Goal: Find specific page/section: Find specific page/section

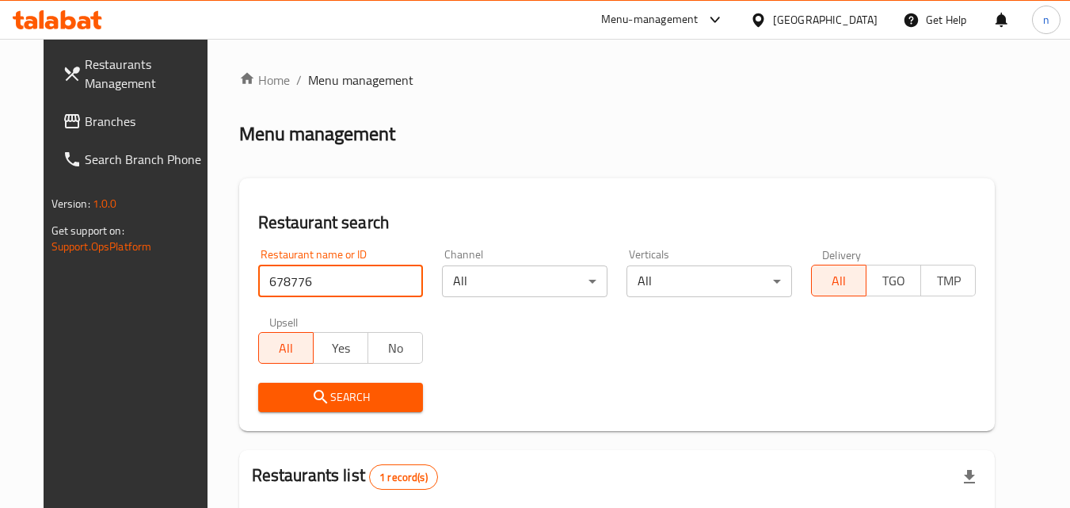
scroll to position [185, 0]
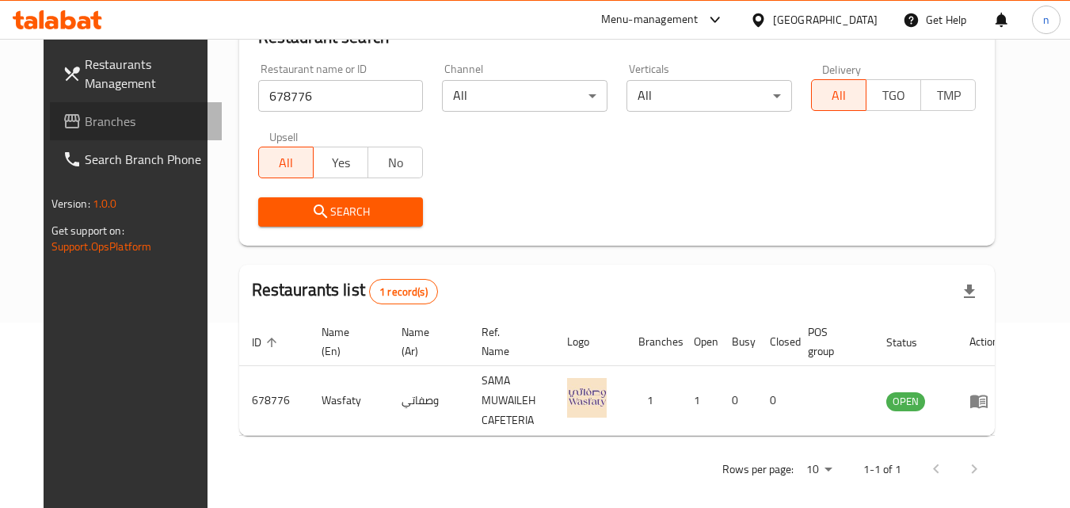
click at [85, 125] on span "Branches" at bounding box center [147, 121] width 125 height 19
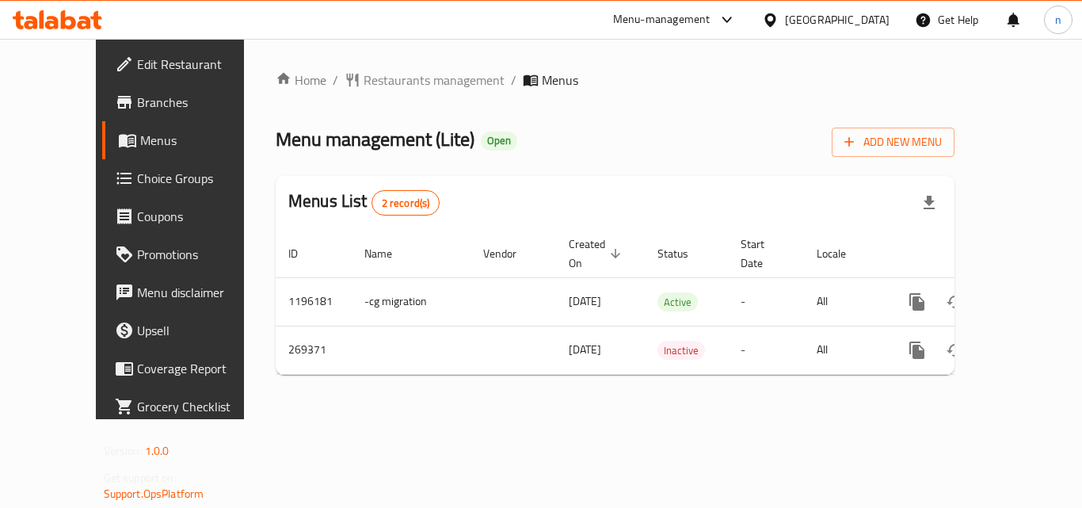
click at [364, 78] on span "Restaurants management" at bounding box center [434, 80] width 141 height 19
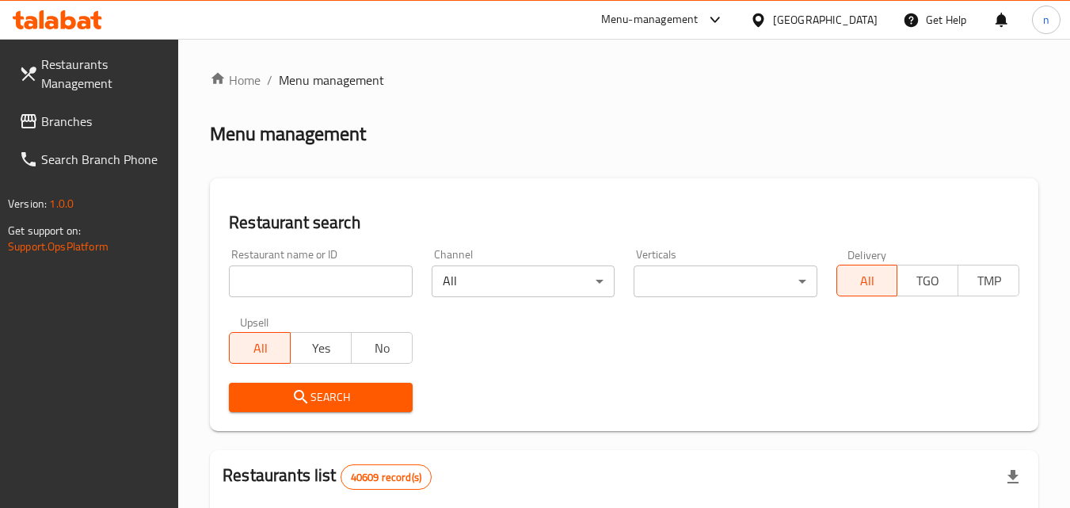
click at [351, 272] on input "search" at bounding box center [320, 281] width 183 height 32
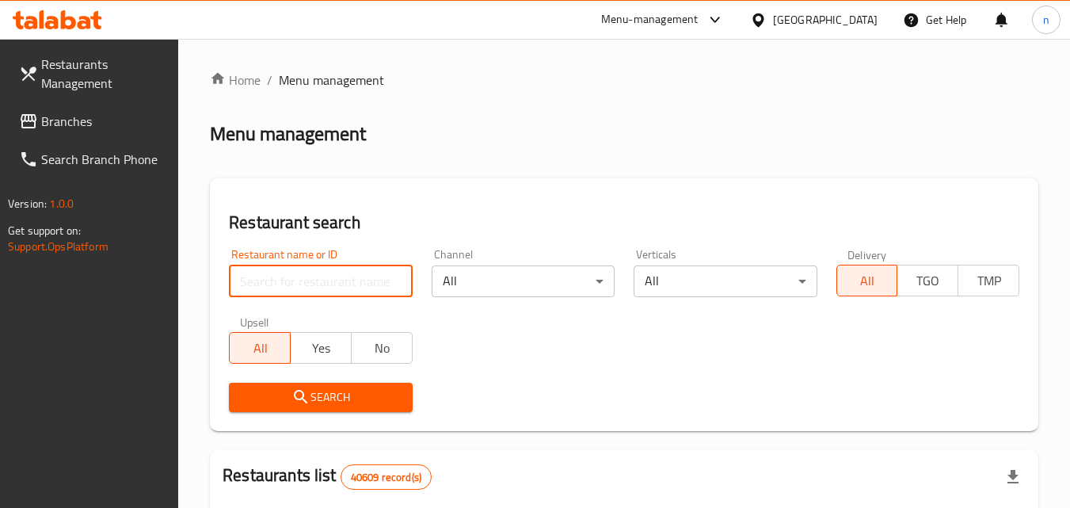
paste input "627739"
type input "627739"
click button "Search" at bounding box center [320, 397] width 183 height 29
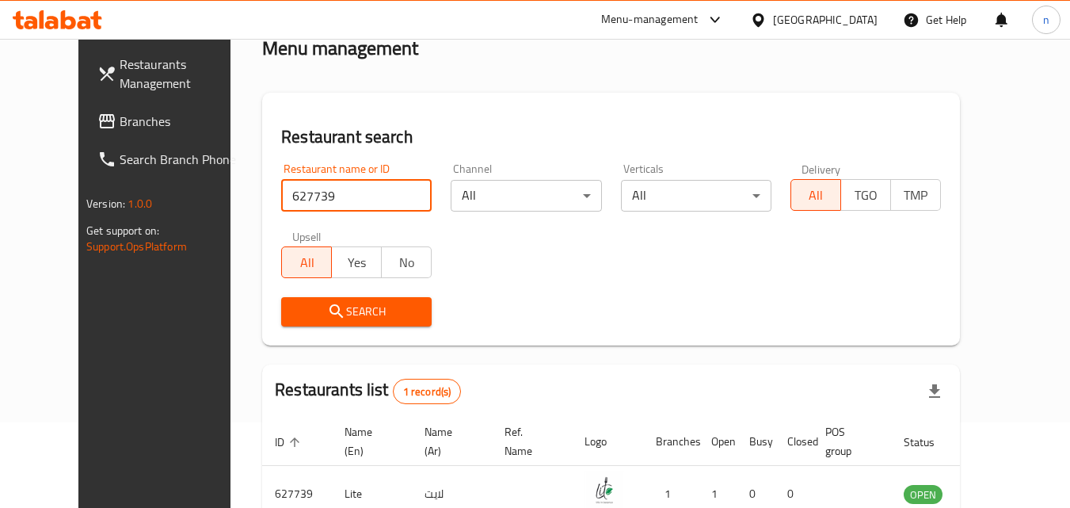
scroll to position [185, 0]
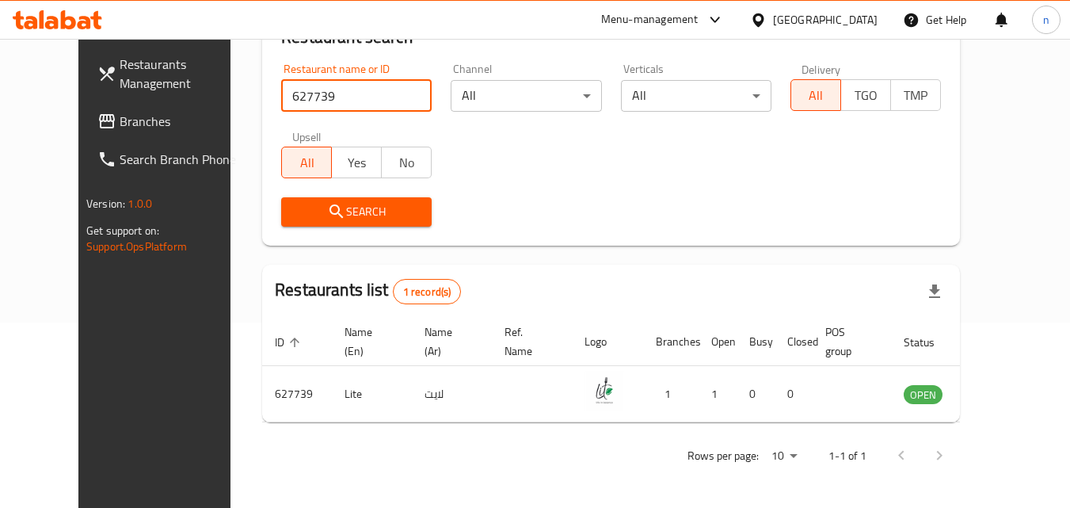
click at [830, 21] on div "United Arab Emirates" at bounding box center [825, 19] width 105 height 17
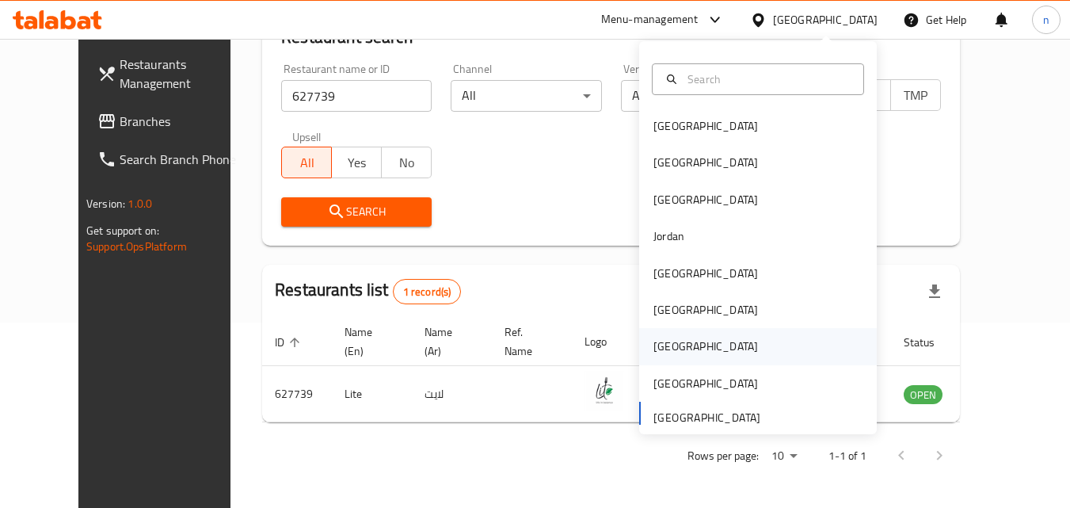
click at [658, 341] on div "[GEOGRAPHIC_DATA]" at bounding box center [706, 346] width 105 height 17
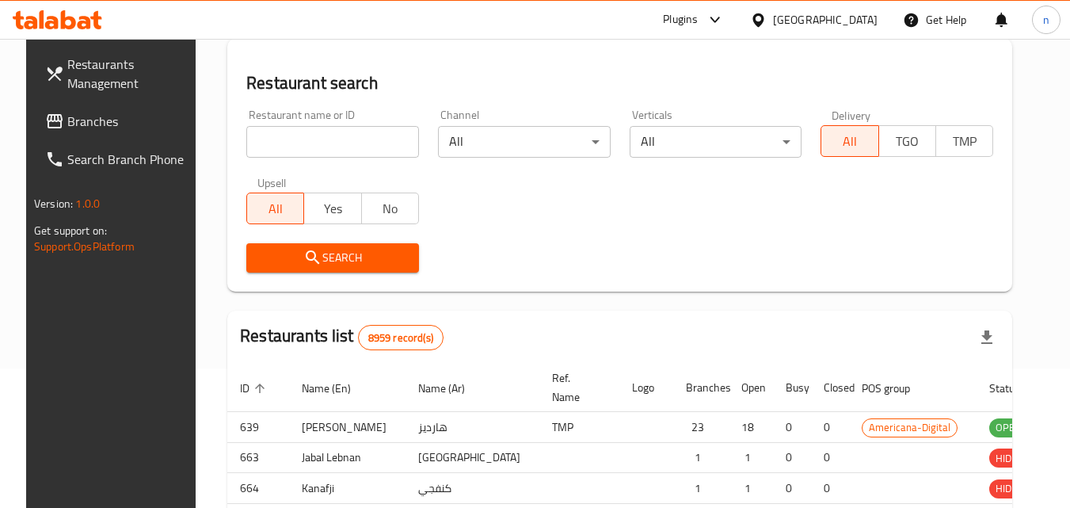
scroll to position [185, 0]
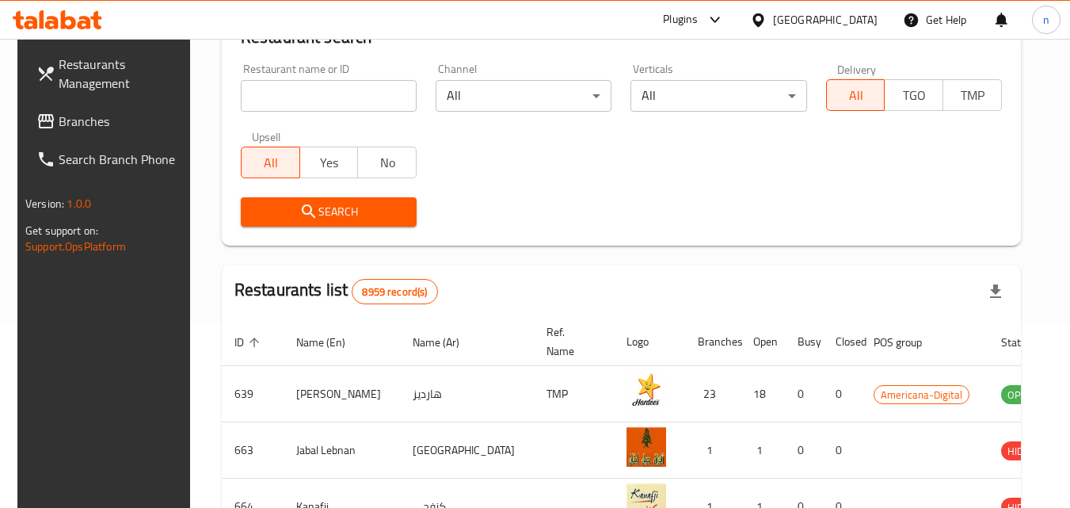
click at [64, 119] on span "Branches" at bounding box center [121, 121] width 125 height 19
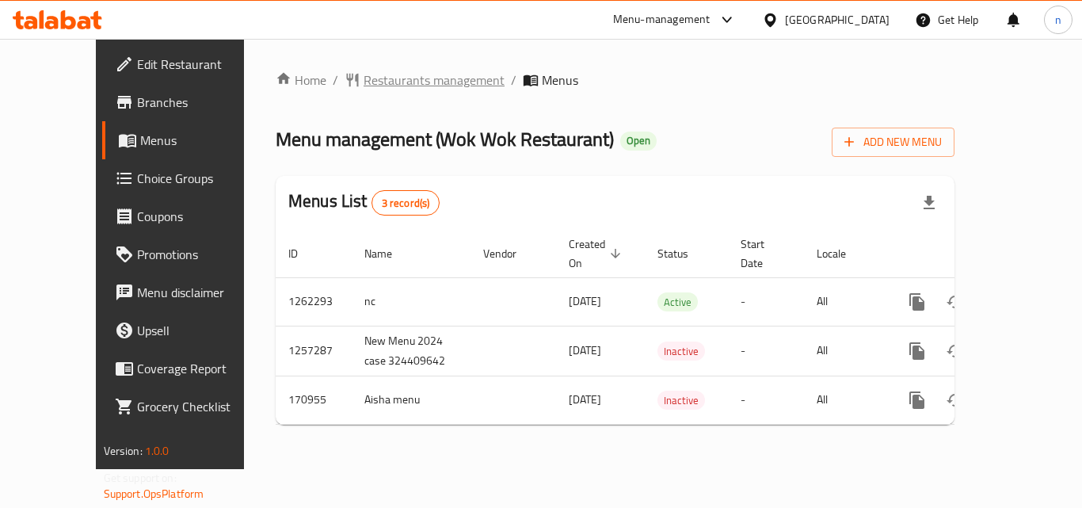
click at [401, 83] on span "Restaurants management" at bounding box center [434, 80] width 141 height 19
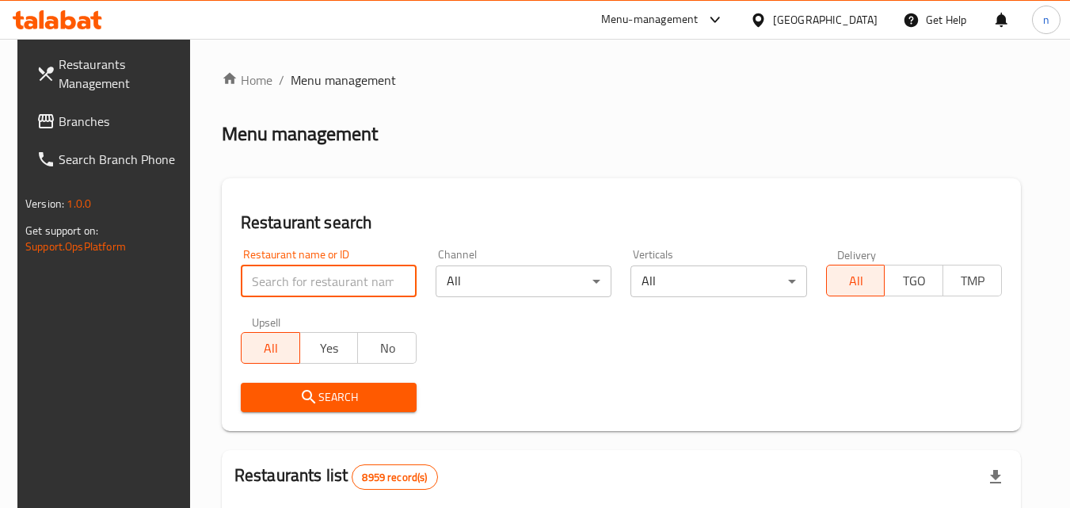
click at [383, 274] on input "search" at bounding box center [329, 281] width 176 height 32
paste input "616771"
type input "616771"
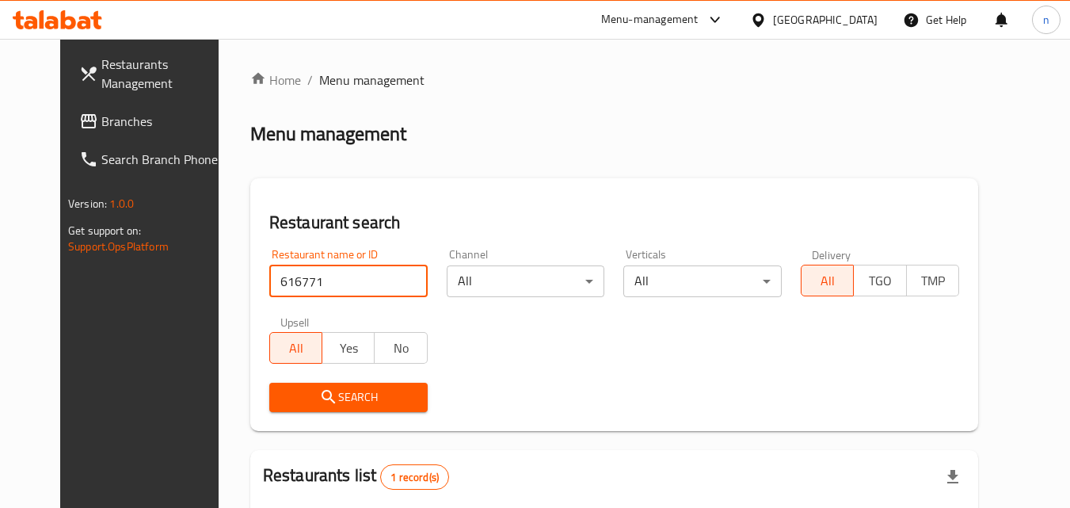
scroll to position [185, 0]
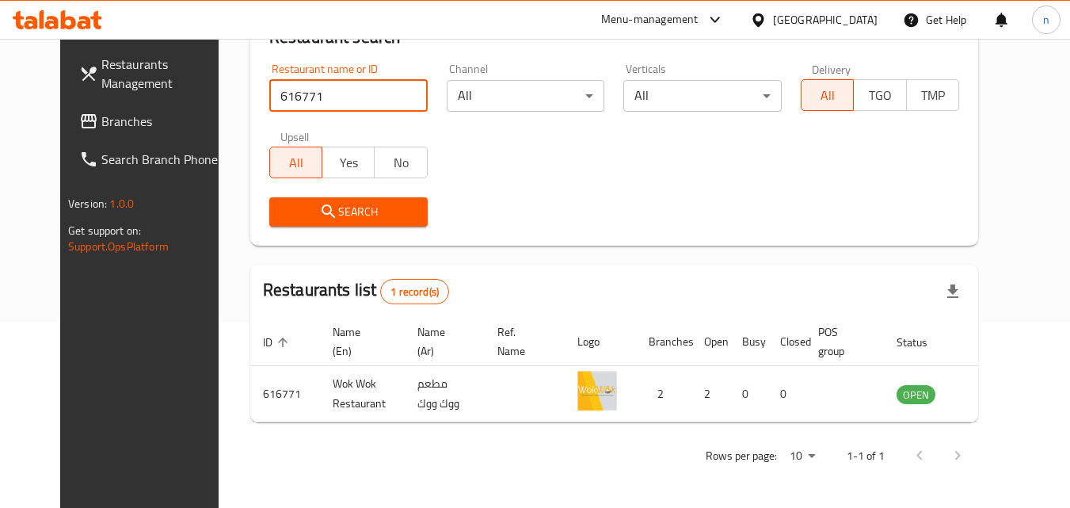
click at [101, 131] on span "Branches" at bounding box center [163, 121] width 125 height 19
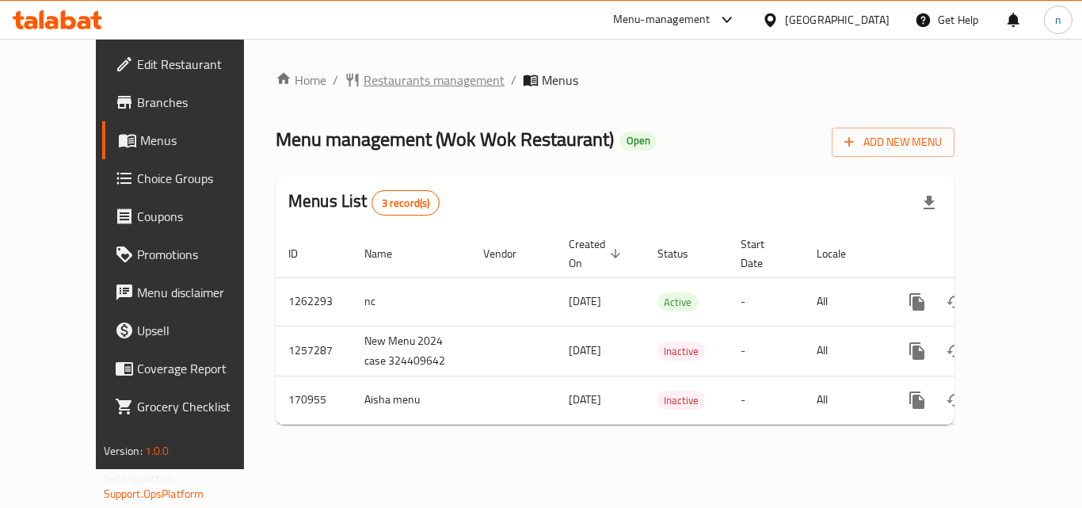
click at [388, 81] on span "Restaurants management" at bounding box center [434, 80] width 141 height 19
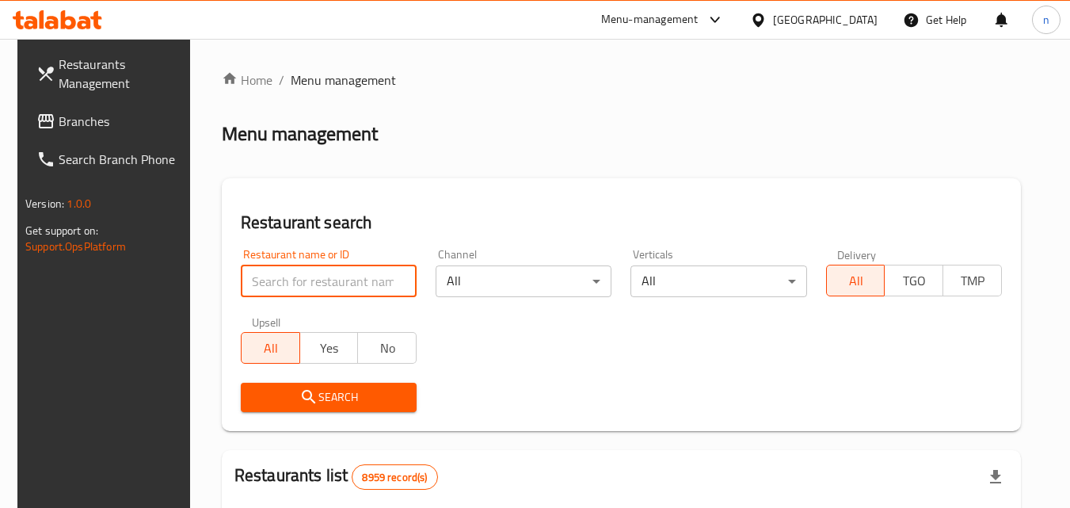
click at [344, 280] on input "search" at bounding box center [329, 281] width 176 height 32
paste input "616771"
type input "616771"
click button "Search" at bounding box center [329, 397] width 176 height 29
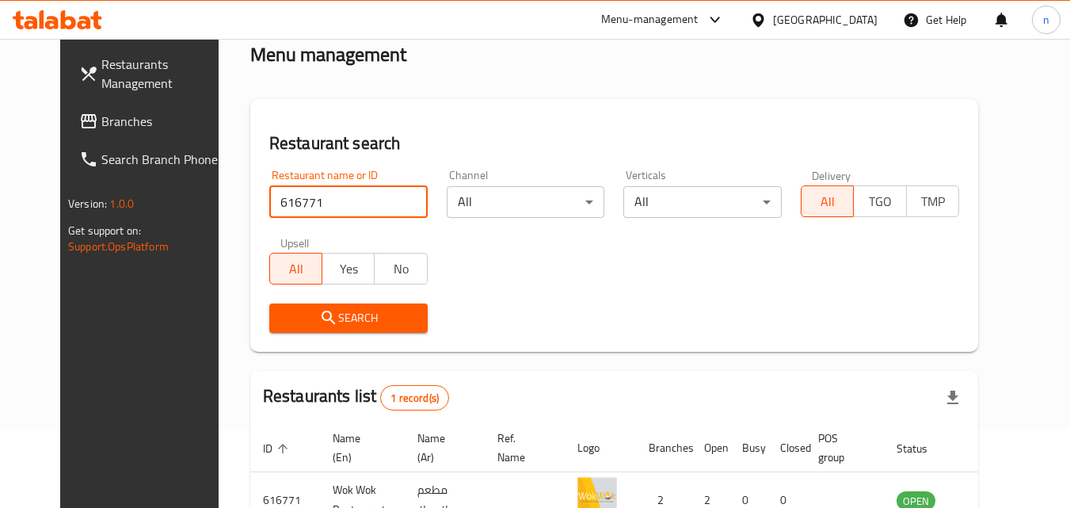
scroll to position [185, 0]
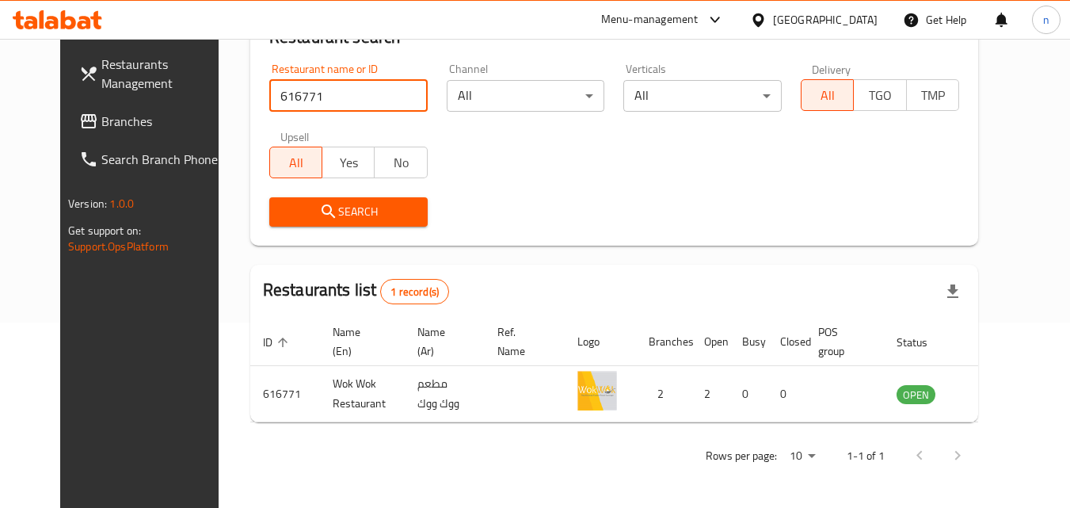
click at [101, 128] on span "Branches" at bounding box center [163, 121] width 125 height 19
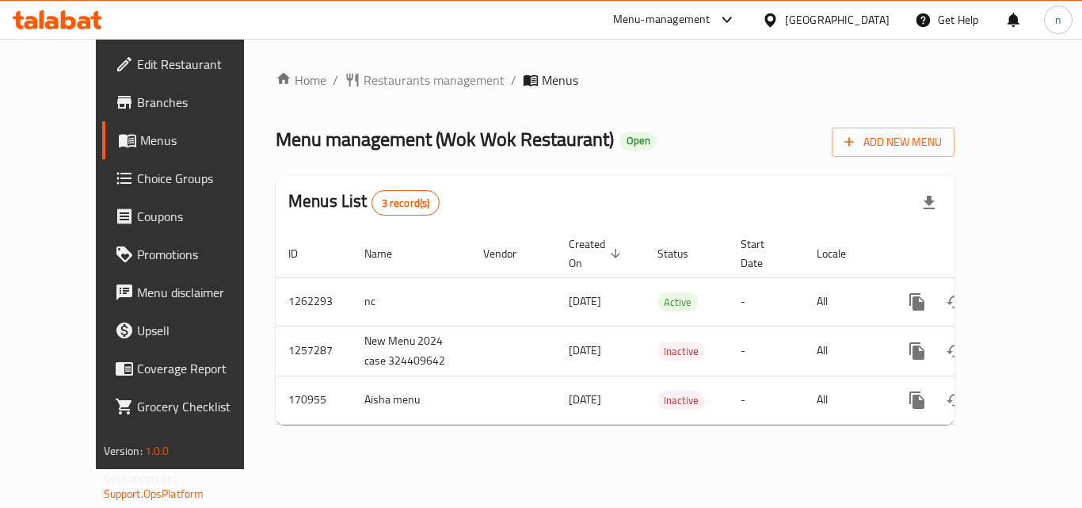
click at [364, 80] on span "Restaurants management" at bounding box center [434, 80] width 141 height 19
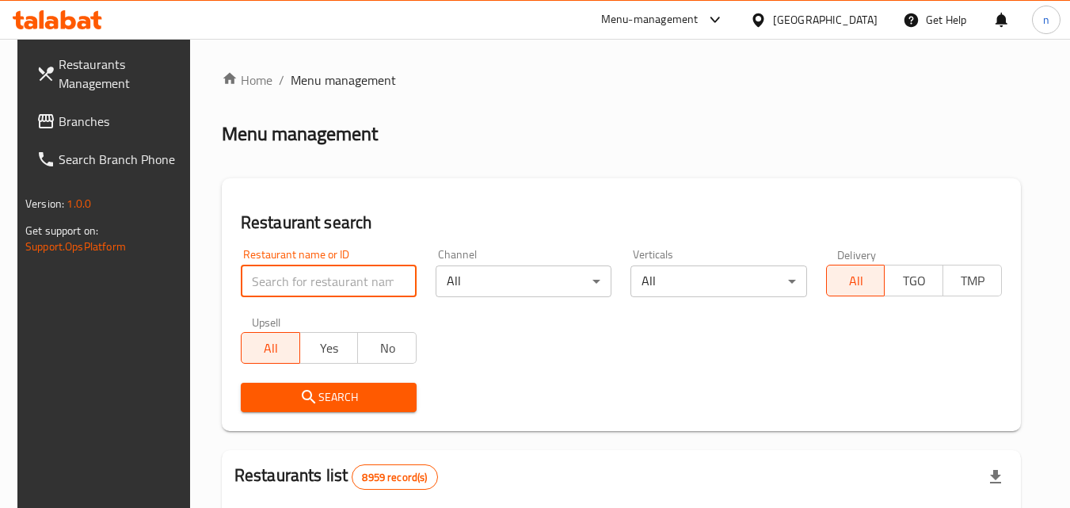
click at [332, 280] on input "search" at bounding box center [329, 281] width 176 height 32
paste input "616771"
type input "616771"
click button "Search" at bounding box center [329, 397] width 176 height 29
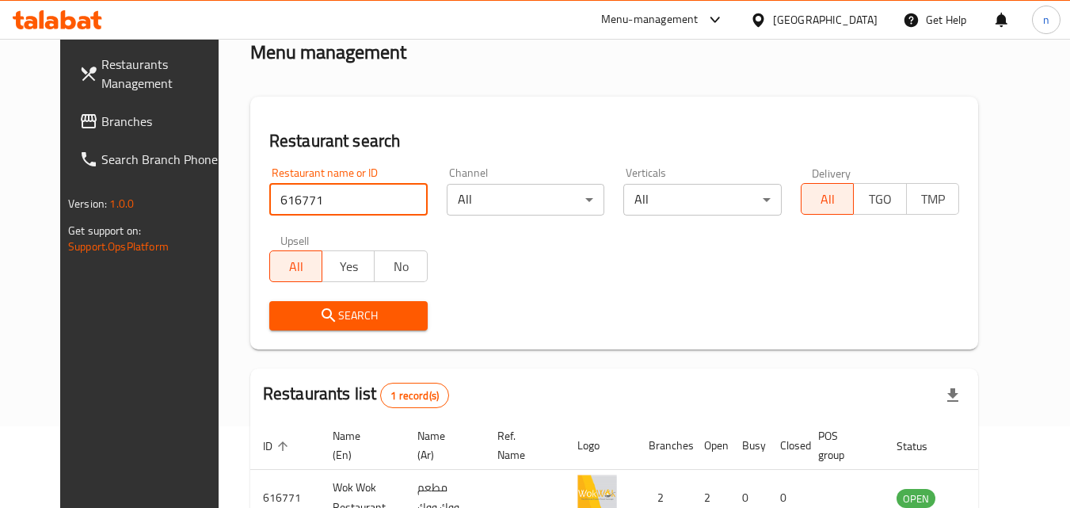
scroll to position [158, 0]
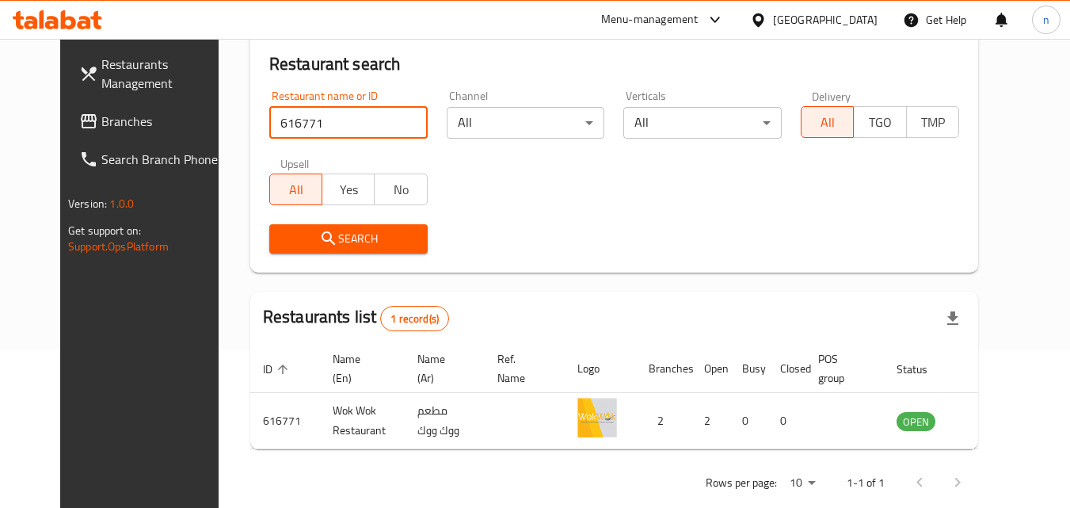
click at [101, 126] on span "Branches" at bounding box center [163, 121] width 125 height 19
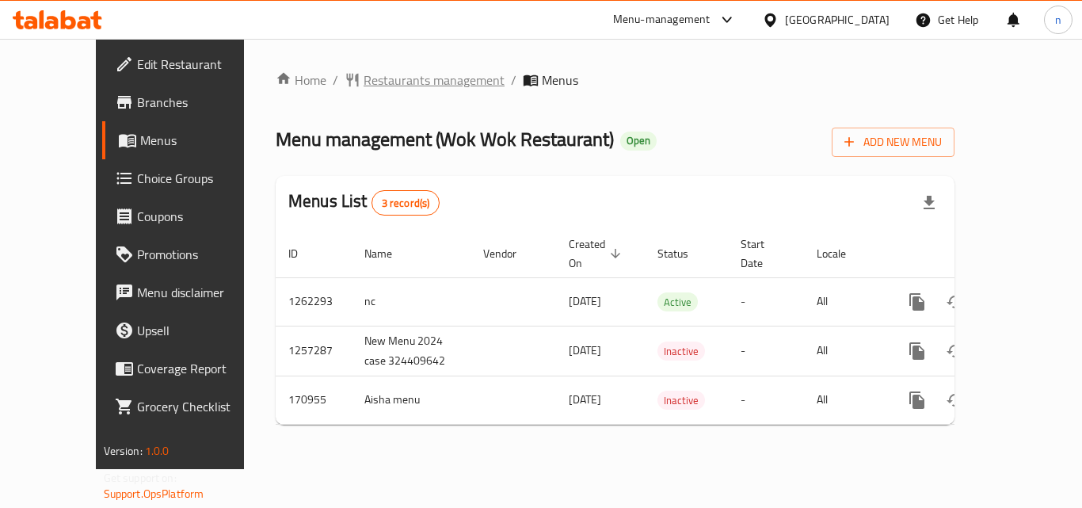
click at [368, 71] on span "Restaurants management" at bounding box center [434, 80] width 141 height 19
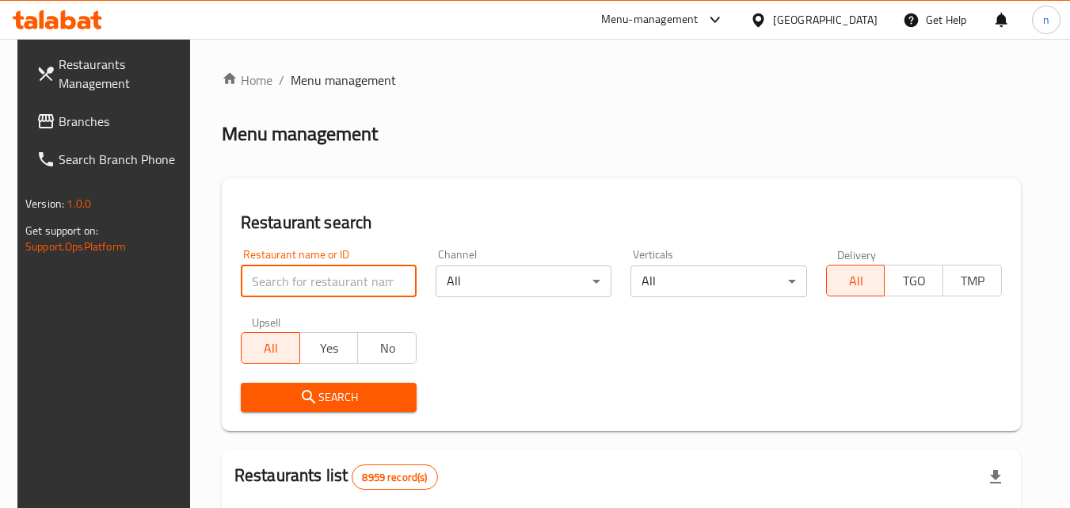
click at [334, 284] on input "search" at bounding box center [329, 281] width 176 height 32
paste input "616771"
type input "616771"
click button "Search" at bounding box center [329, 397] width 176 height 29
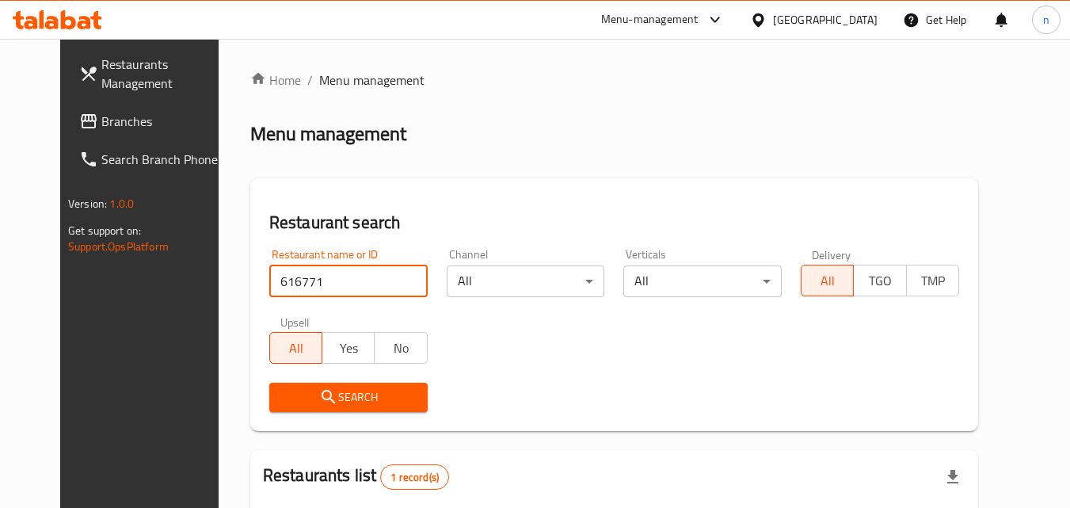
scroll to position [185, 0]
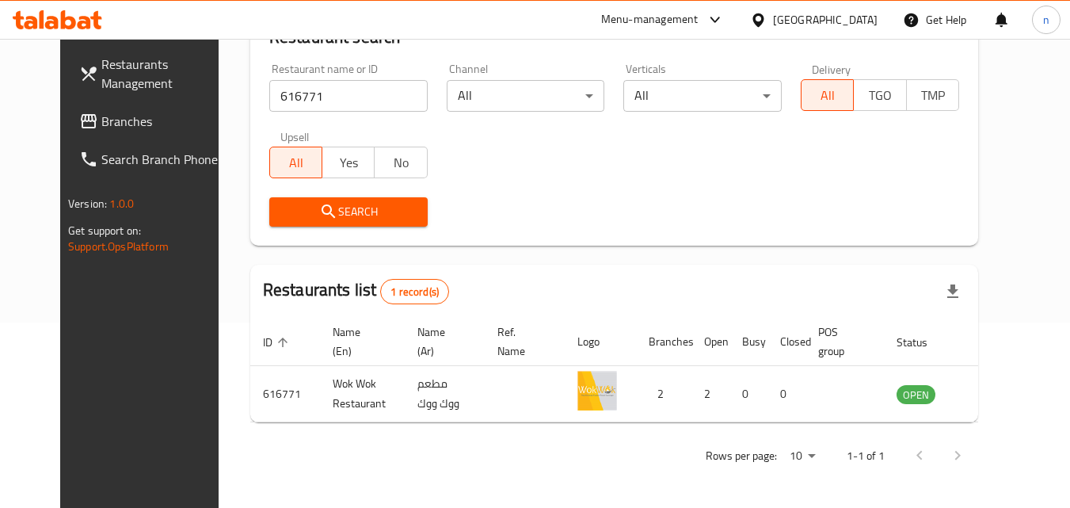
click at [858, 24] on div "[GEOGRAPHIC_DATA]" at bounding box center [825, 19] width 105 height 17
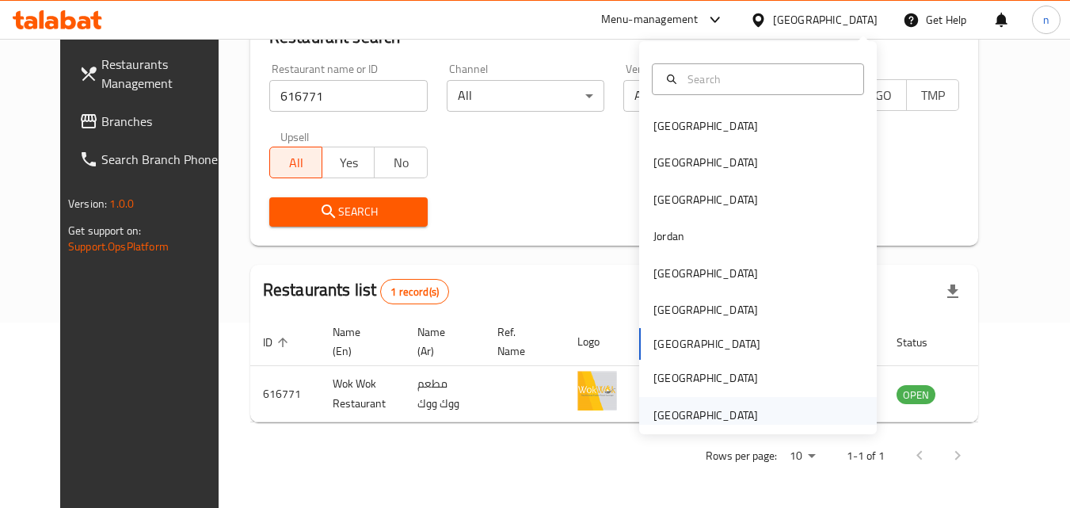
click at [704, 410] on div "United Arab Emirates" at bounding box center [706, 414] width 105 height 17
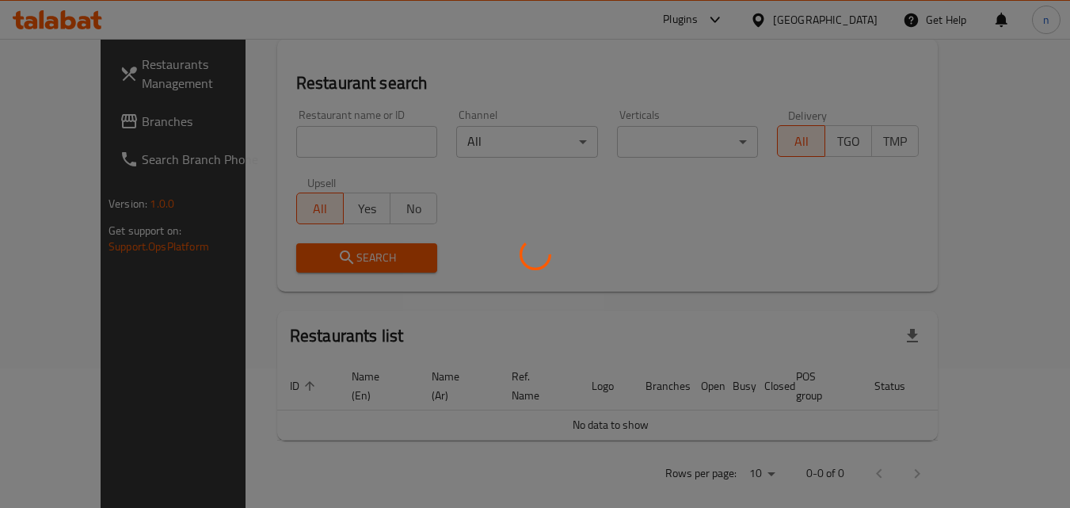
scroll to position [185, 0]
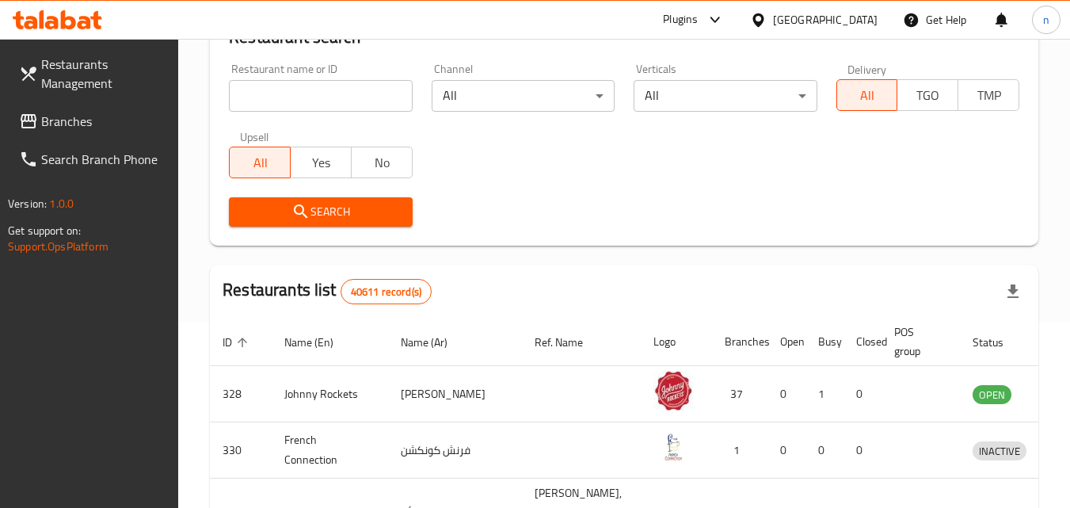
click at [64, 124] on span "Branches" at bounding box center [103, 121] width 125 height 19
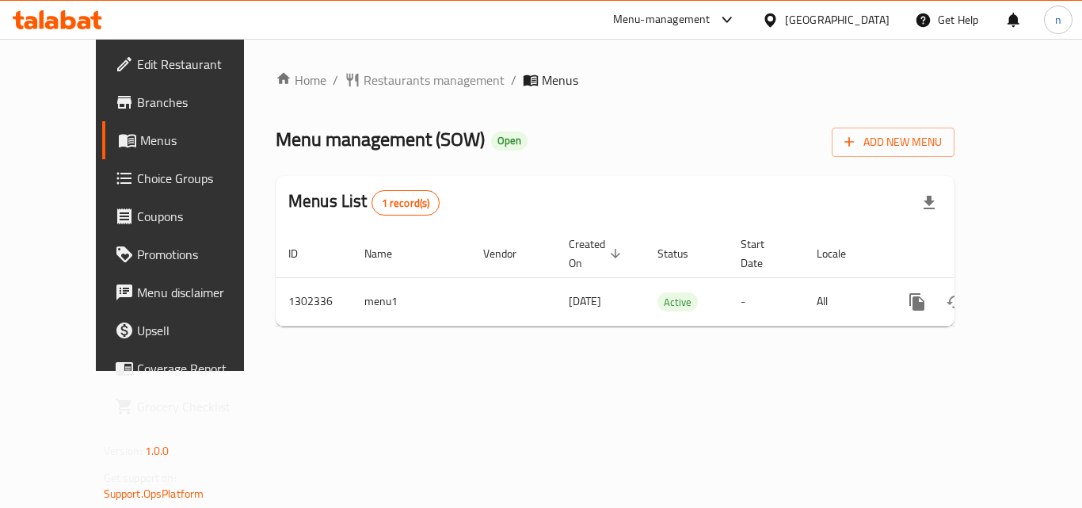
click at [365, 76] on span "Restaurants management" at bounding box center [434, 80] width 141 height 19
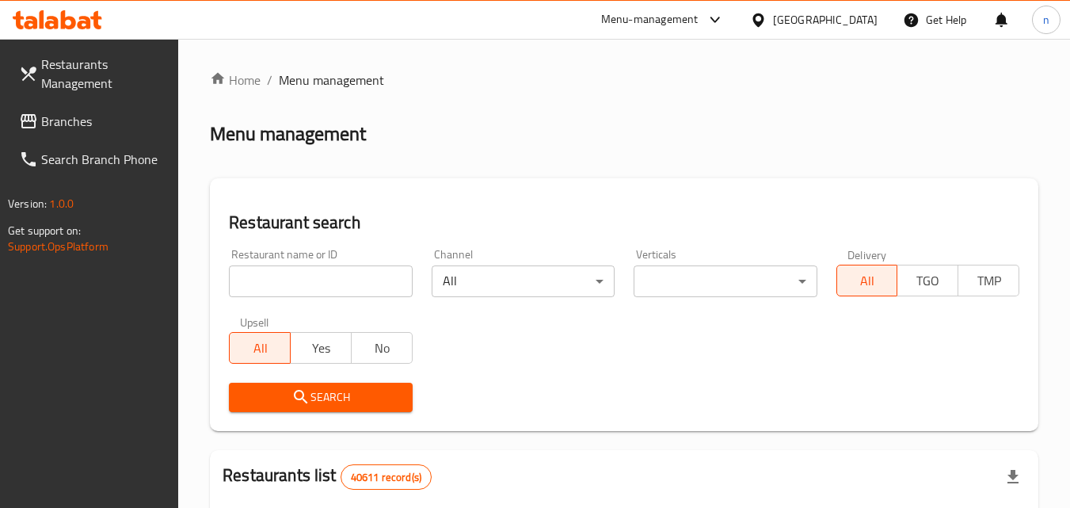
click at [285, 296] on input "search" at bounding box center [320, 281] width 183 height 32
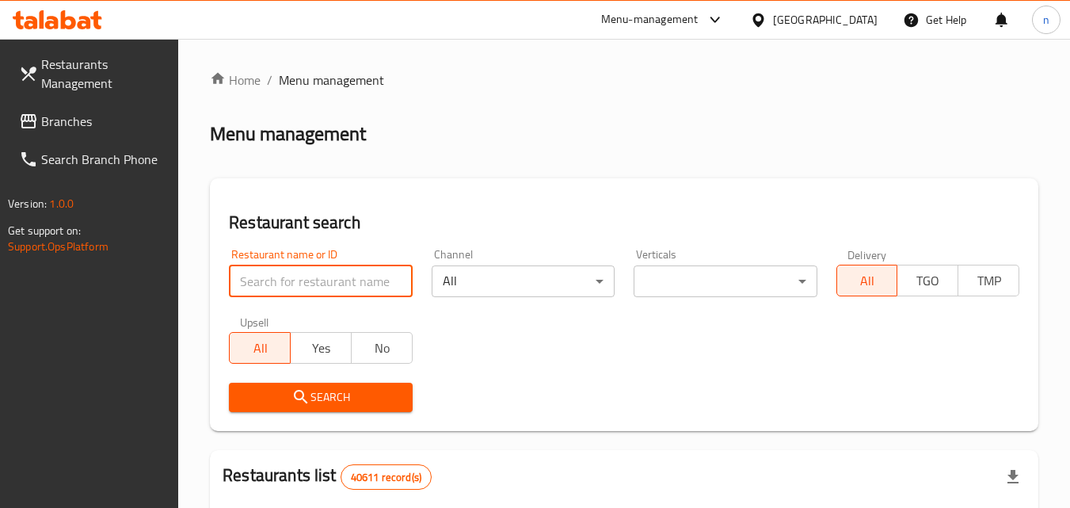
paste input "702335"
type input "702335"
click button "Search" at bounding box center [320, 397] width 183 height 29
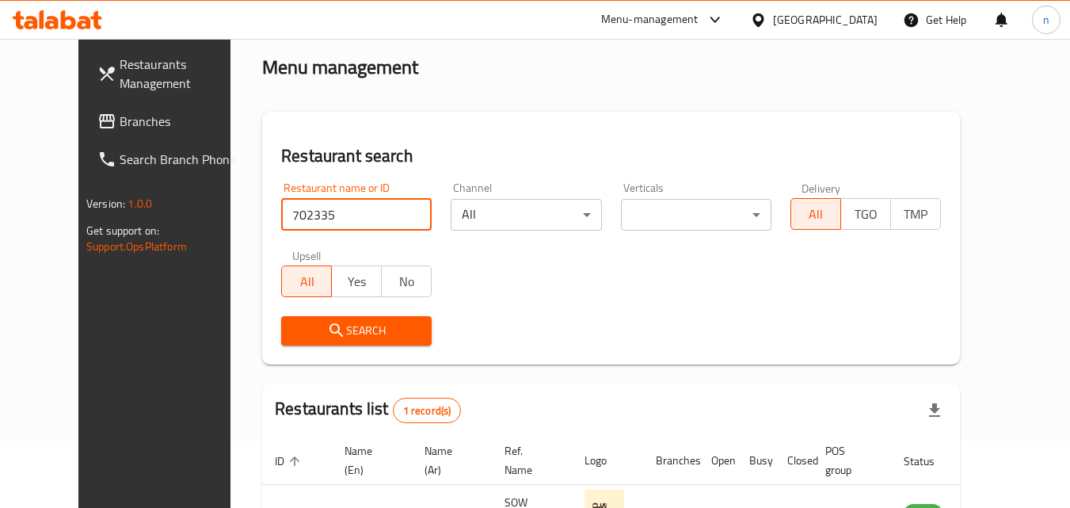
scroll to position [185, 0]
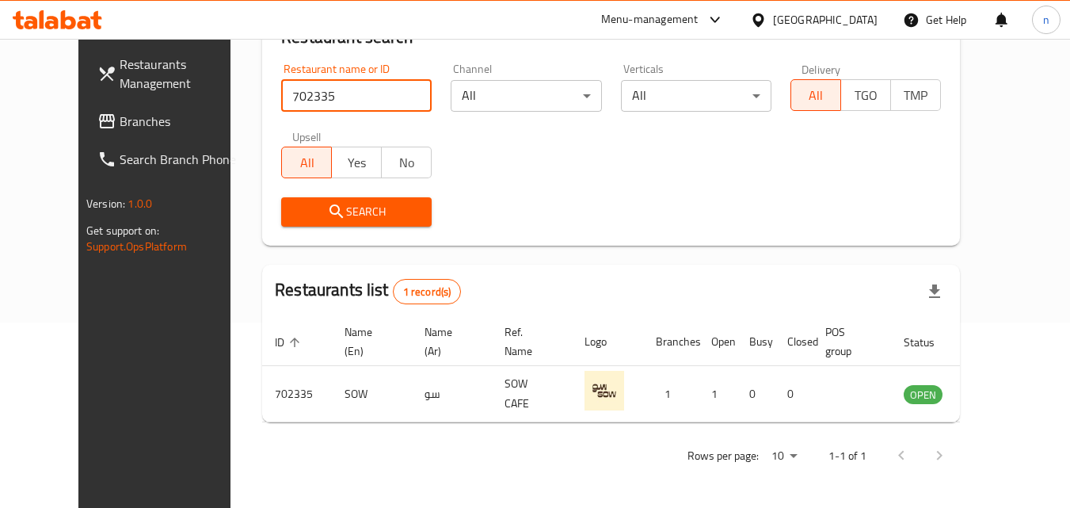
click at [814, 27] on div "[GEOGRAPHIC_DATA]" at bounding box center [825, 19] width 105 height 17
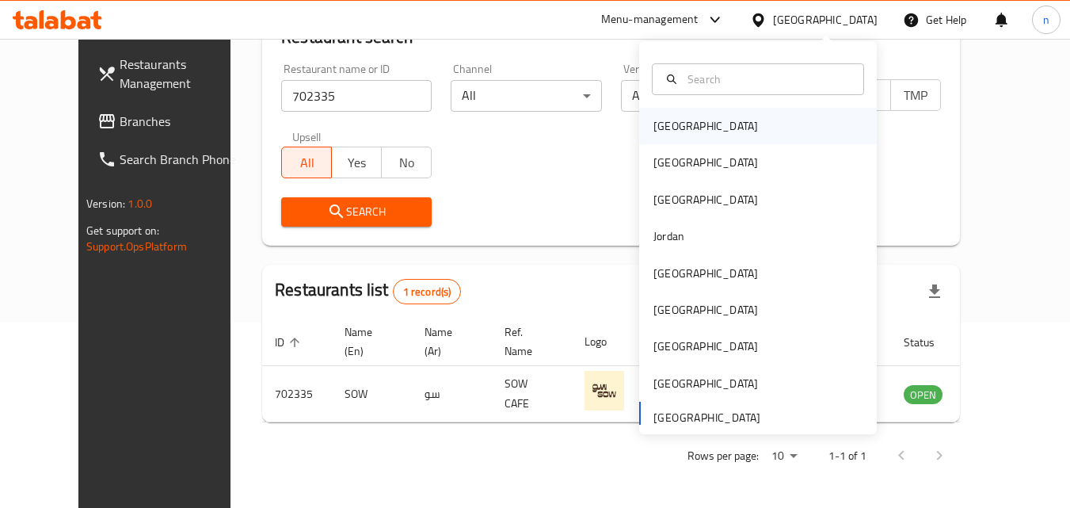
click at [662, 126] on div "[GEOGRAPHIC_DATA]" at bounding box center [706, 125] width 105 height 17
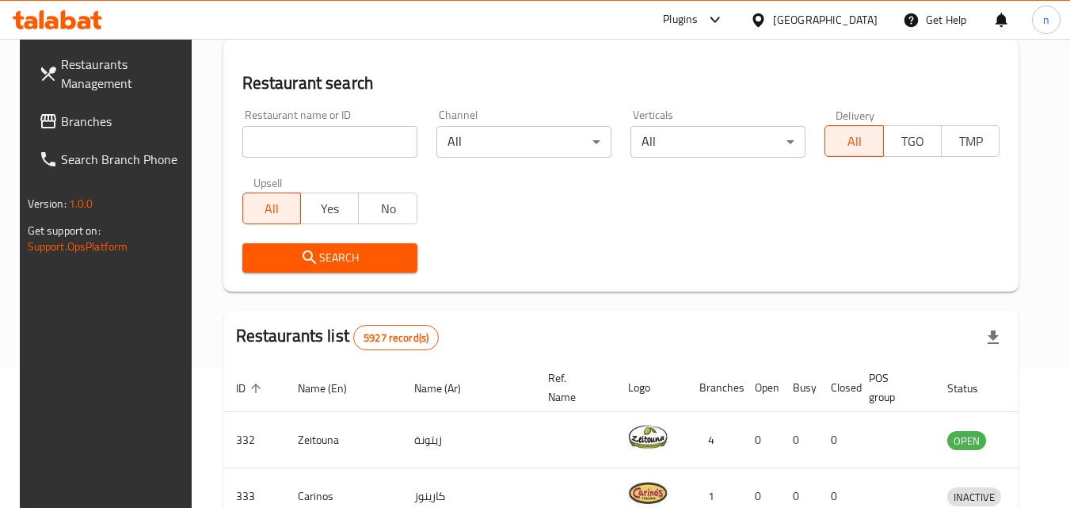
scroll to position [185, 0]
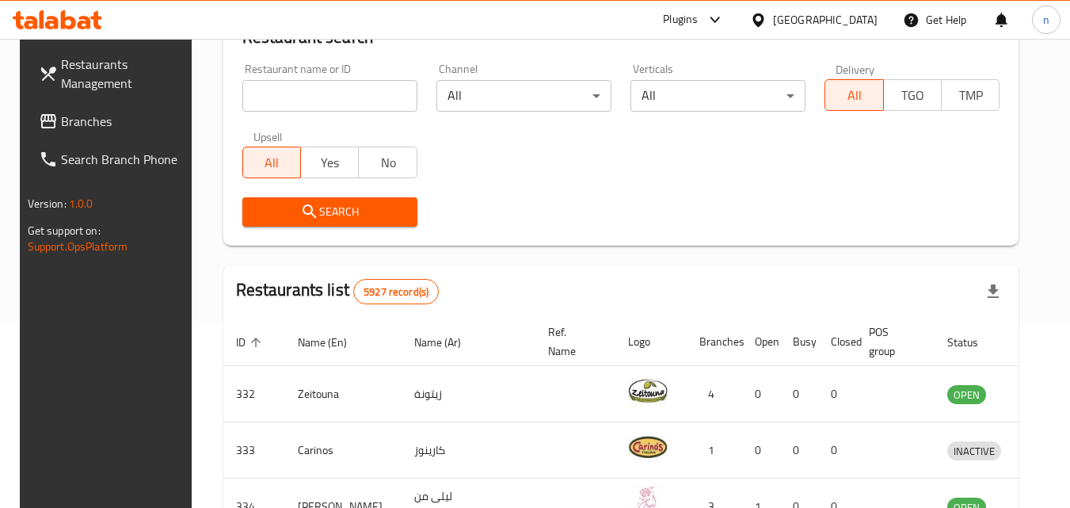
click at [71, 125] on span "Branches" at bounding box center [123, 121] width 125 height 19
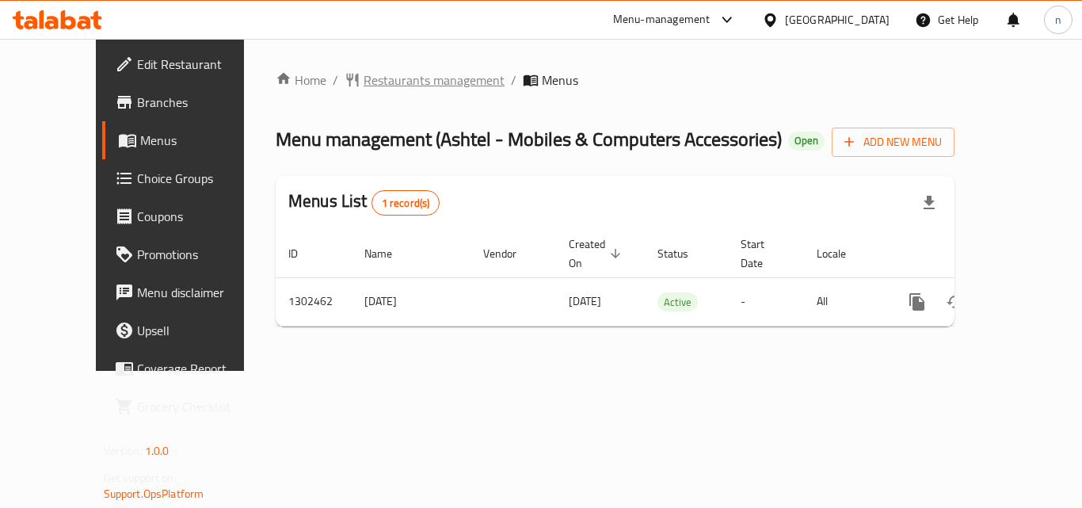
click at [364, 74] on span "Restaurants management" at bounding box center [434, 80] width 141 height 19
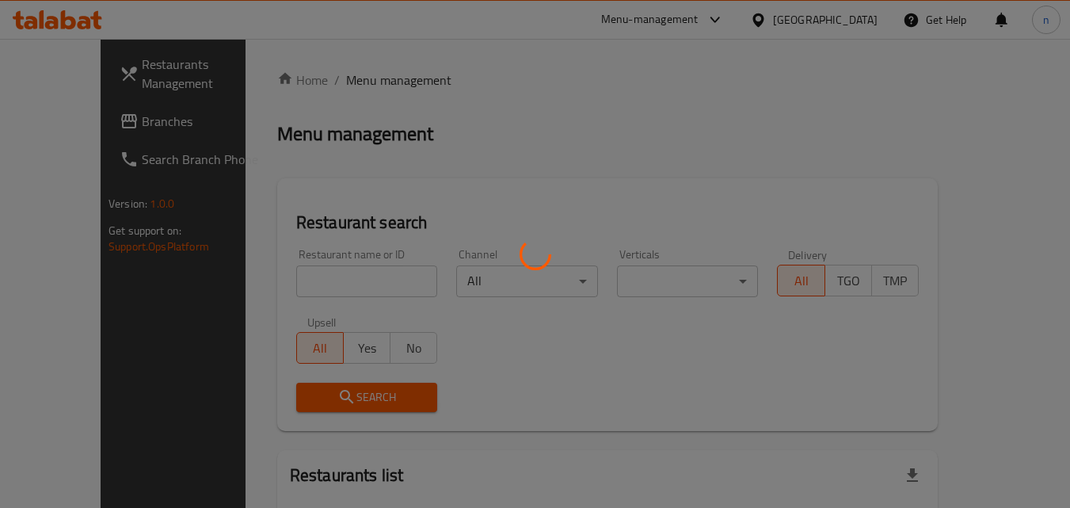
click at [309, 278] on div at bounding box center [535, 254] width 1070 height 508
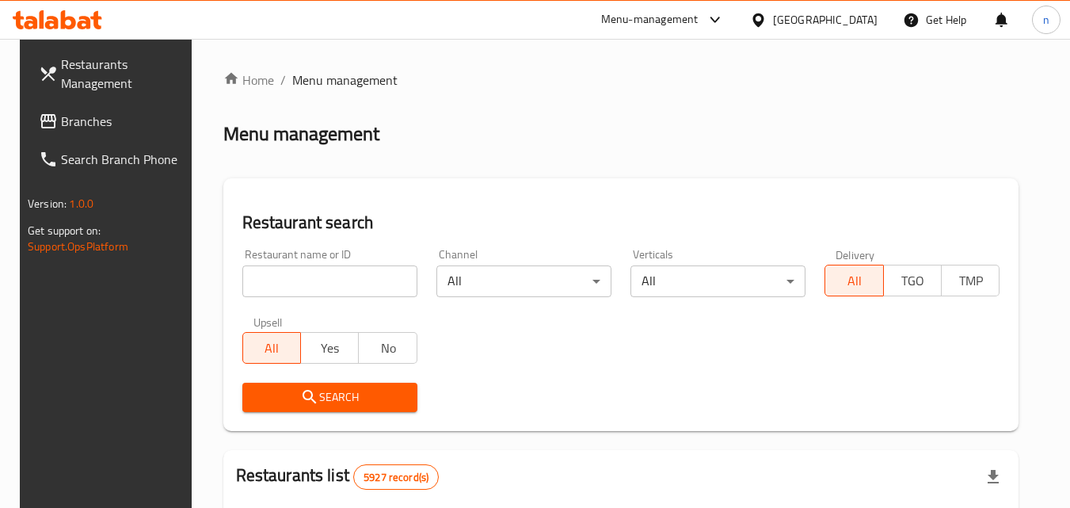
click at [309, 278] on input "search" at bounding box center [329, 281] width 175 height 32
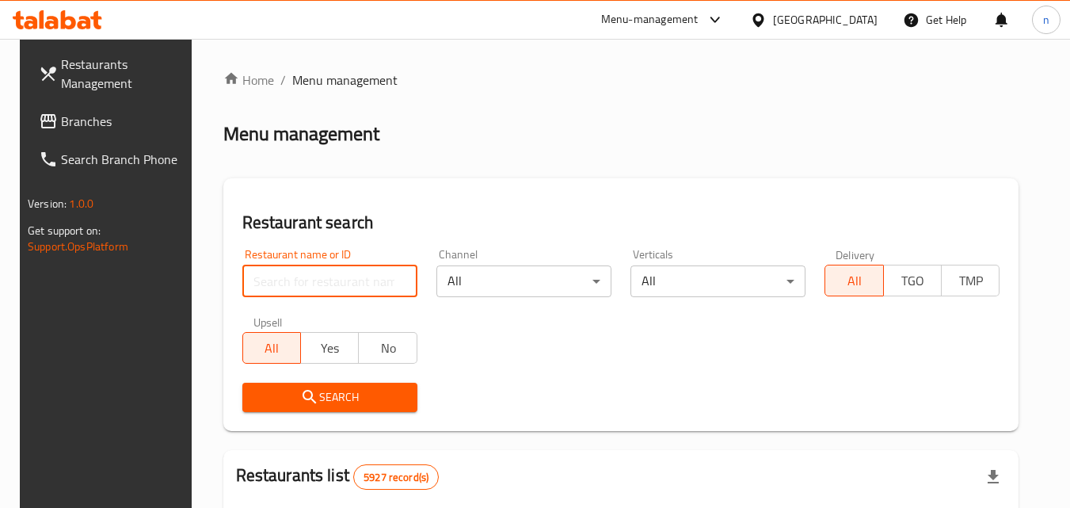
paste input "702328"
type input "702328"
click button "Search" at bounding box center [329, 397] width 175 height 29
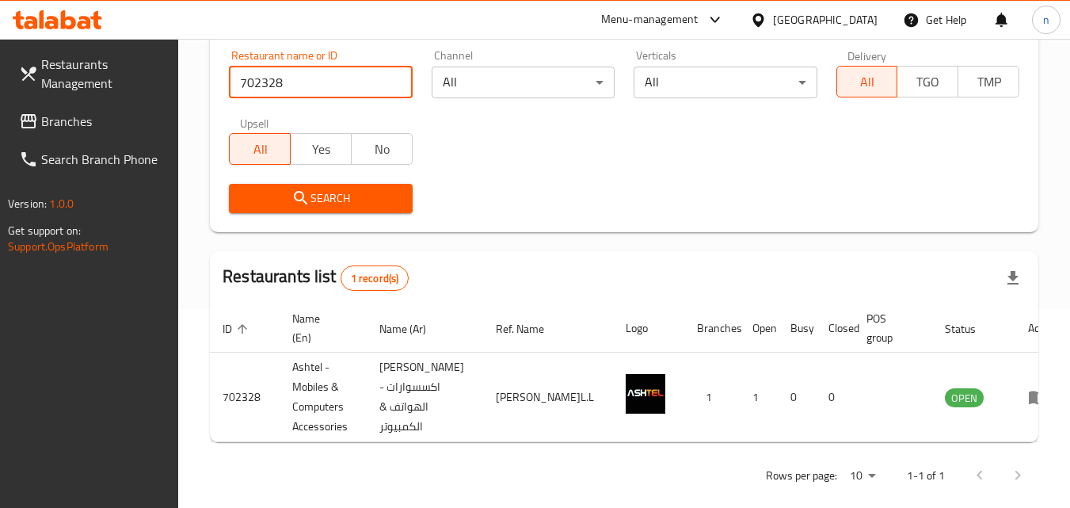
scroll to position [219, 0]
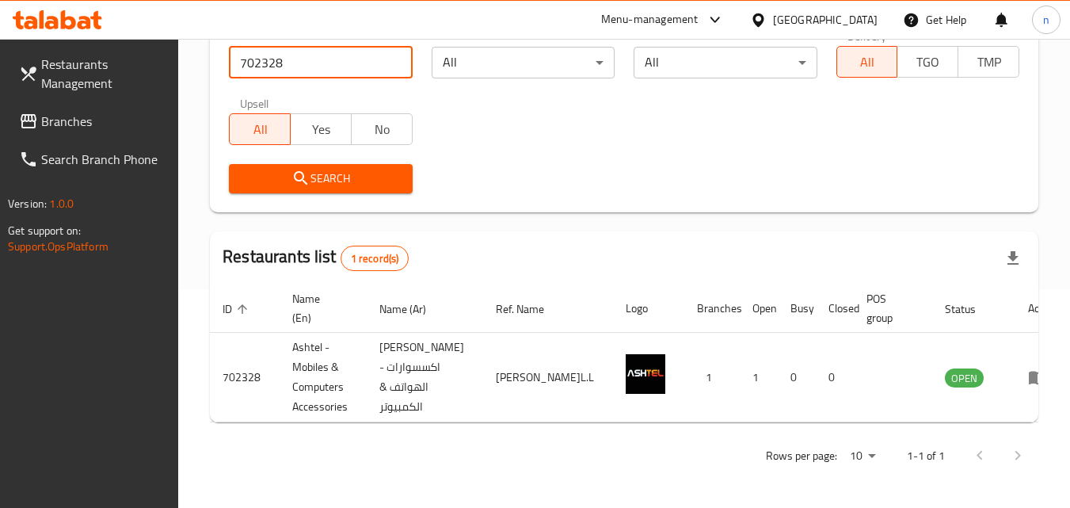
click at [872, 22] on div "Bahrain" at bounding box center [825, 19] width 105 height 17
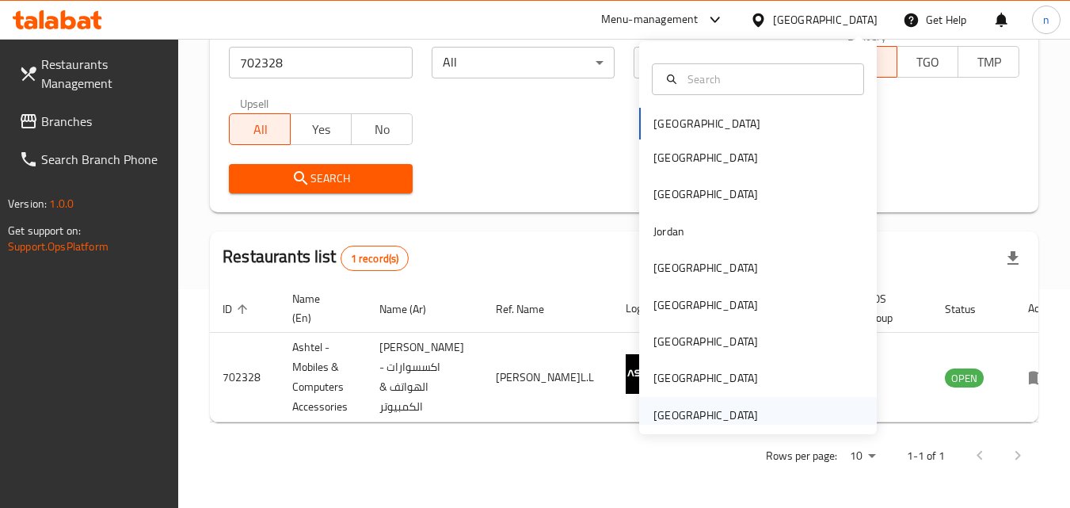
click at [721, 422] on div "[GEOGRAPHIC_DATA]" at bounding box center [706, 414] width 105 height 17
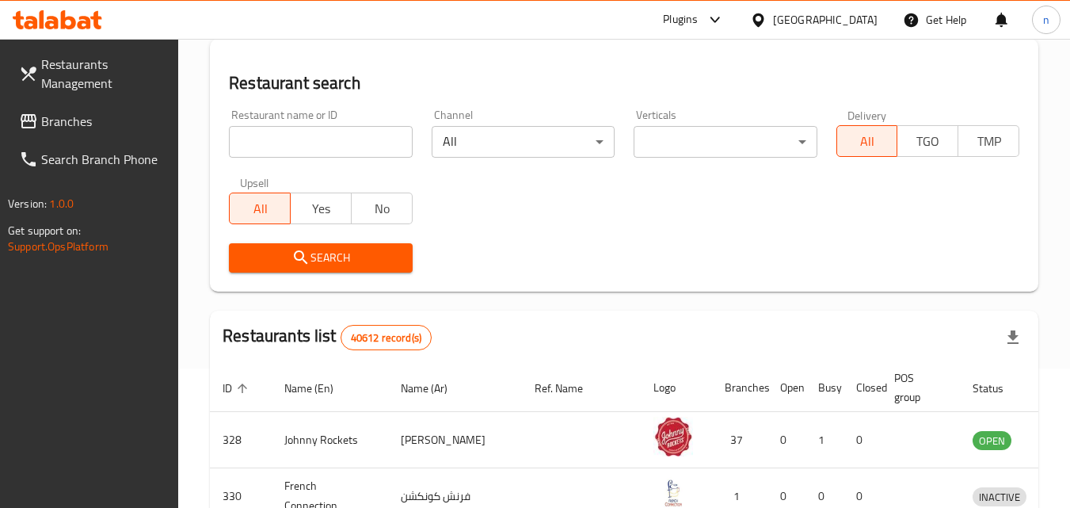
scroll to position [219, 0]
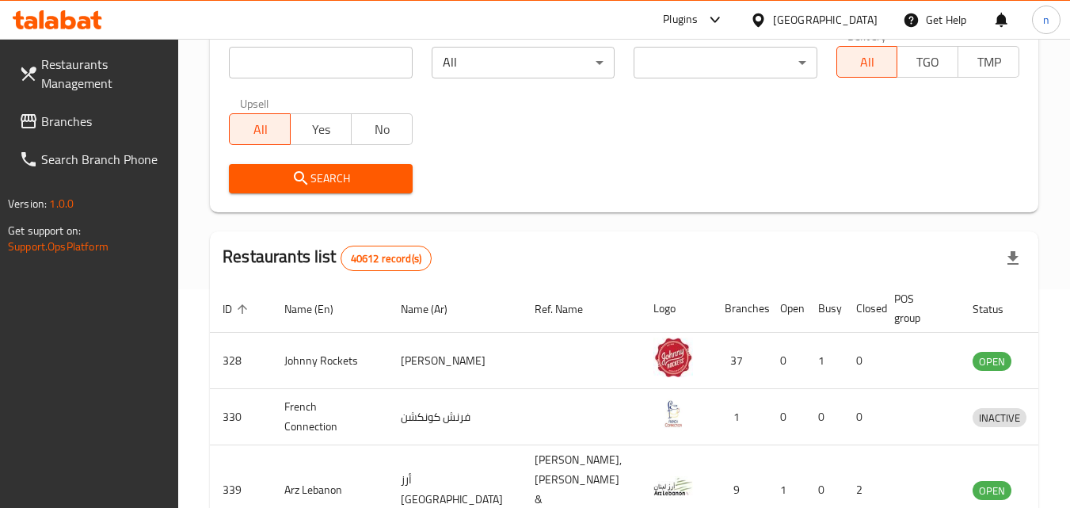
click at [67, 124] on span "Branches" at bounding box center [103, 121] width 125 height 19
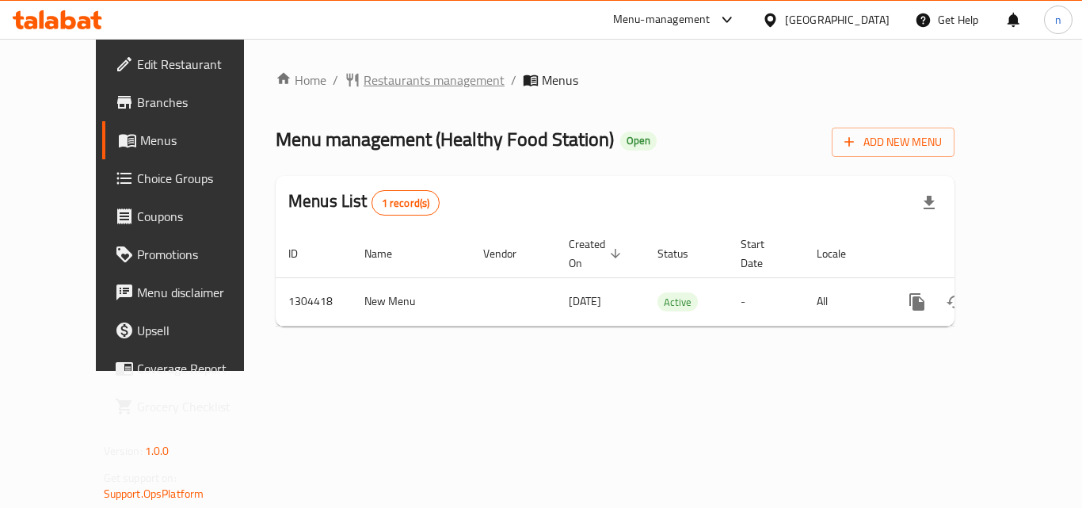
click at [364, 73] on span "Restaurants management" at bounding box center [434, 80] width 141 height 19
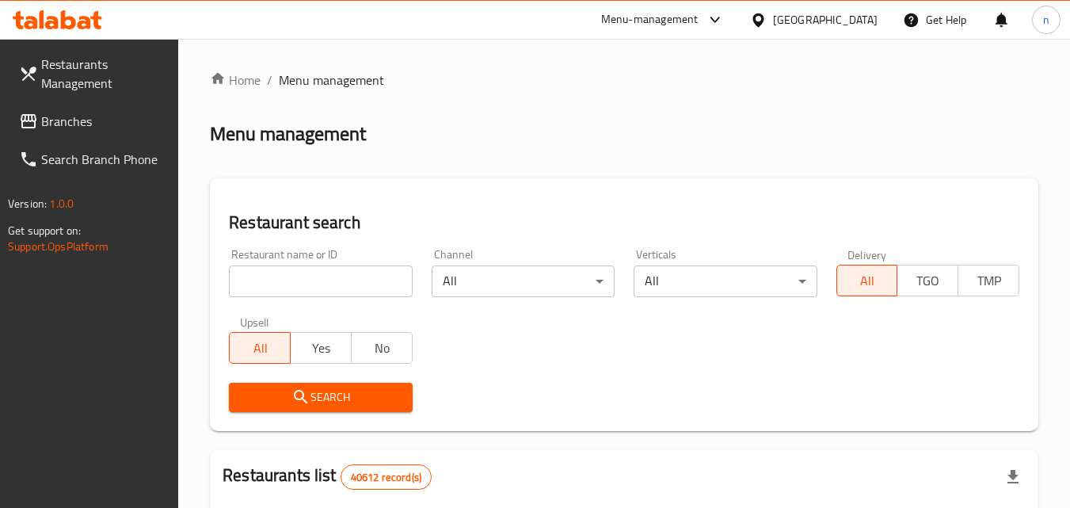
click at [349, 279] on input "search" at bounding box center [320, 281] width 183 height 32
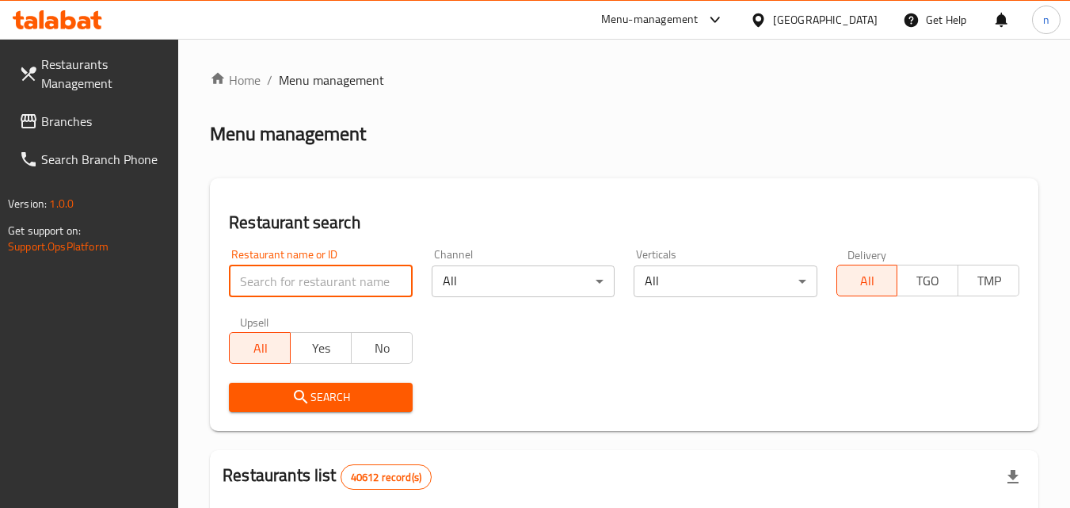
paste input "703112"
type input "703112"
click button "Search" at bounding box center [320, 397] width 183 height 29
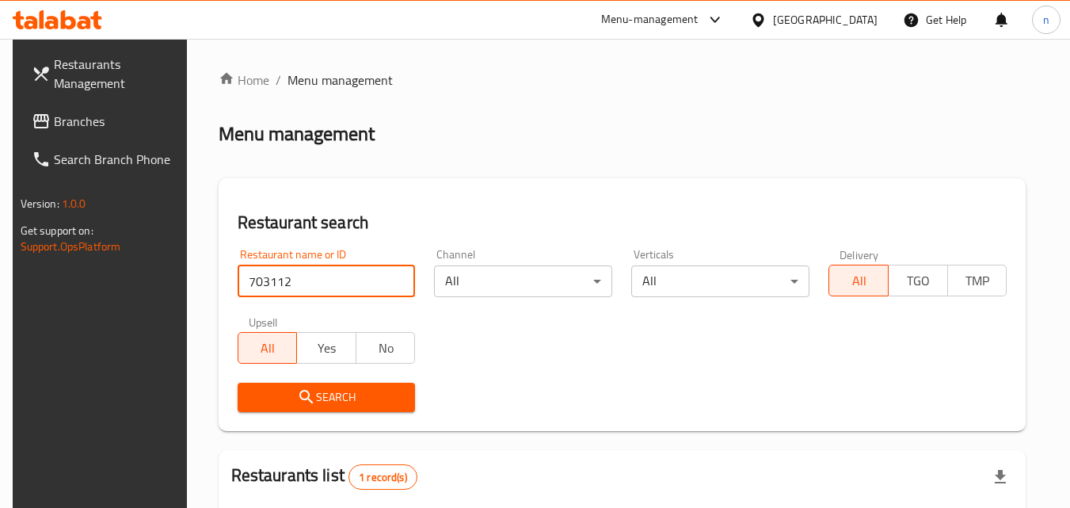
scroll to position [199, 0]
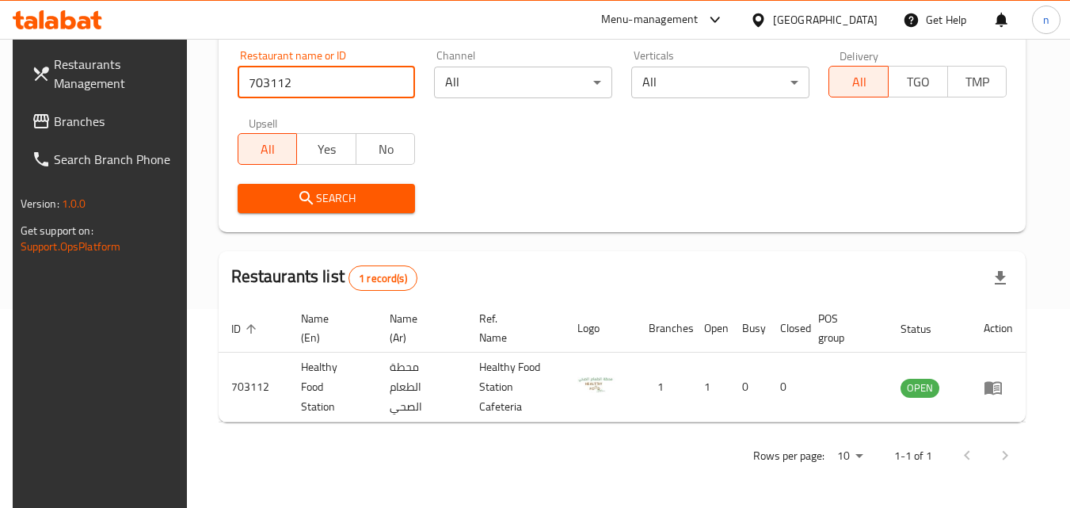
click at [72, 121] on span "Branches" at bounding box center [116, 121] width 125 height 19
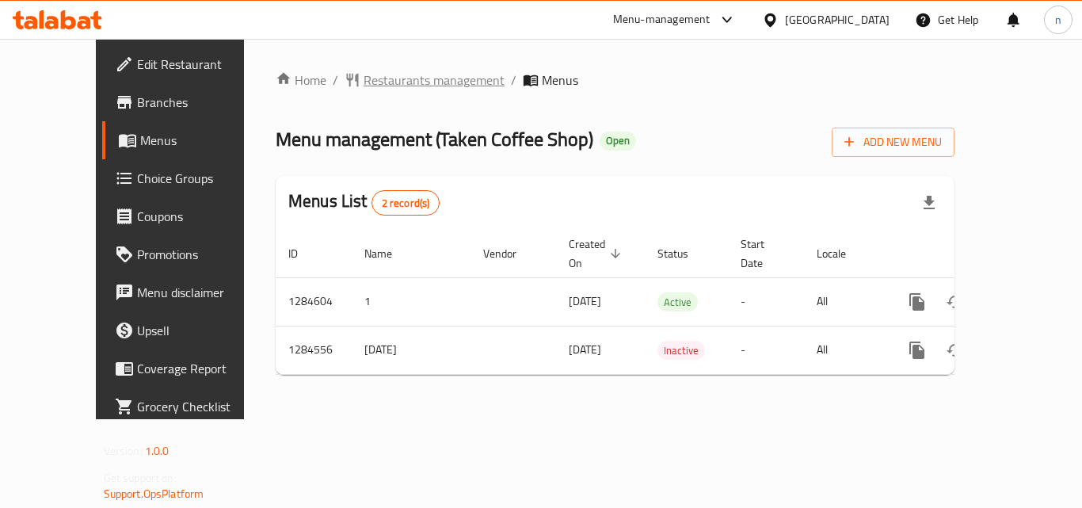
click at [365, 85] on span "Restaurants management" at bounding box center [434, 80] width 141 height 19
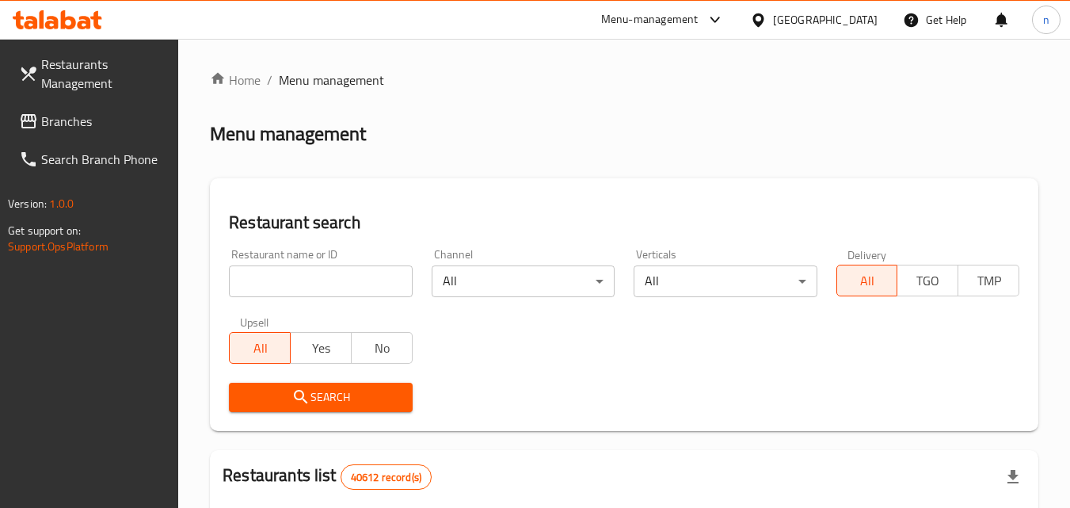
click at [316, 271] on input "search" at bounding box center [320, 281] width 183 height 32
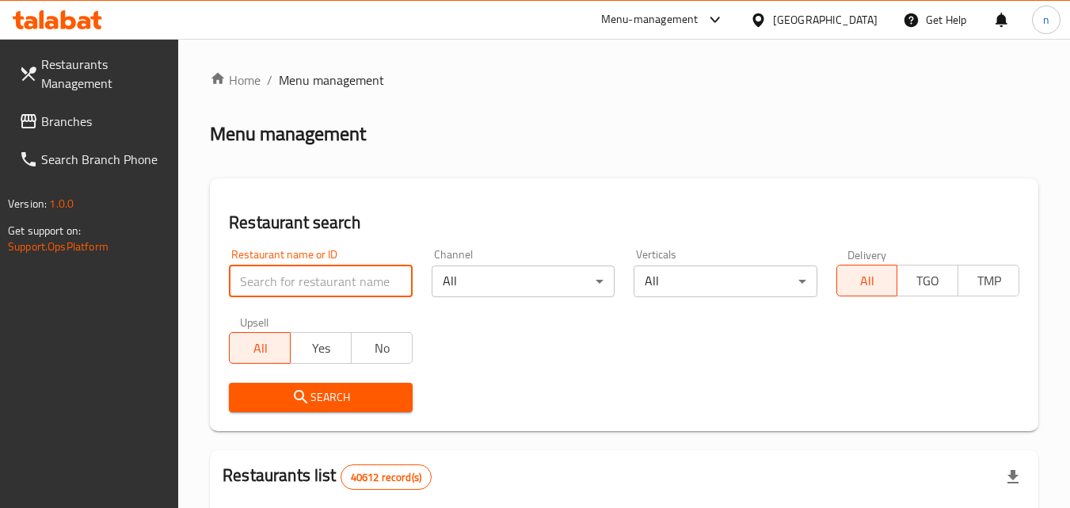
paste input "695710"
type input "695710"
click button "Search" at bounding box center [320, 397] width 183 height 29
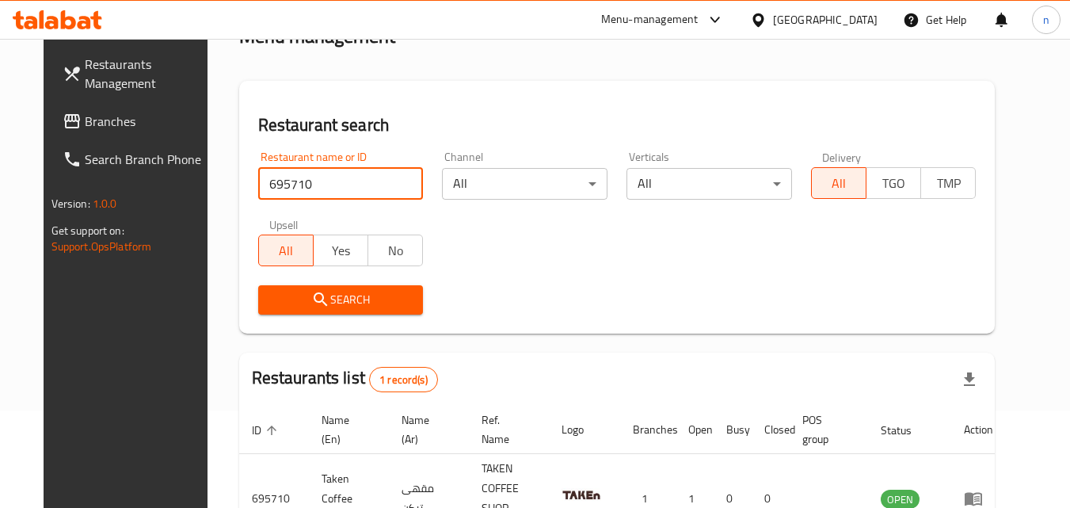
scroll to position [185, 0]
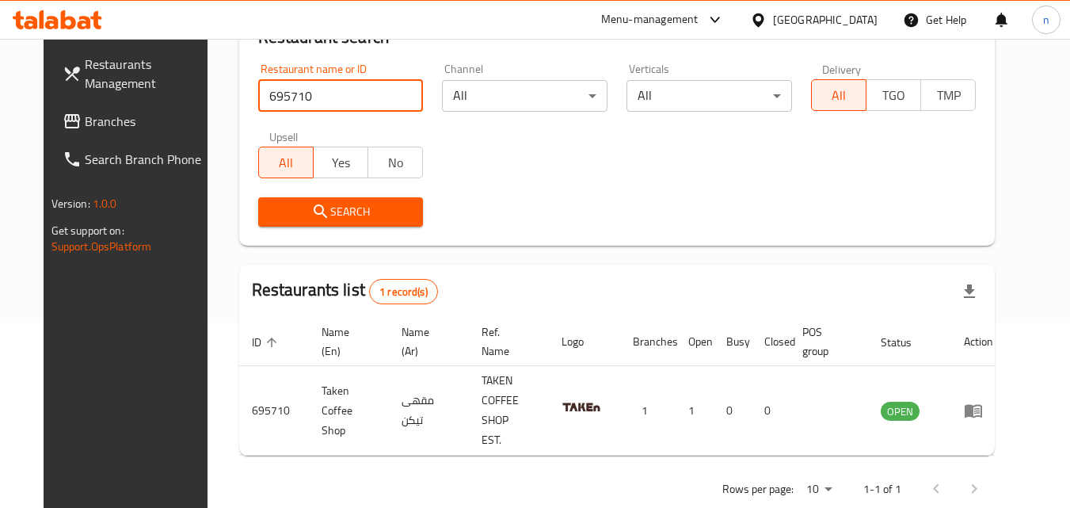
click at [832, 17] on div "[GEOGRAPHIC_DATA]" at bounding box center [825, 19] width 105 height 17
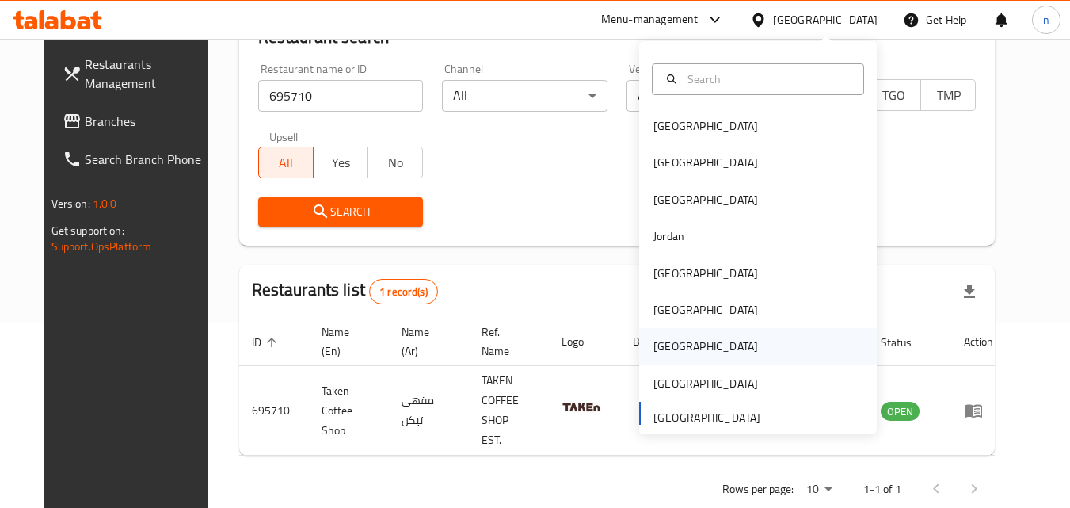
click at [656, 344] on div "[GEOGRAPHIC_DATA]" at bounding box center [706, 346] width 105 height 17
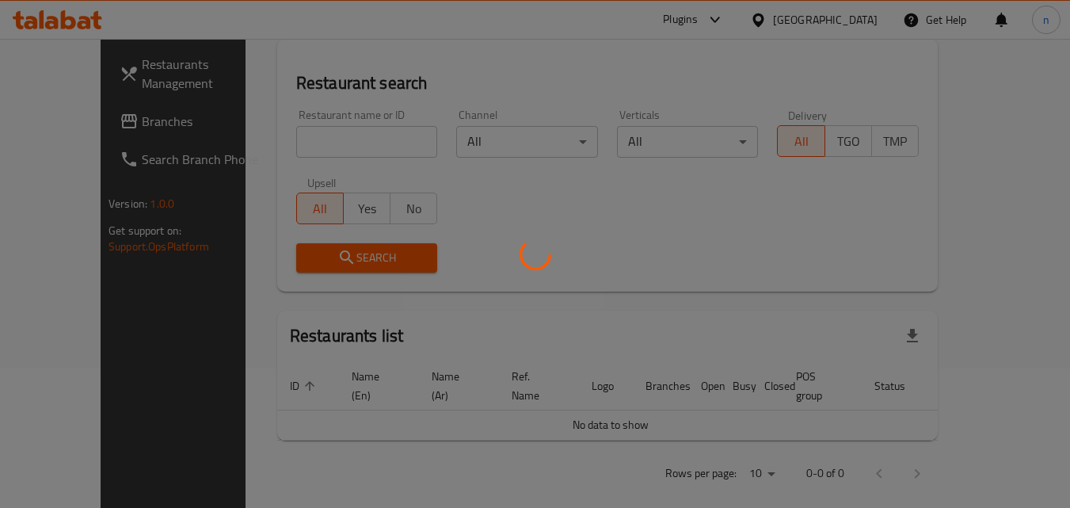
scroll to position [185, 0]
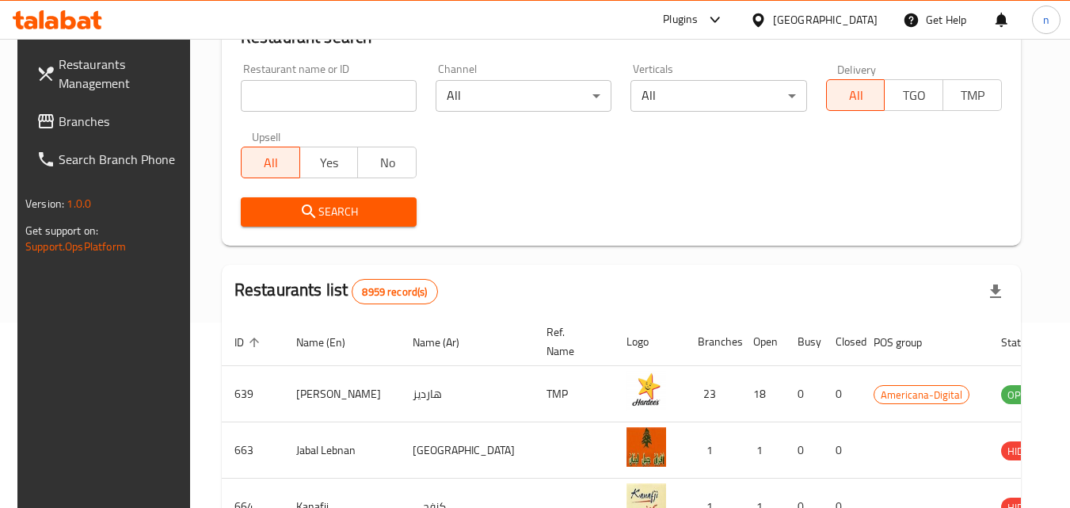
click at [61, 116] on span "Branches" at bounding box center [121, 121] width 125 height 19
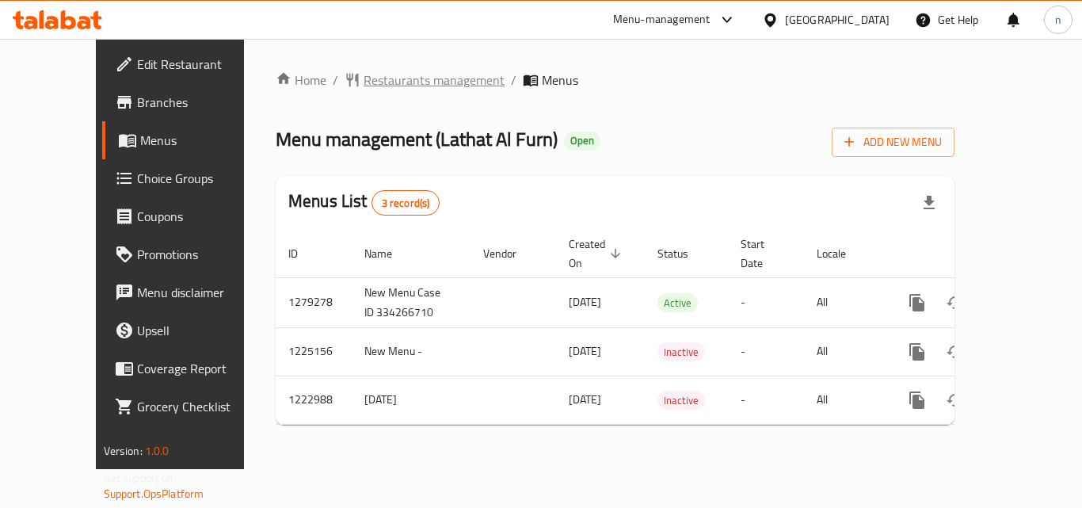
click at [384, 82] on span "Restaurants management" at bounding box center [434, 80] width 141 height 19
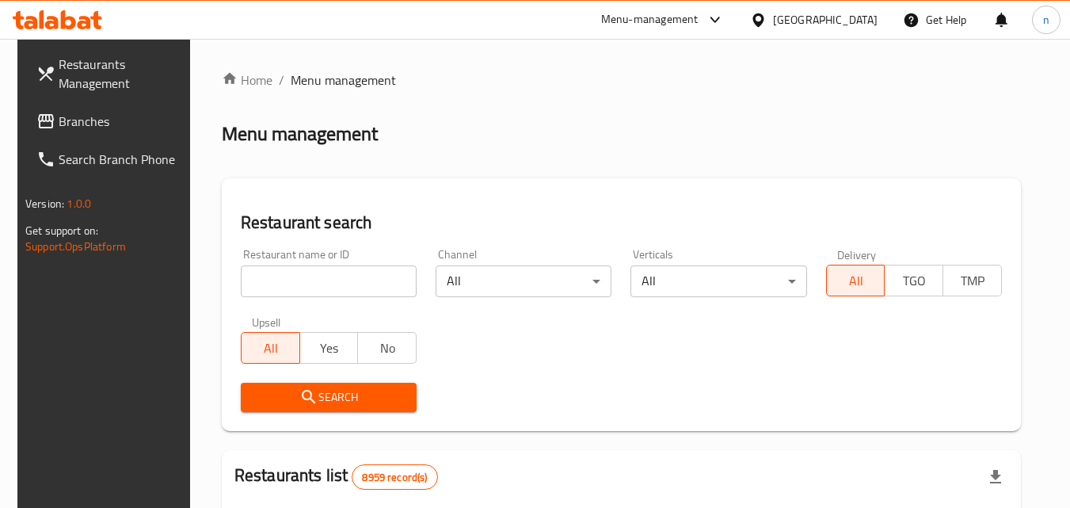
click at [349, 276] on input "search" at bounding box center [329, 281] width 176 height 32
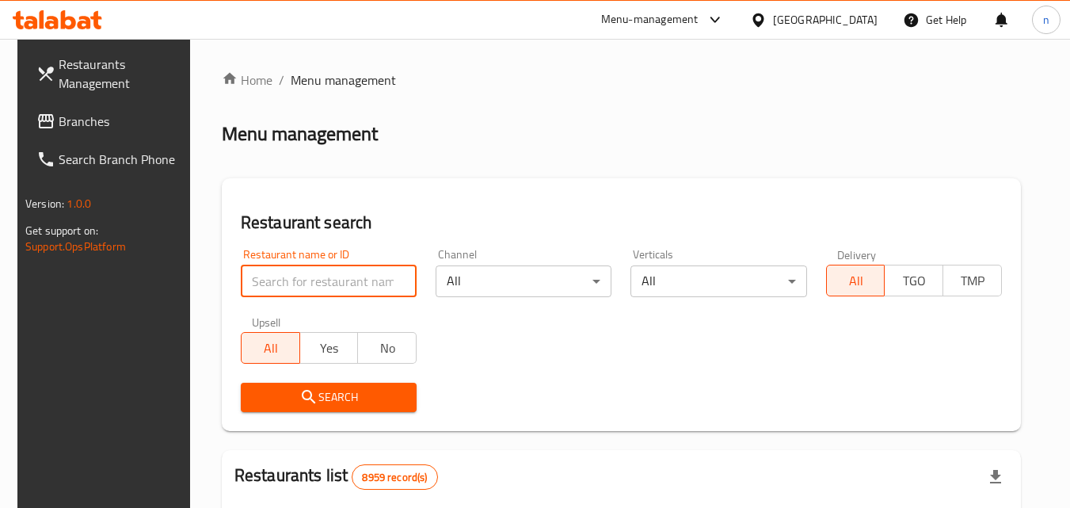
paste input "674233"
type input "674233"
click button "Search" at bounding box center [329, 397] width 176 height 29
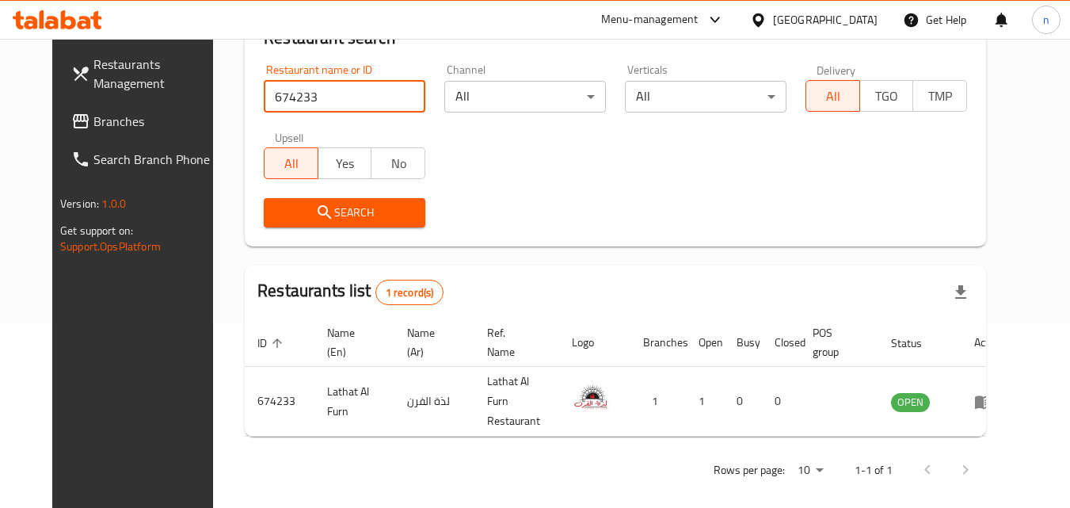
scroll to position [185, 0]
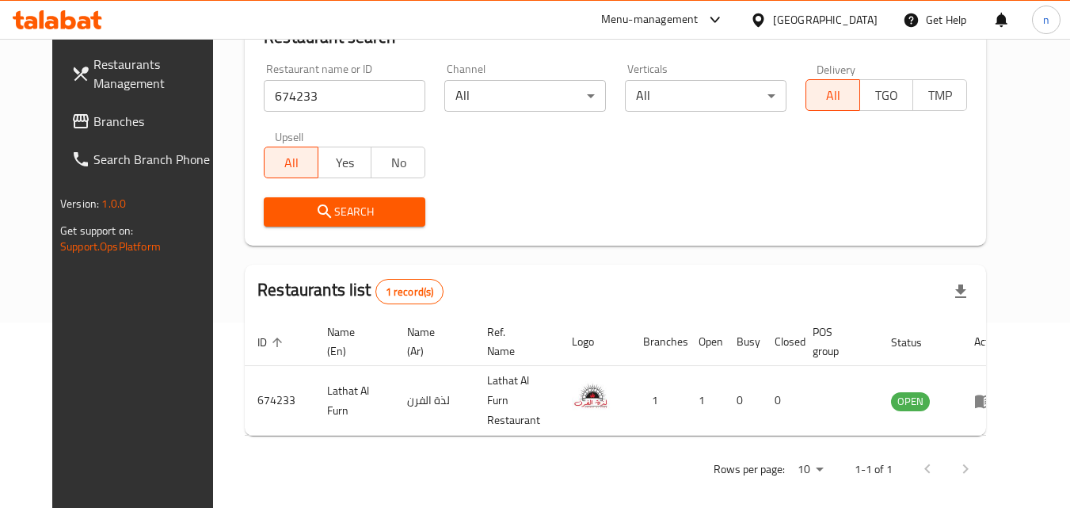
click at [860, 21] on div "[GEOGRAPHIC_DATA]" at bounding box center [825, 19] width 105 height 17
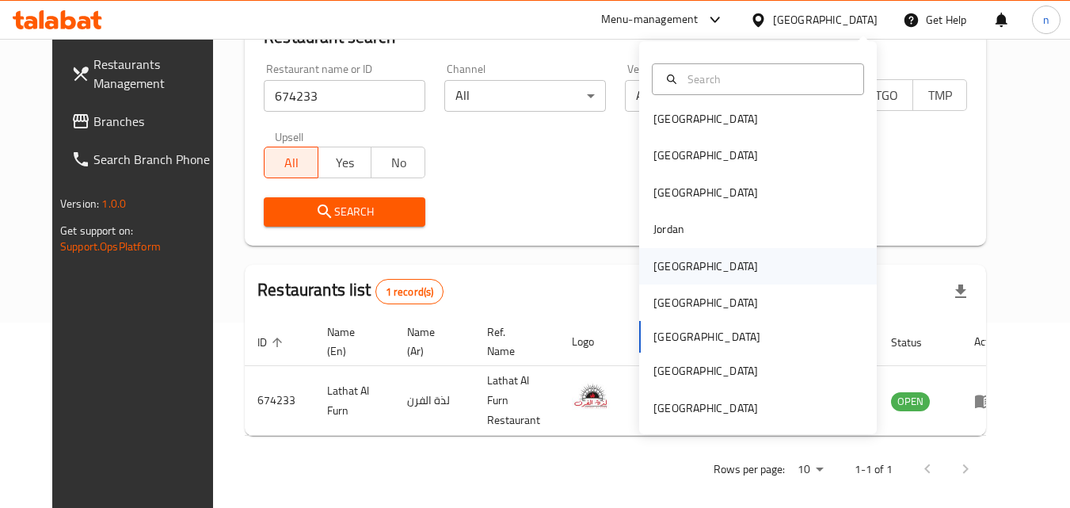
scroll to position [9, 0]
click at [714, 403] on div "[GEOGRAPHIC_DATA]" at bounding box center [706, 406] width 105 height 17
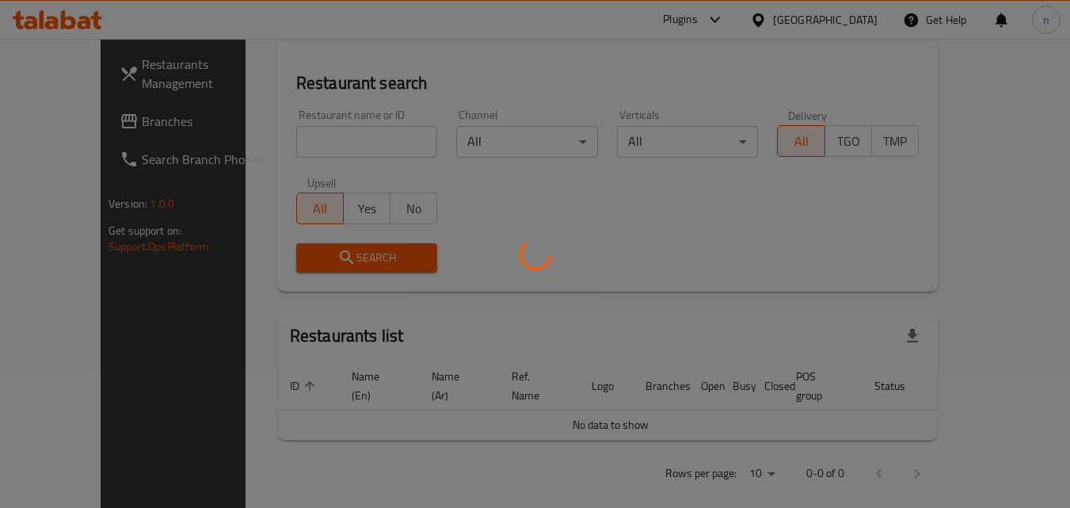
scroll to position [185, 0]
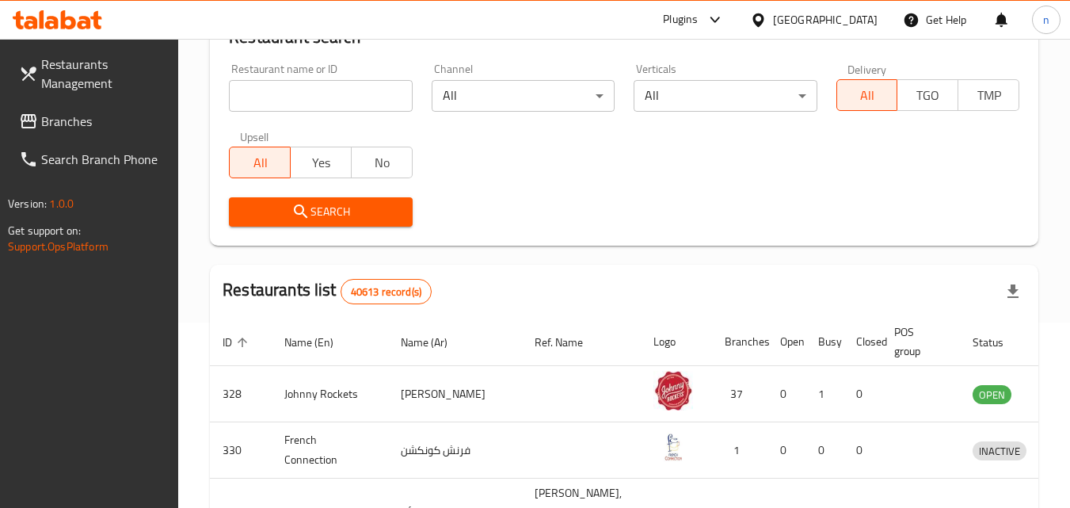
click at [86, 115] on span "Branches" at bounding box center [103, 121] width 125 height 19
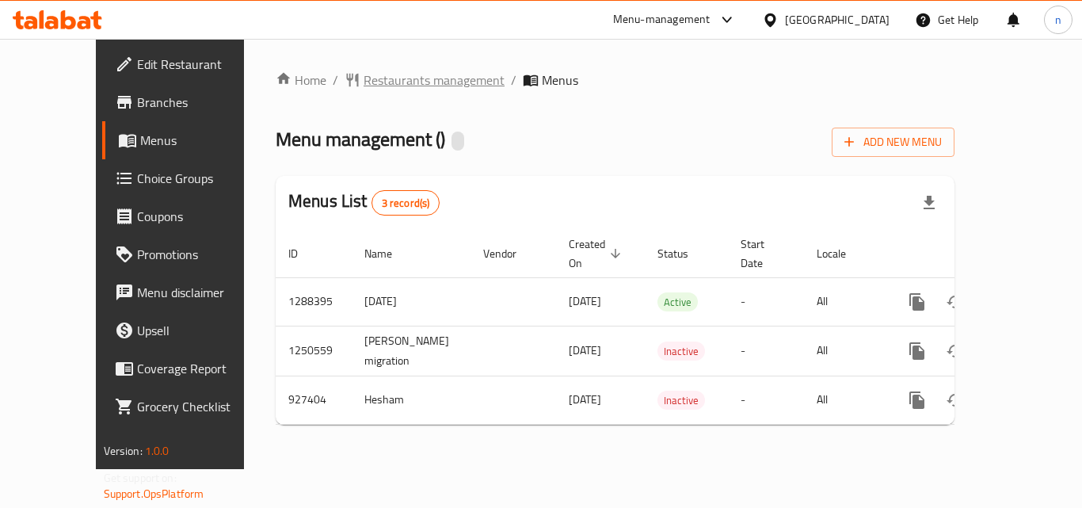
click at [372, 86] on span "Restaurants management" at bounding box center [434, 80] width 141 height 19
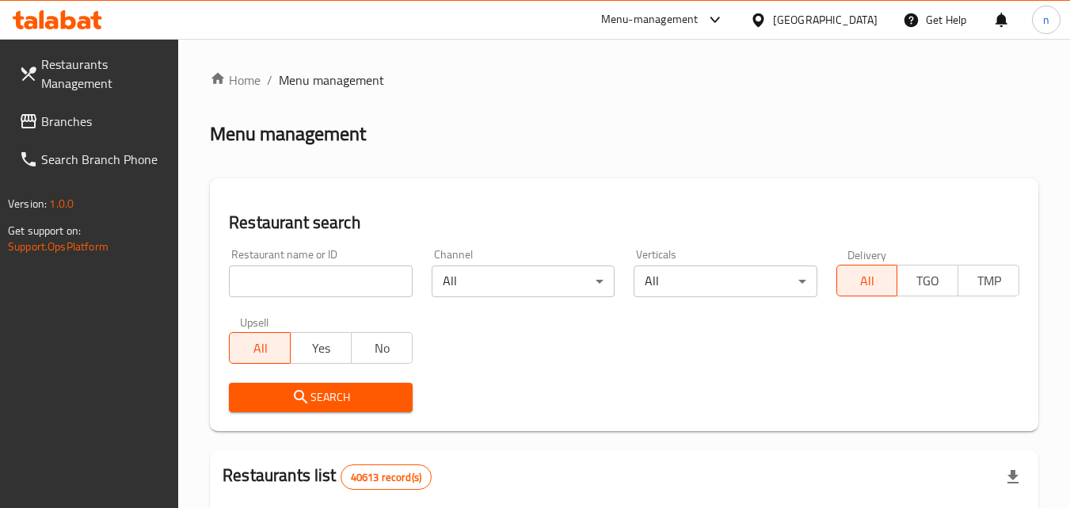
click at [388, 300] on div "Restaurant name or ID Restaurant name or ID" at bounding box center [320, 272] width 202 height 67
click at [380, 288] on input "search" at bounding box center [320, 281] width 183 height 32
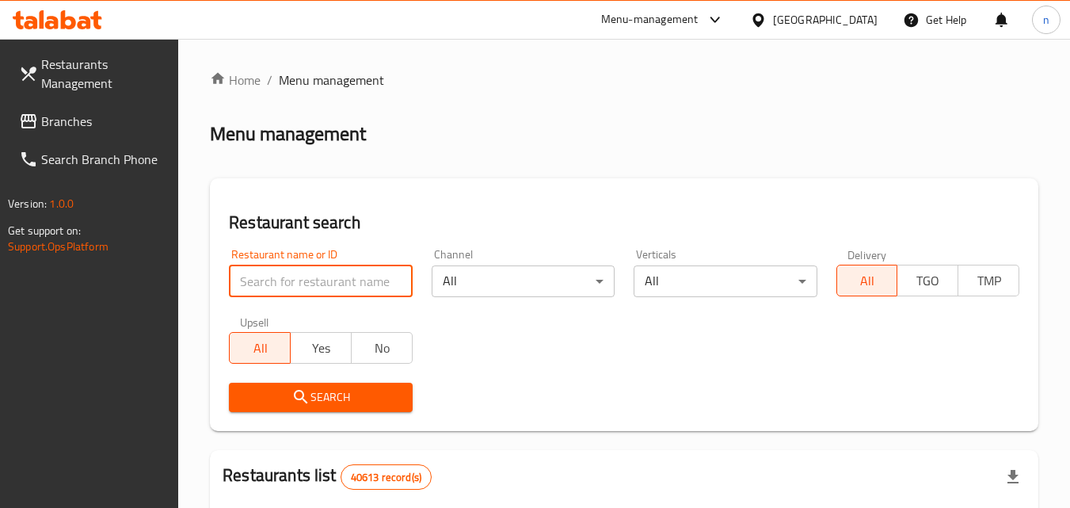
paste input "658825"
type input "658825"
click button "Search" at bounding box center [320, 397] width 183 height 29
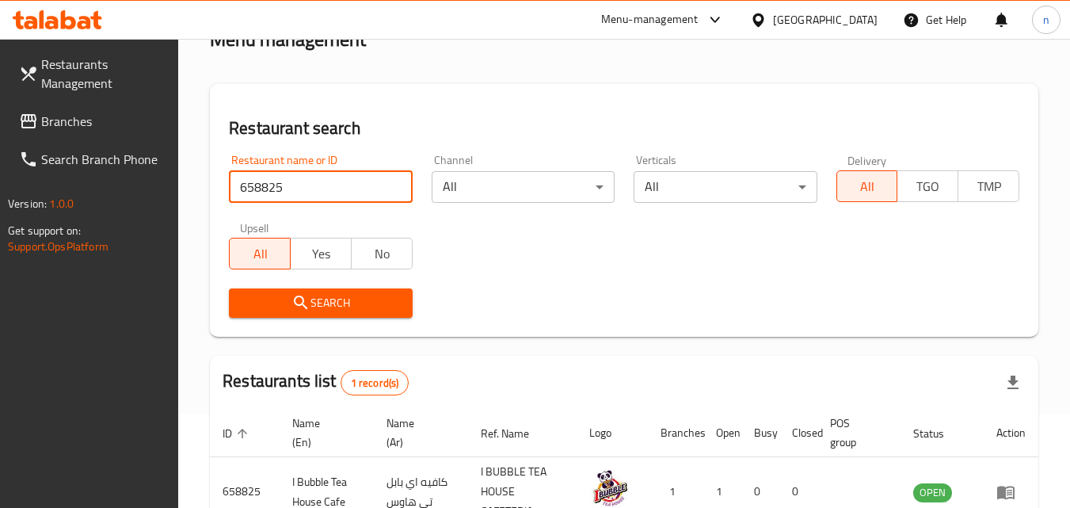
scroll to position [199, 0]
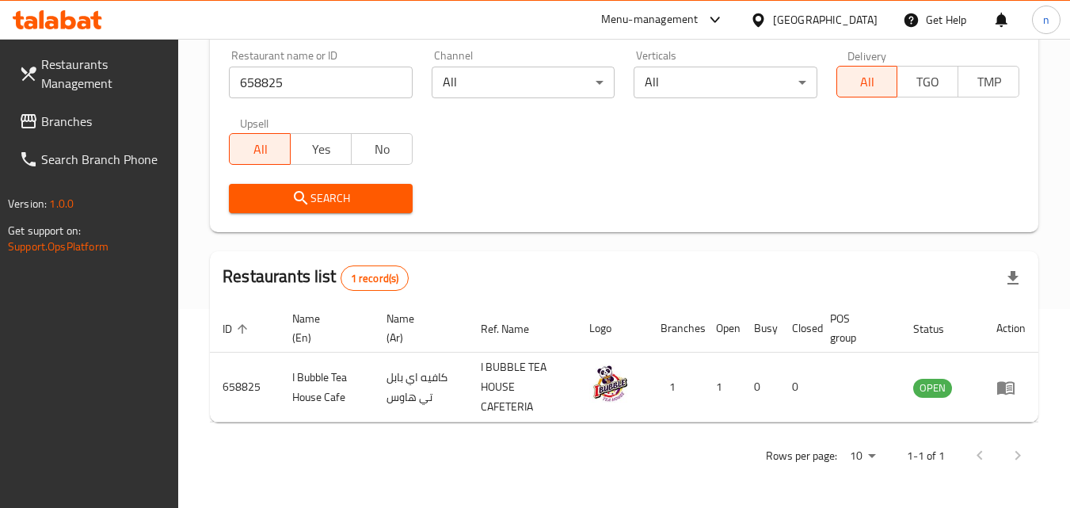
click at [800, 16] on div "[GEOGRAPHIC_DATA]" at bounding box center [825, 19] width 105 height 17
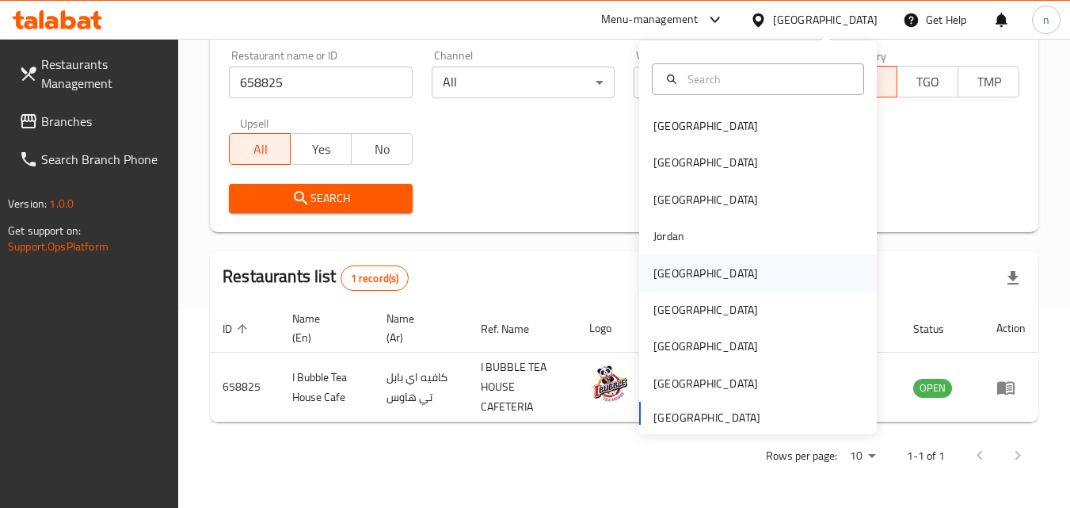
click at [661, 275] on div "[GEOGRAPHIC_DATA]" at bounding box center [706, 273] width 105 height 17
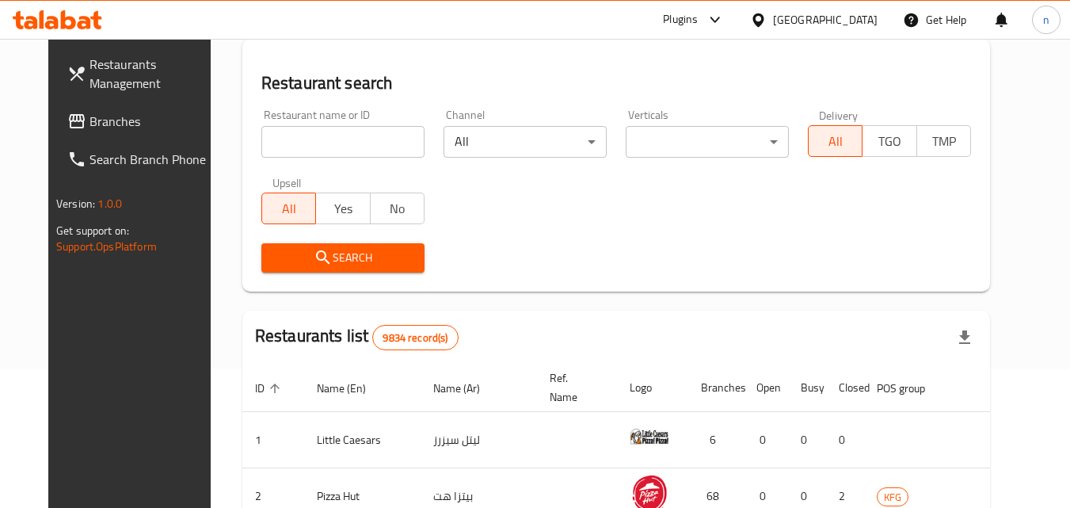
scroll to position [199, 0]
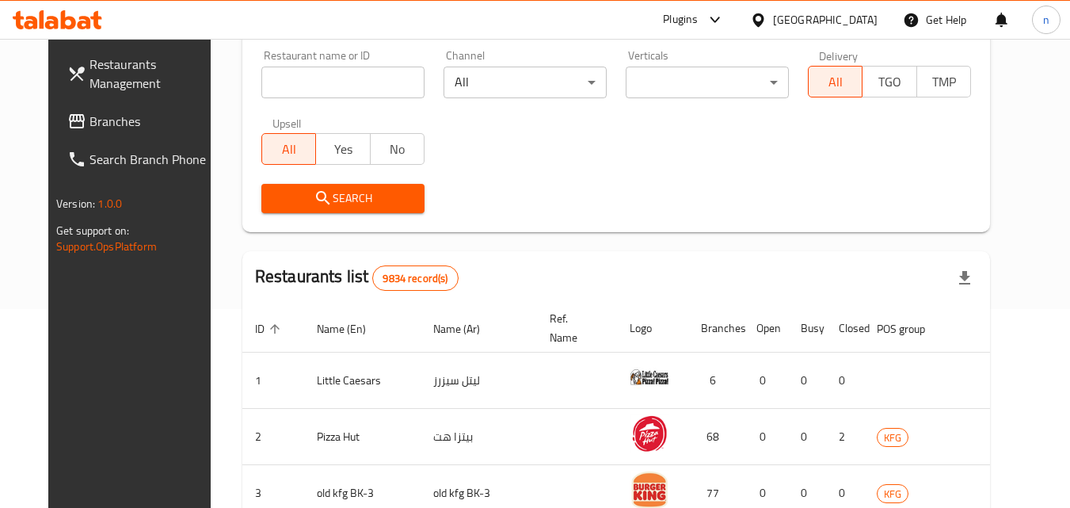
click at [90, 126] on span "Branches" at bounding box center [152, 121] width 125 height 19
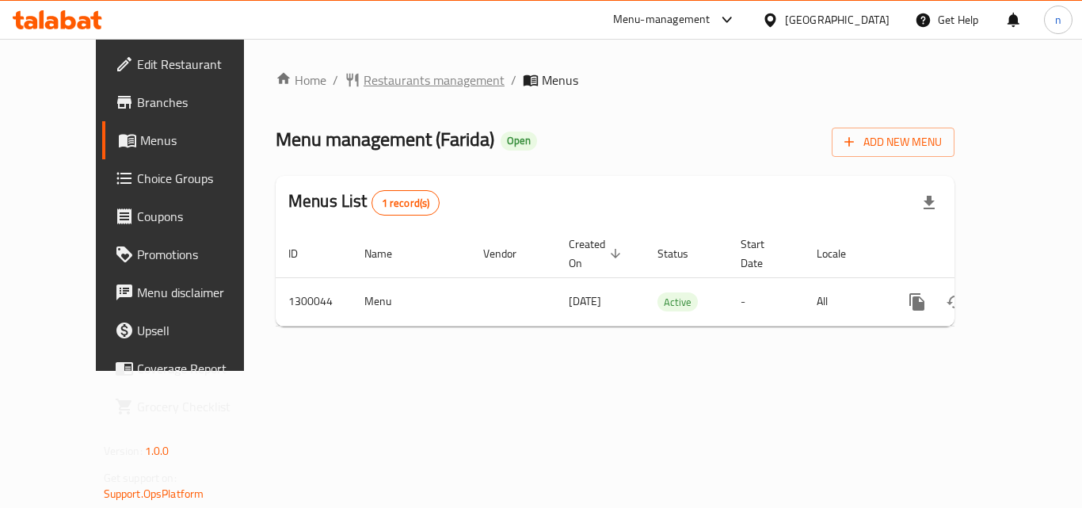
click at [381, 81] on span "Restaurants management" at bounding box center [434, 80] width 141 height 19
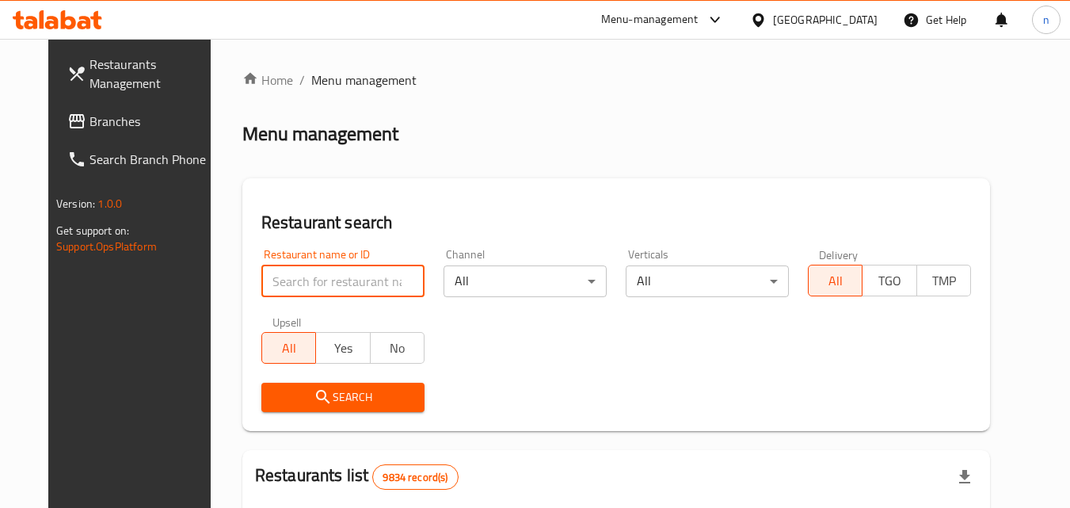
click at [319, 291] on input "search" at bounding box center [342, 281] width 163 height 32
paste input "701615"
type input "701615"
click button "Search" at bounding box center [342, 397] width 163 height 29
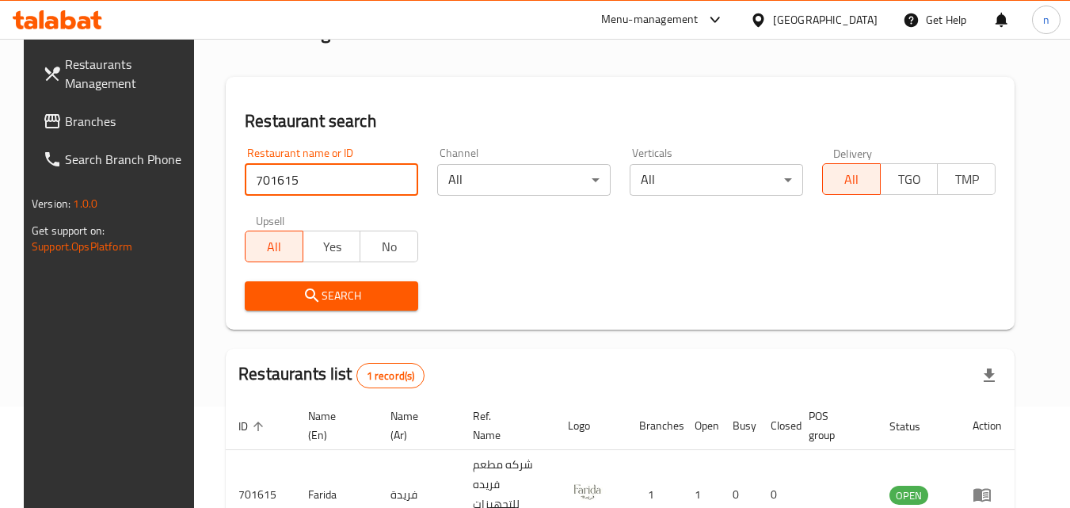
scroll to position [185, 0]
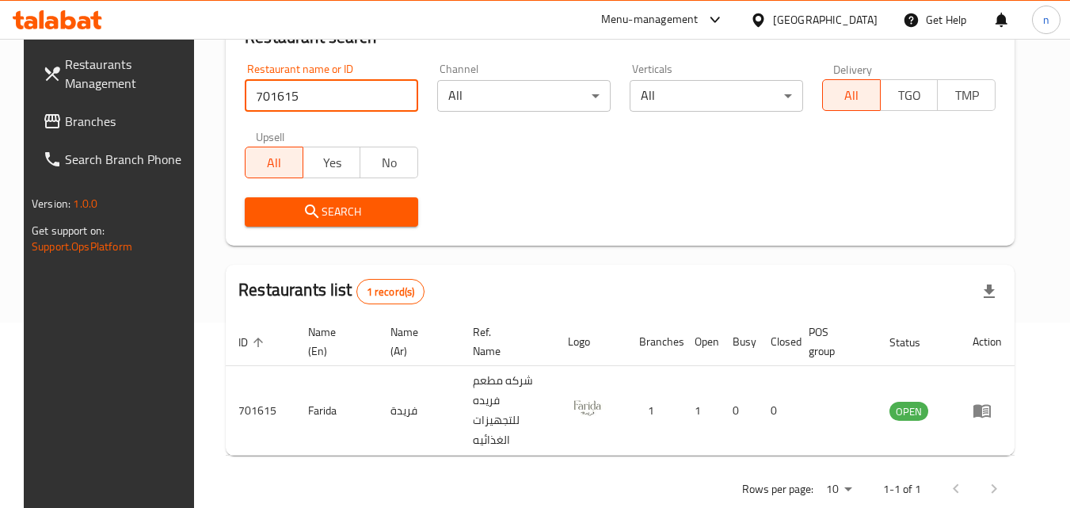
click at [849, 25] on div "[GEOGRAPHIC_DATA]" at bounding box center [825, 19] width 105 height 17
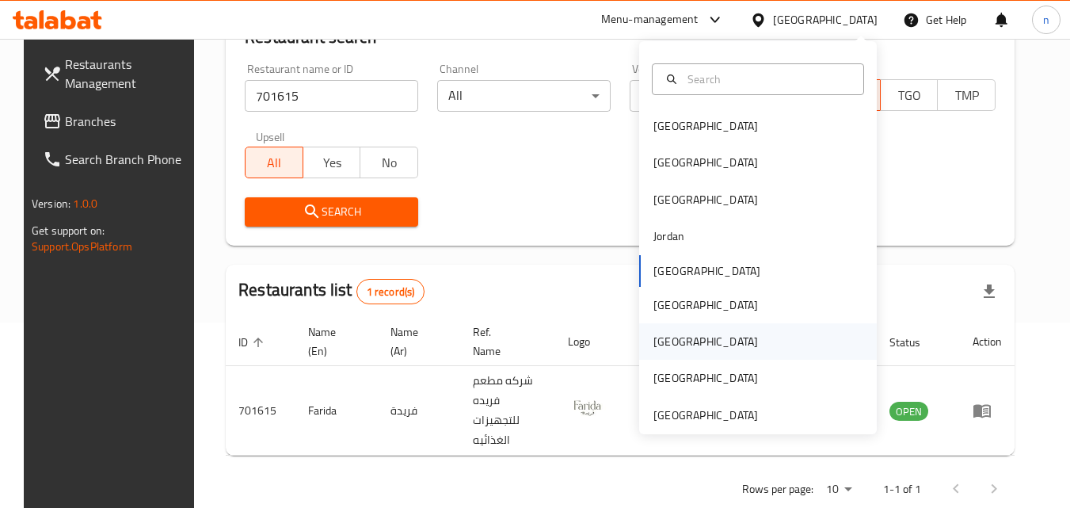
click at [654, 339] on div "[GEOGRAPHIC_DATA]" at bounding box center [706, 341] width 105 height 17
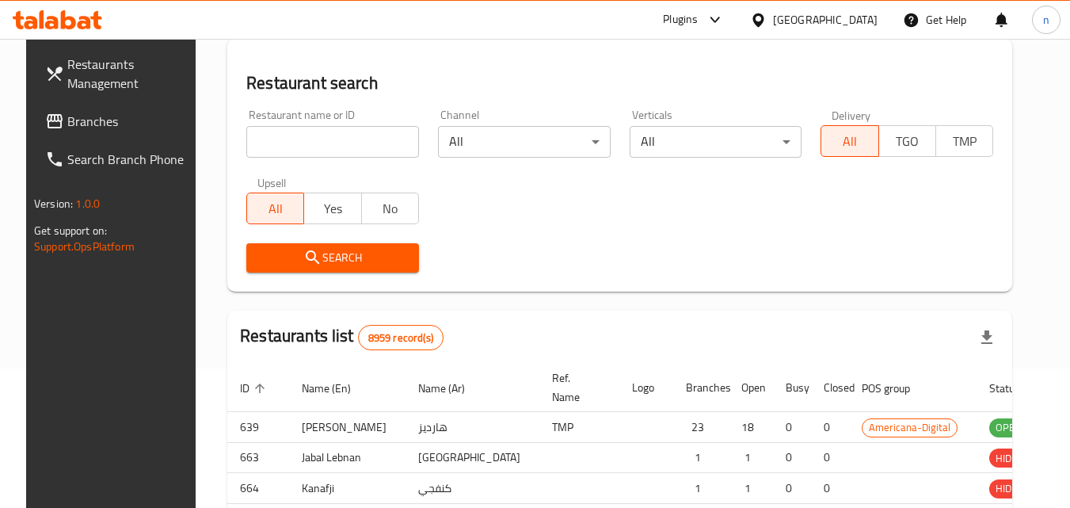
scroll to position [185, 0]
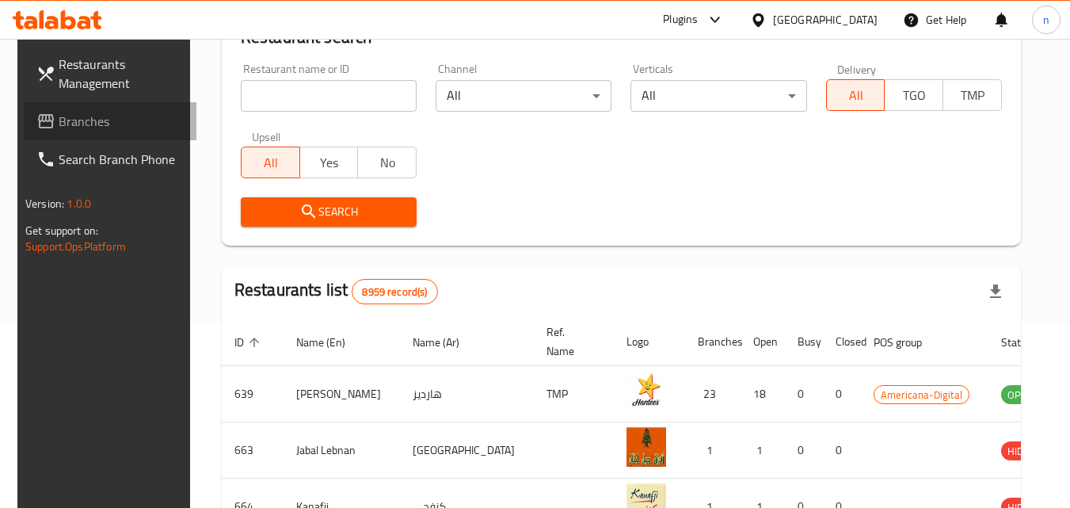
click at [95, 128] on span "Branches" at bounding box center [121, 121] width 125 height 19
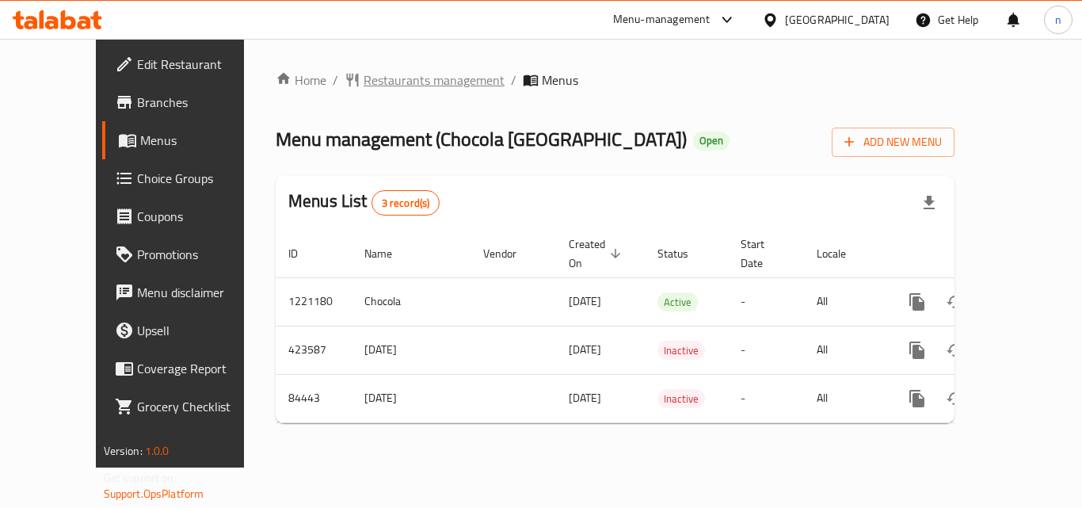
click at [381, 84] on span "Restaurants management" at bounding box center [434, 80] width 141 height 19
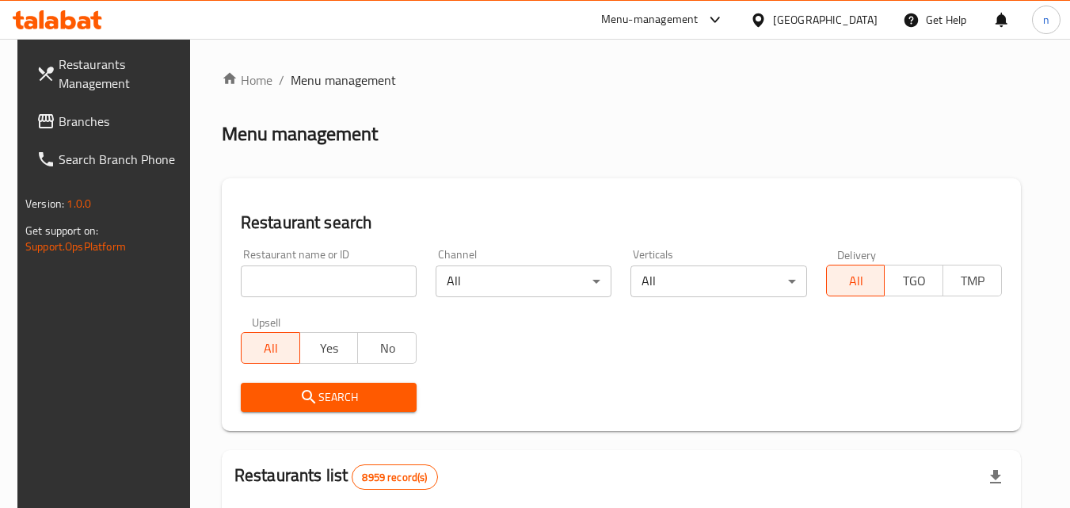
drag, startPoint x: 341, startPoint y: 287, endPoint x: 333, endPoint y: 280, distance: 10.1
click at [341, 287] on input "search" at bounding box center [329, 281] width 176 height 32
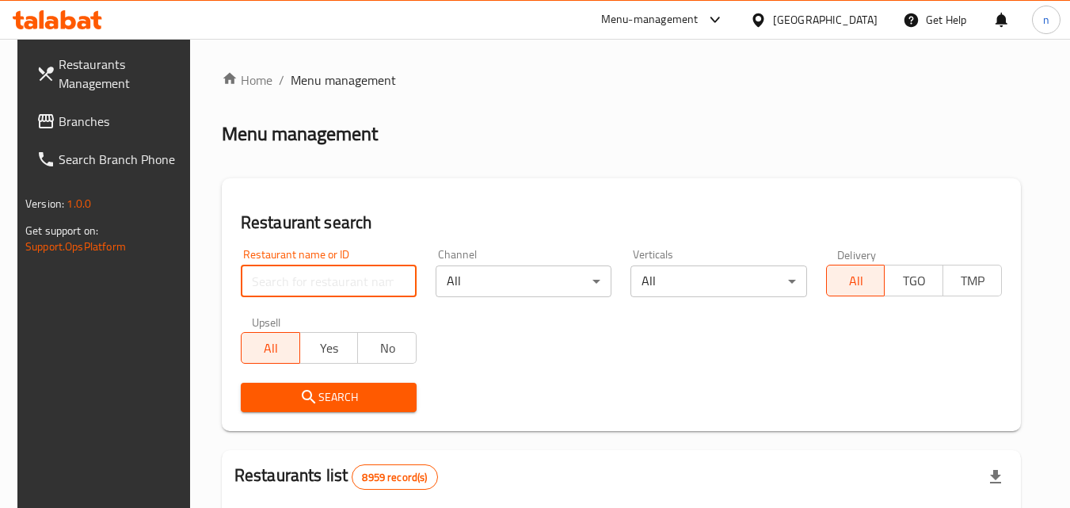
paste input "600759"
type input "600759"
click button "Search" at bounding box center [329, 397] width 176 height 29
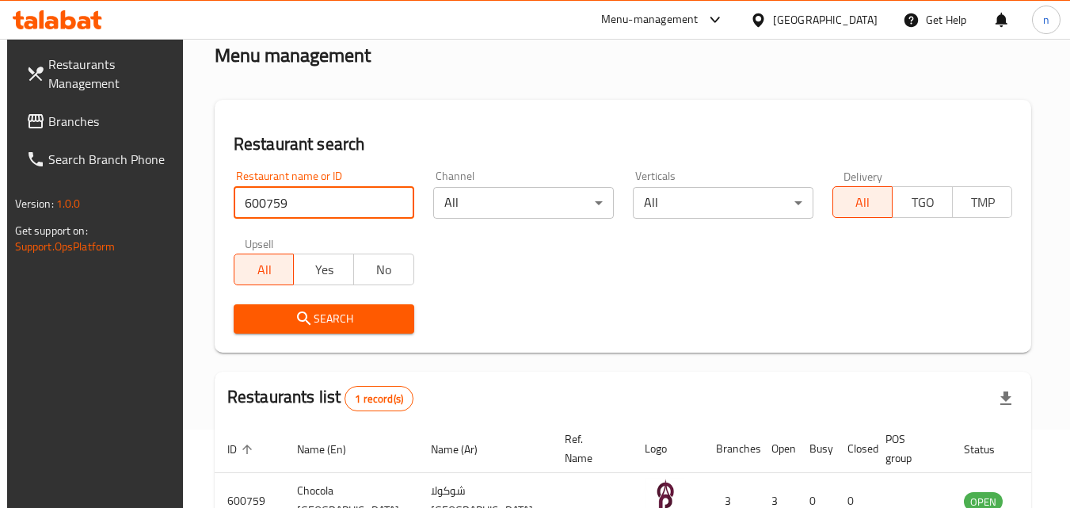
scroll to position [185, 0]
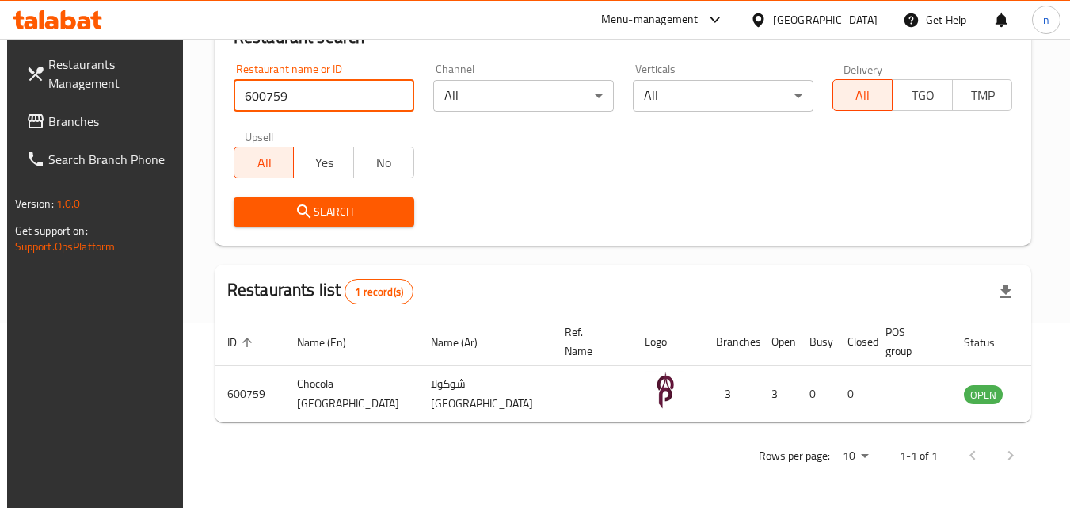
click at [872, 14] on div "[GEOGRAPHIC_DATA]" at bounding box center [825, 19] width 105 height 17
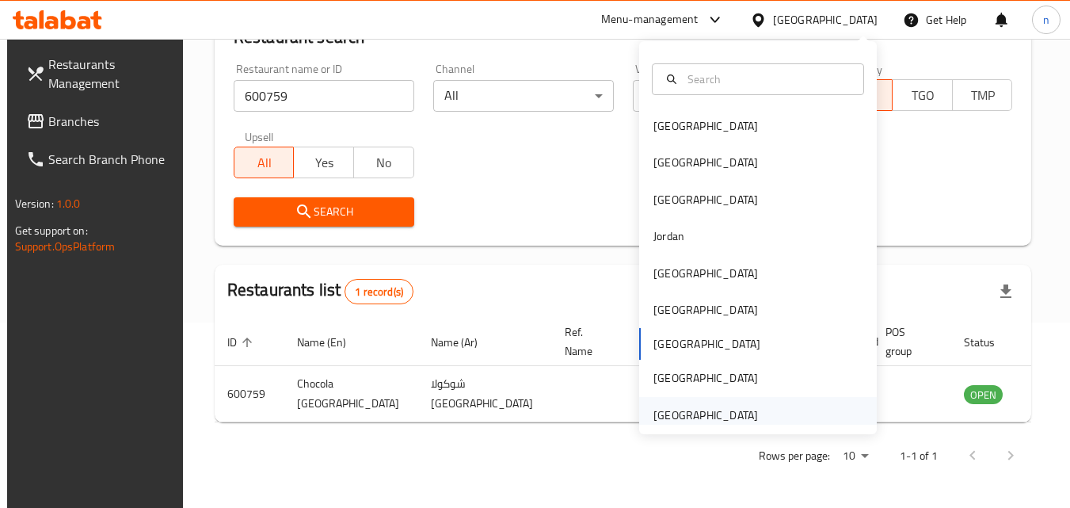
click at [689, 412] on div "[GEOGRAPHIC_DATA]" at bounding box center [706, 414] width 105 height 17
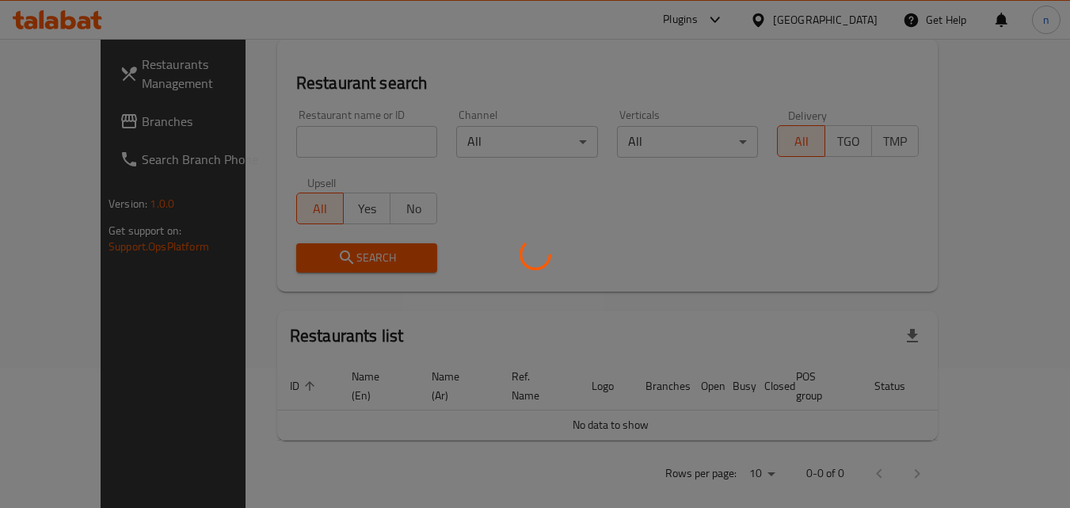
scroll to position [185, 0]
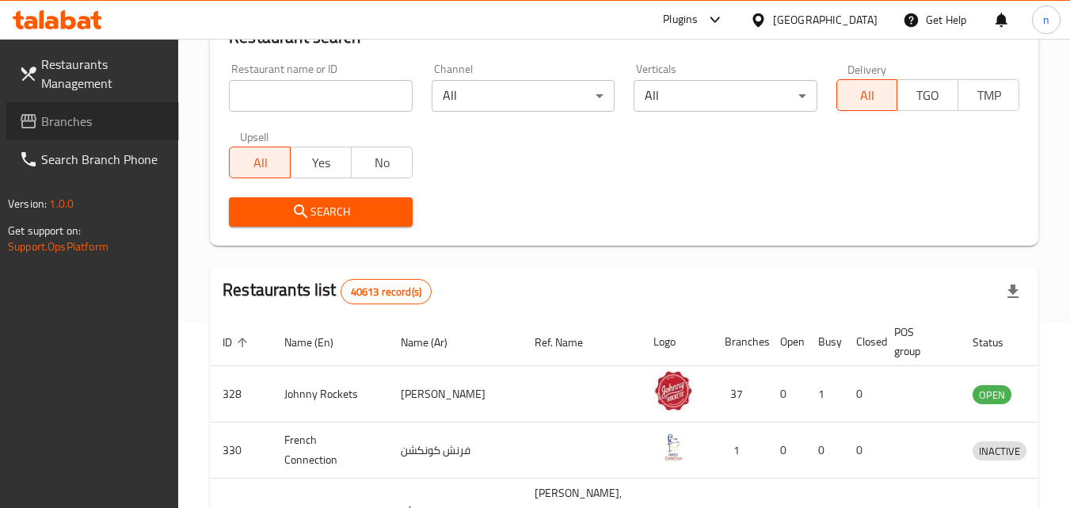
click at [61, 120] on span "Branches" at bounding box center [103, 121] width 125 height 19
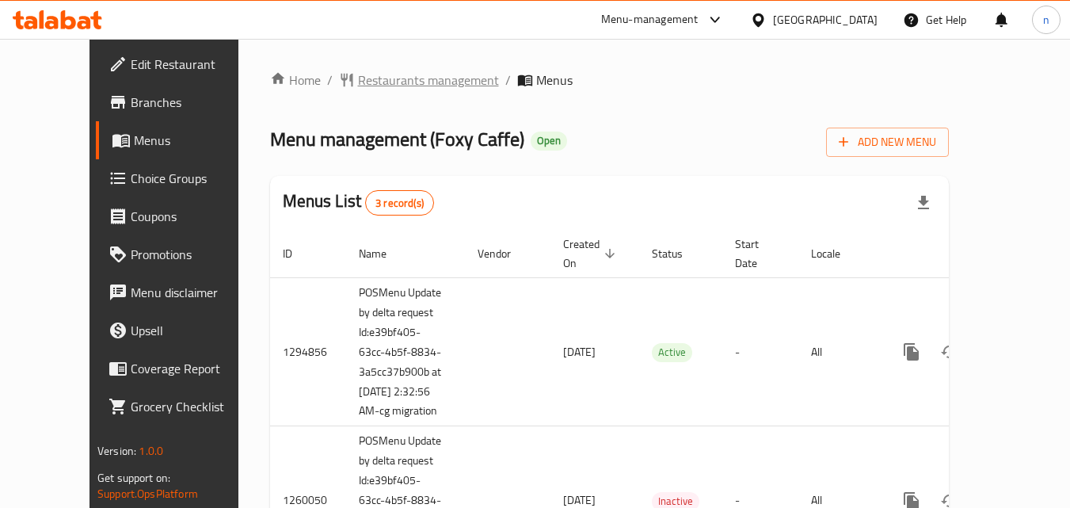
click at [358, 74] on span "Restaurants management" at bounding box center [428, 80] width 141 height 19
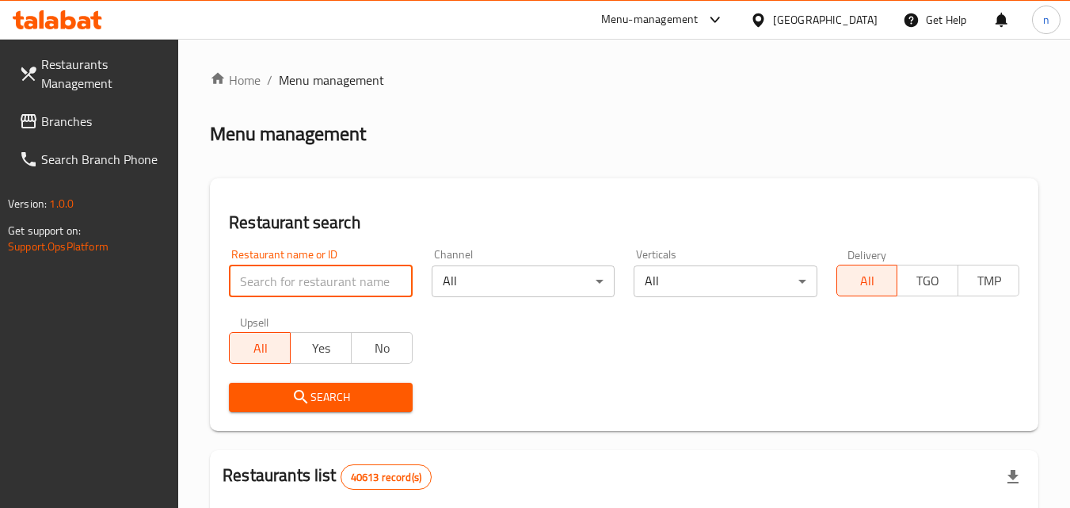
click at [336, 276] on input "search" at bounding box center [320, 281] width 183 height 32
paste input "20200"
type input "20200"
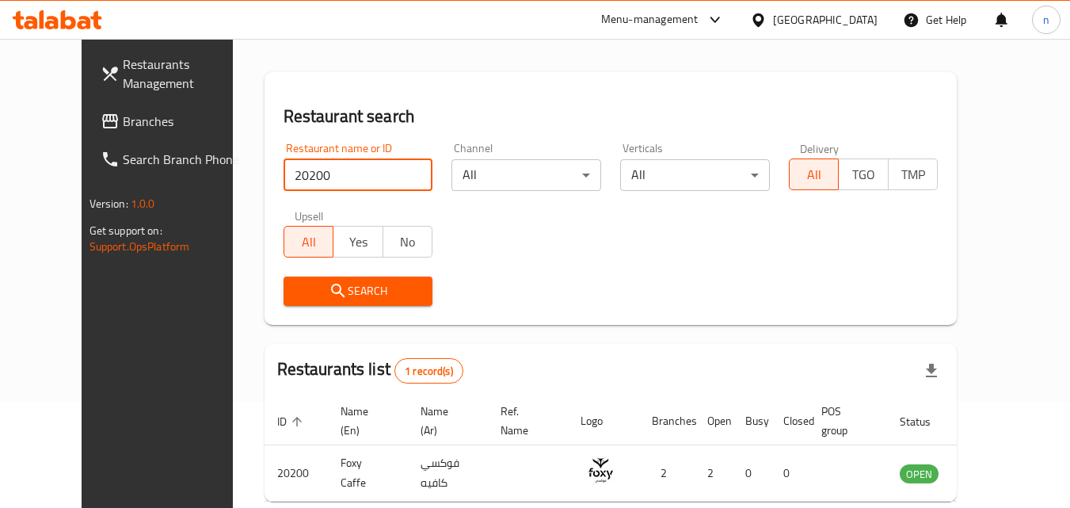
scroll to position [185, 0]
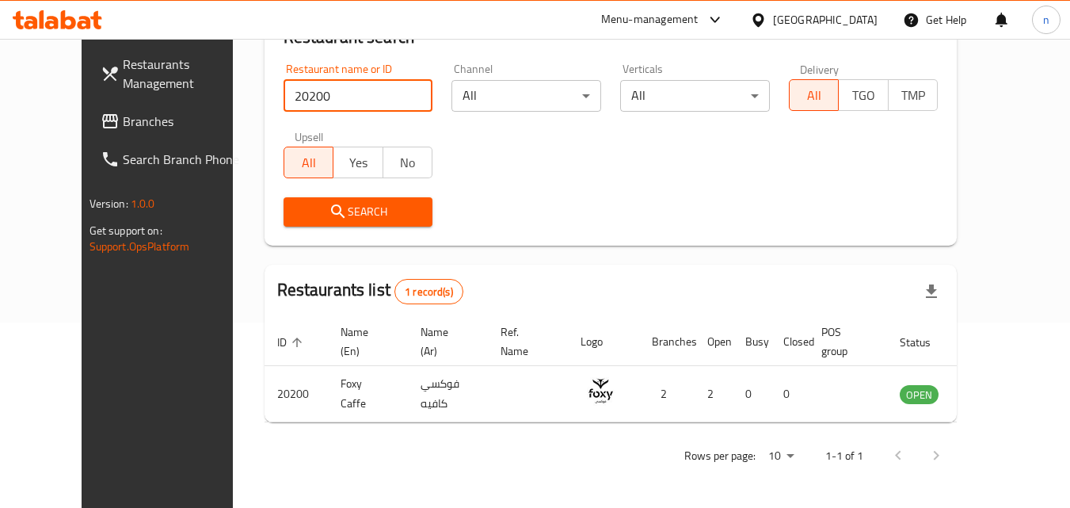
click at [840, 17] on div "[GEOGRAPHIC_DATA]" at bounding box center [825, 19] width 105 height 17
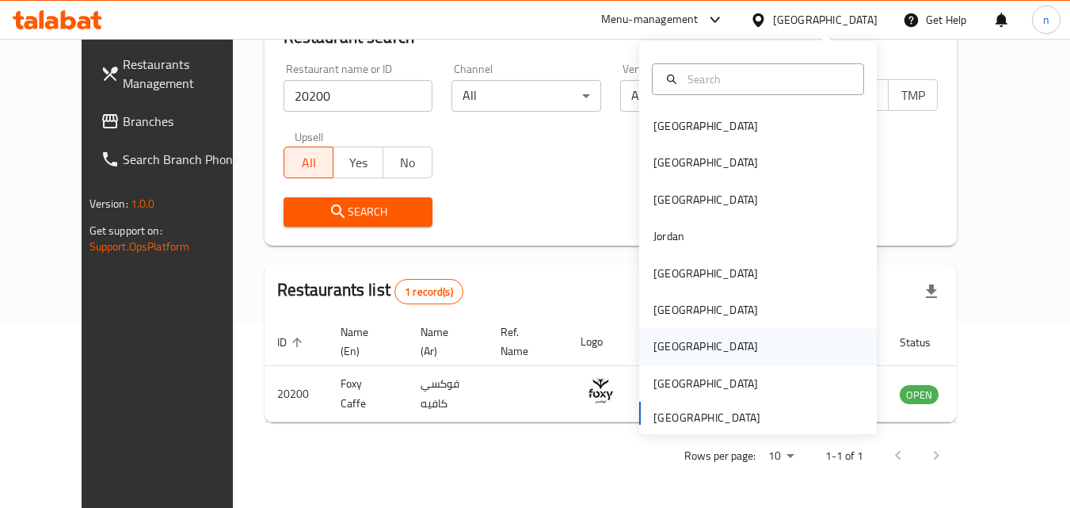
click at [657, 339] on div "Qatar" at bounding box center [706, 346] width 105 height 17
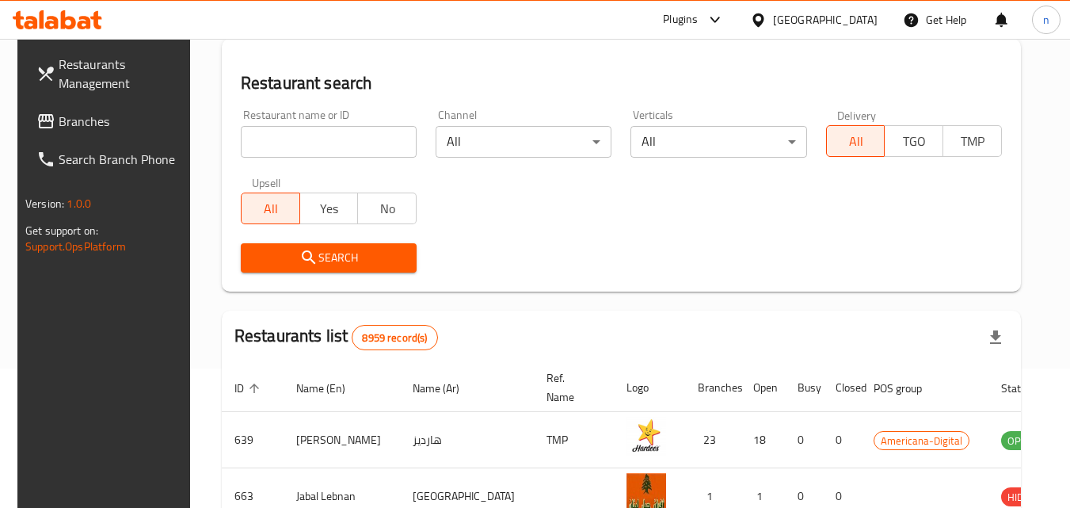
scroll to position [185, 0]
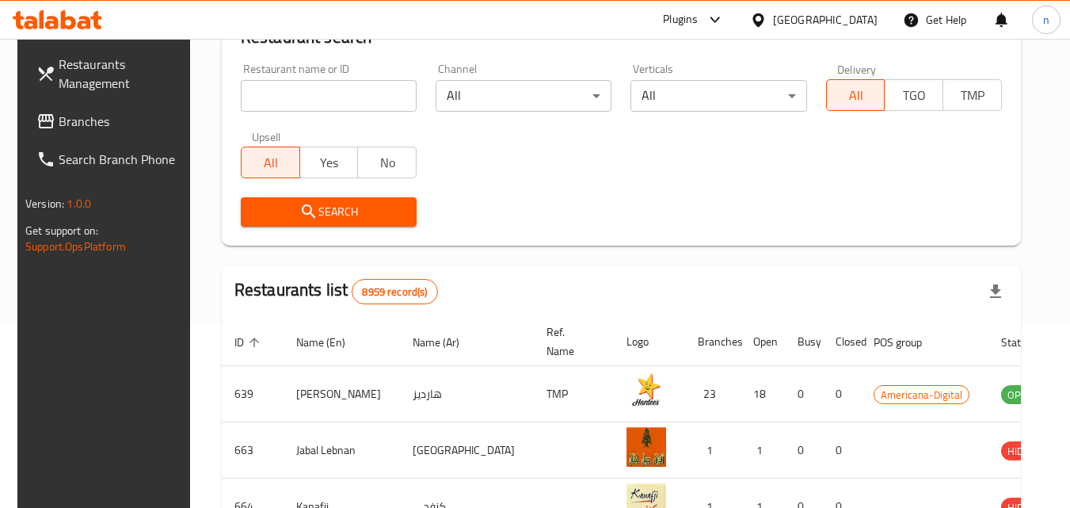
click at [63, 118] on span "Branches" at bounding box center [121, 121] width 125 height 19
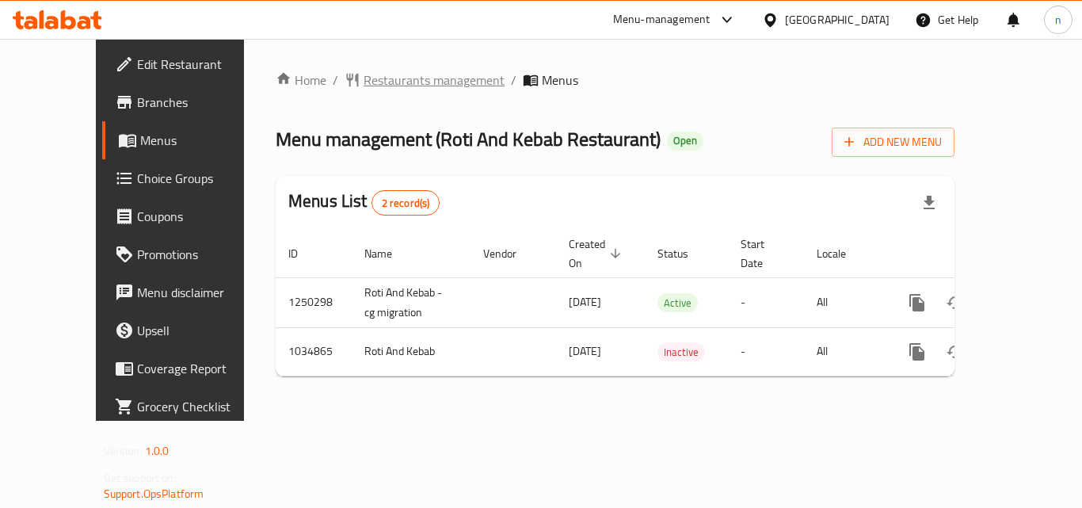
click at [380, 84] on span "Restaurants management" at bounding box center [434, 80] width 141 height 19
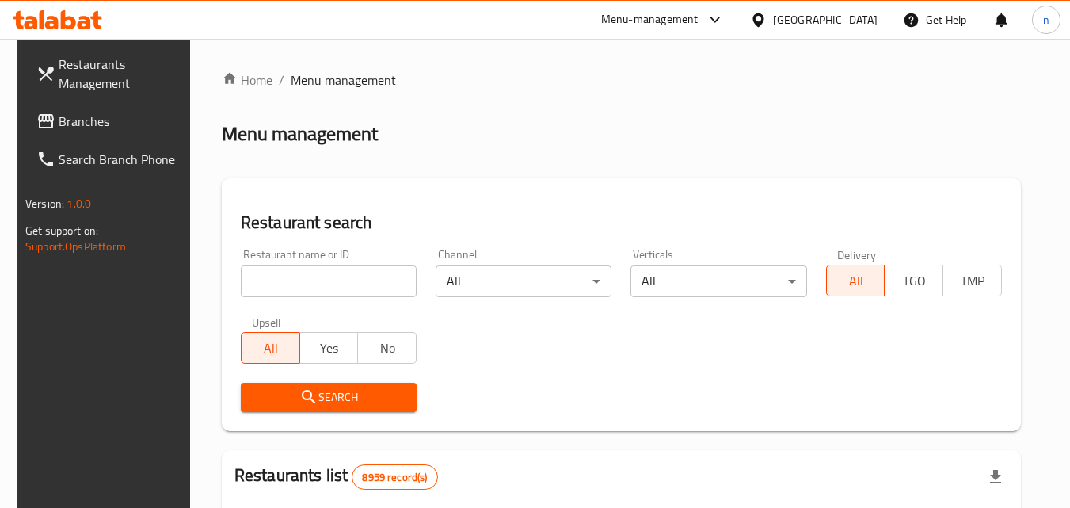
drag, startPoint x: 334, startPoint y: 279, endPoint x: 322, endPoint y: 275, distance: 12.5
click at [333, 279] on input "search" at bounding box center [329, 281] width 176 height 32
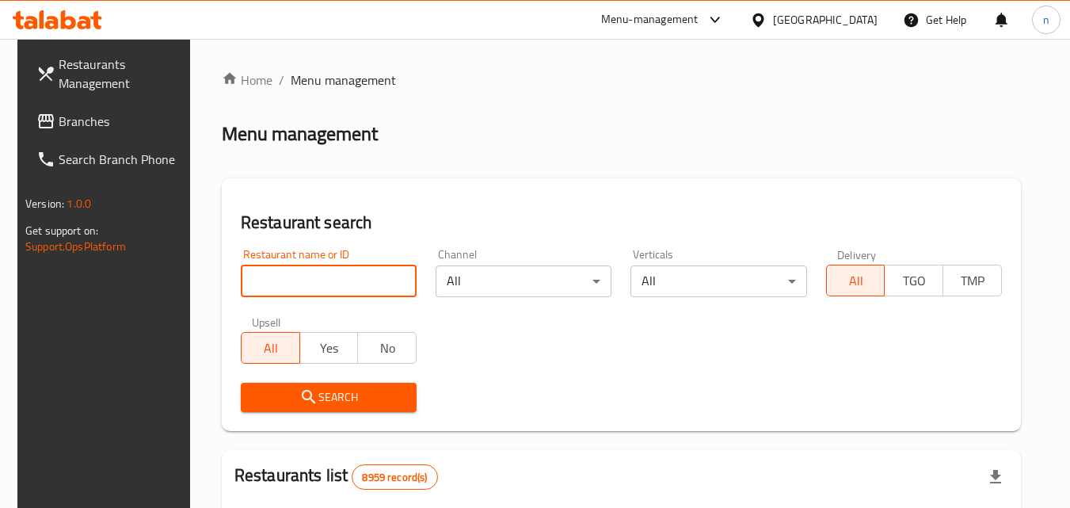
paste input "661593"
type input "661593"
click button "Search" at bounding box center [329, 397] width 176 height 29
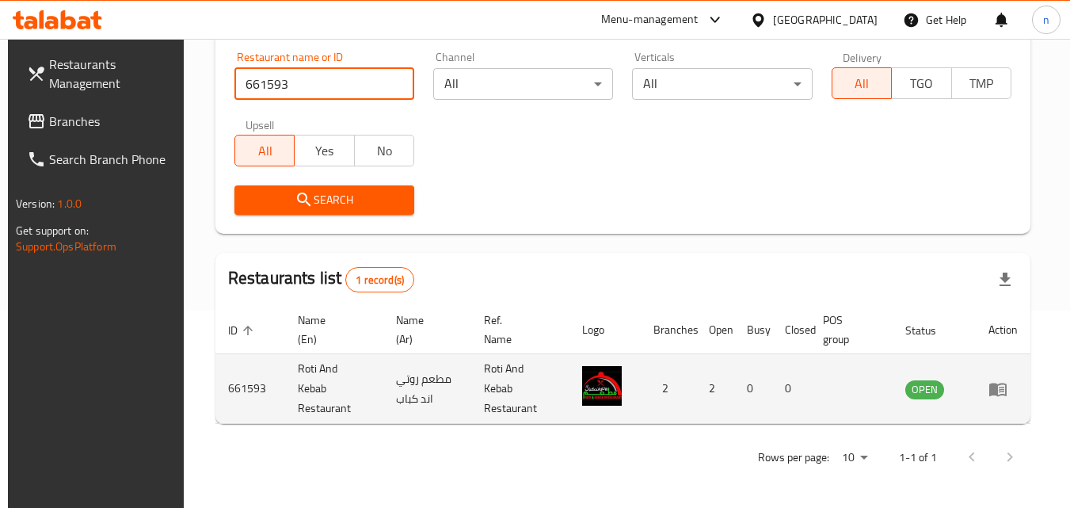
scroll to position [199, 0]
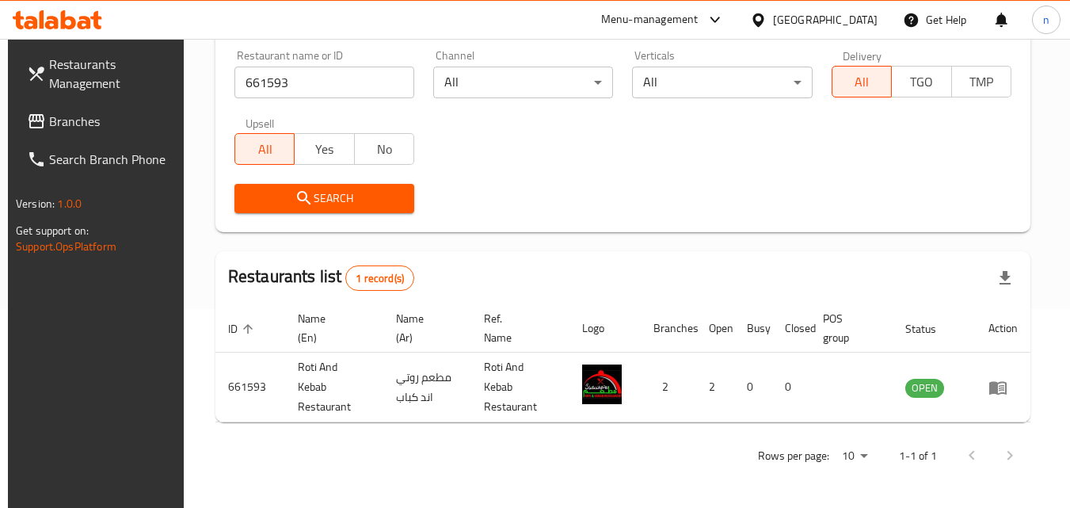
click at [853, 16] on div "[GEOGRAPHIC_DATA]" at bounding box center [825, 19] width 105 height 17
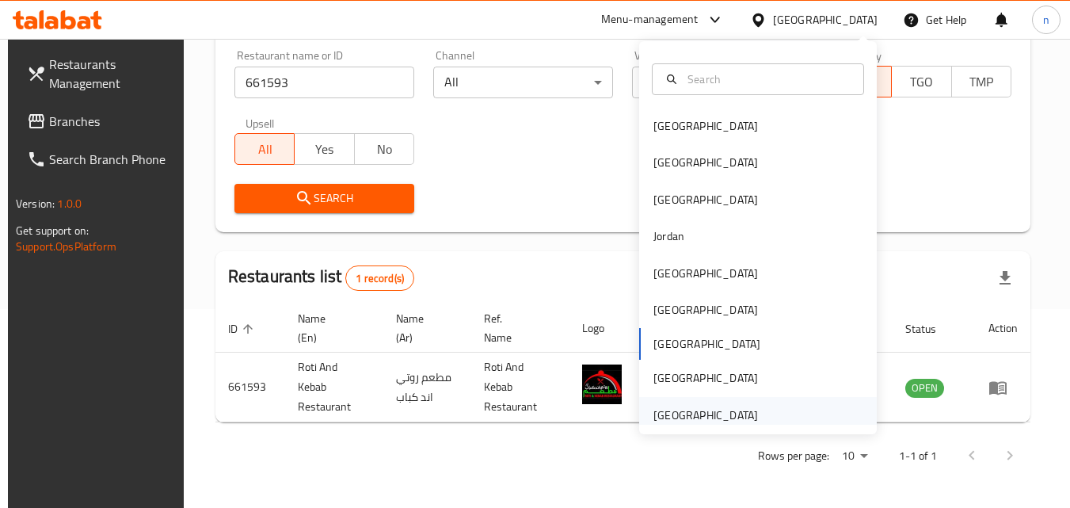
click at [700, 408] on div "[GEOGRAPHIC_DATA]" at bounding box center [706, 414] width 105 height 17
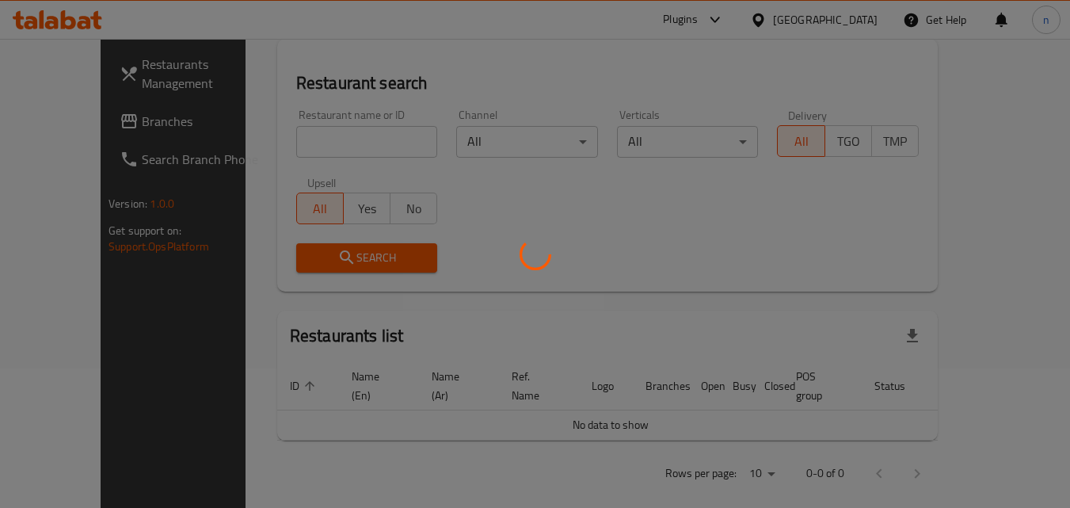
scroll to position [199, 0]
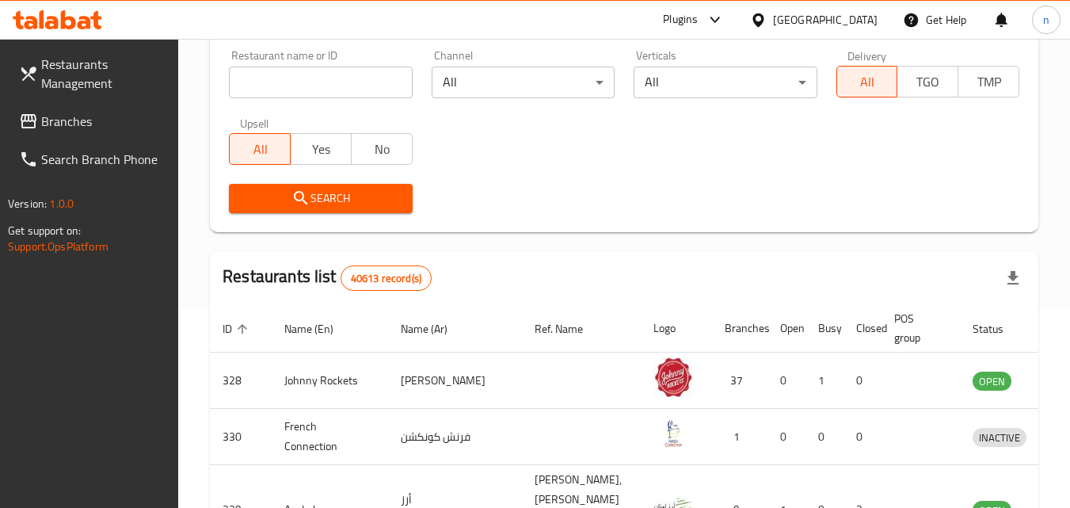
click at [65, 124] on span "Branches" at bounding box center [103, 121] width 125 height 19
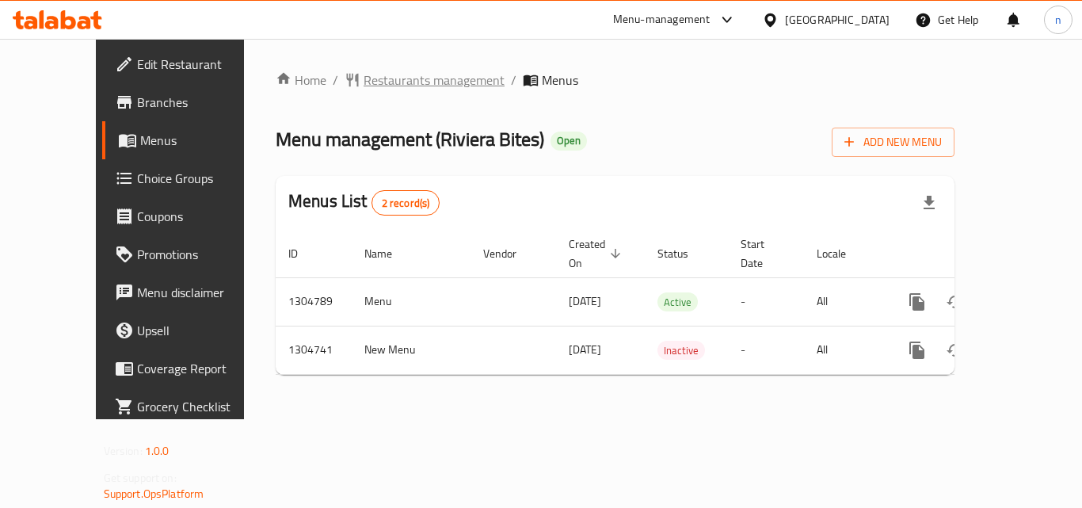
click at [368, 78] on span "Restaurants management" at bounding box center [434, 80] width 141 height 19
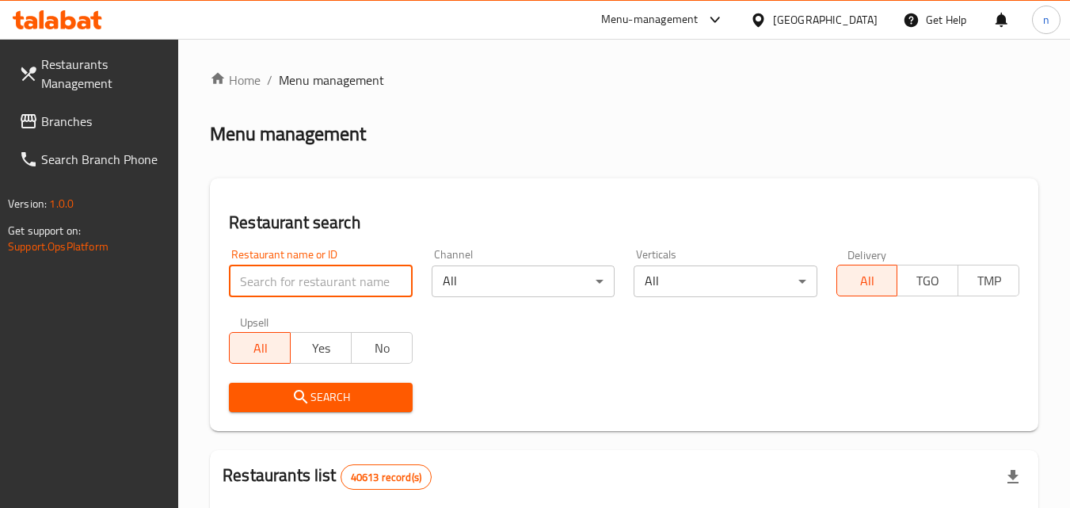
click at [338, 277] on input "search" at bounding box center [320, 281] width 183 height 32
paste input "703322"
type input "703322"
click button "Search" at bounding box center [320, 397] width 183 height 29
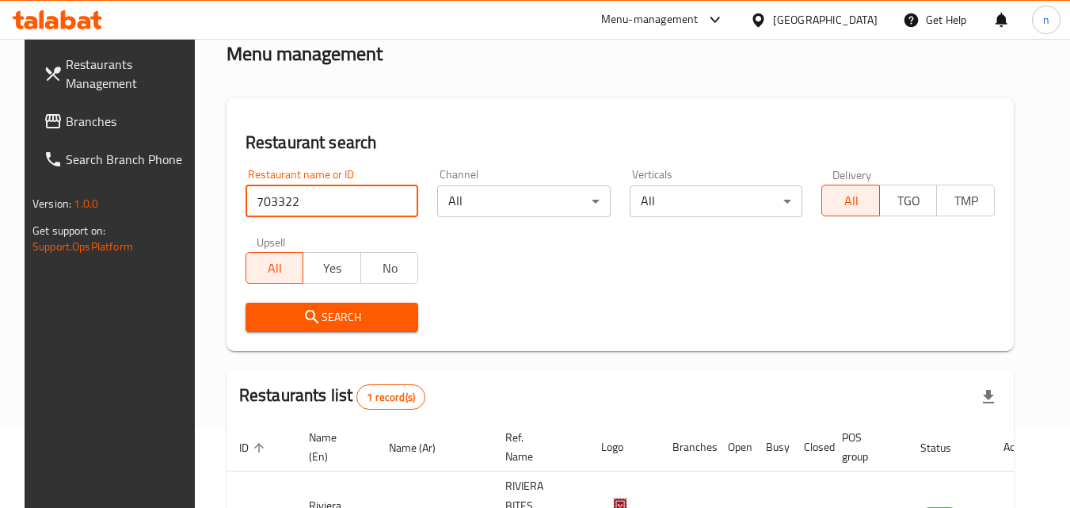
scroll to position [185, 0]
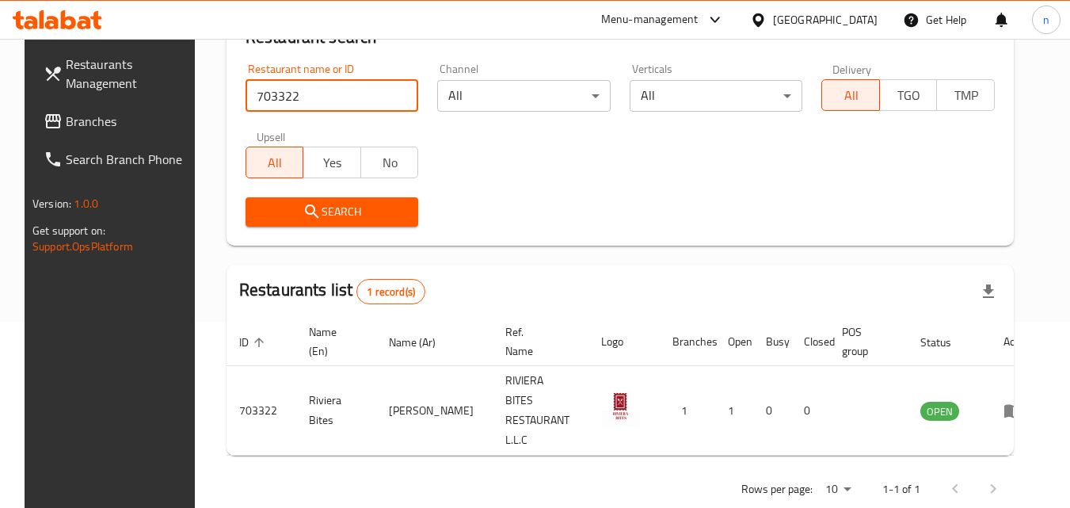
click at [86, 109] on link "Branches" at bounding box center [117, 121] width 173 height 38
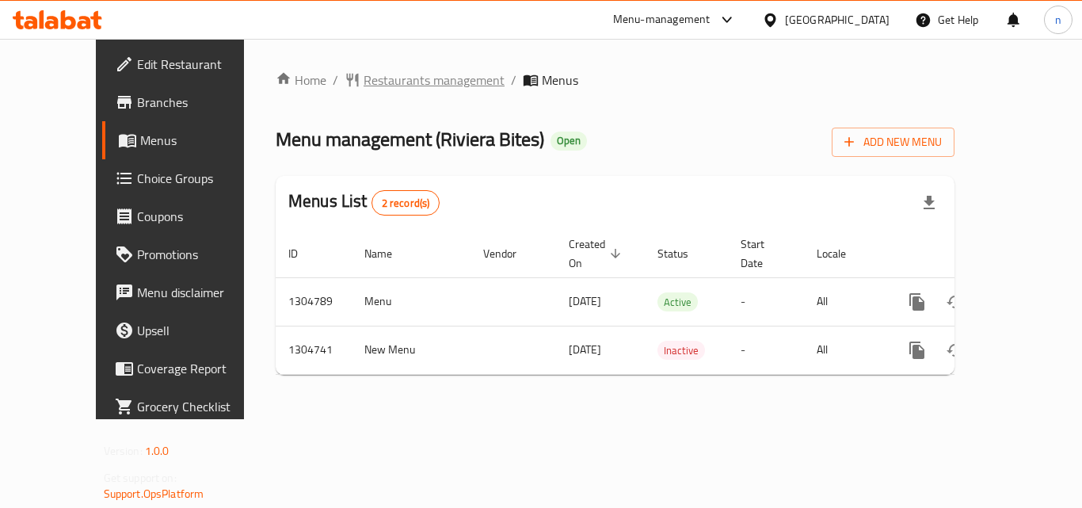
click at [373, 88] on span "Restaurants management" at bounding box center [434, 80] width 141 height 19
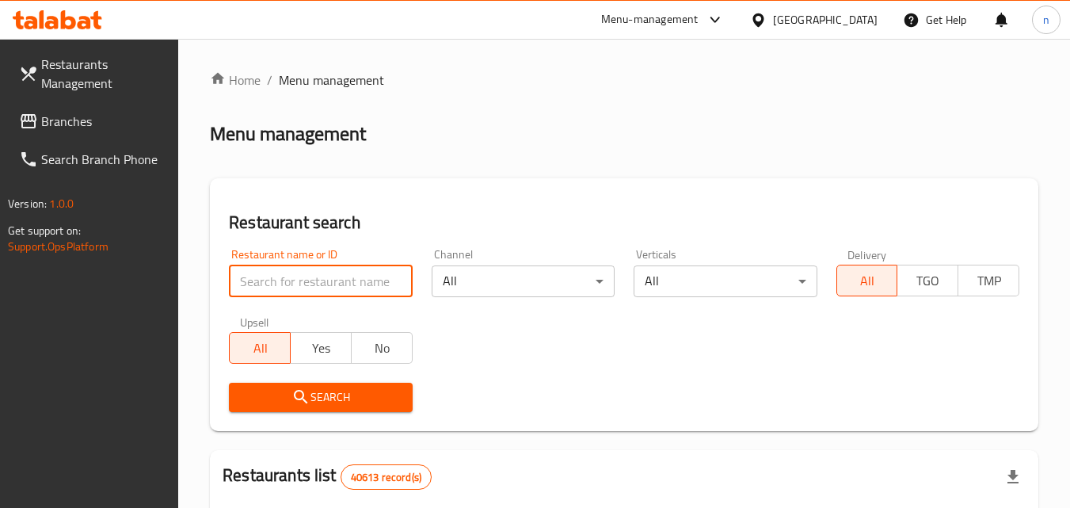
drag, startPoint x: 300, startPoint y: 288, endPoint x: 294, endPoint y: 281, distance: 8.4
click at [300, 288] on input "search" at bounding box center [320, 281] width 183 height 32
paste input "703322"
type input "703322"
click button "Search" at bounding box center [320, 397] width 183 height 29
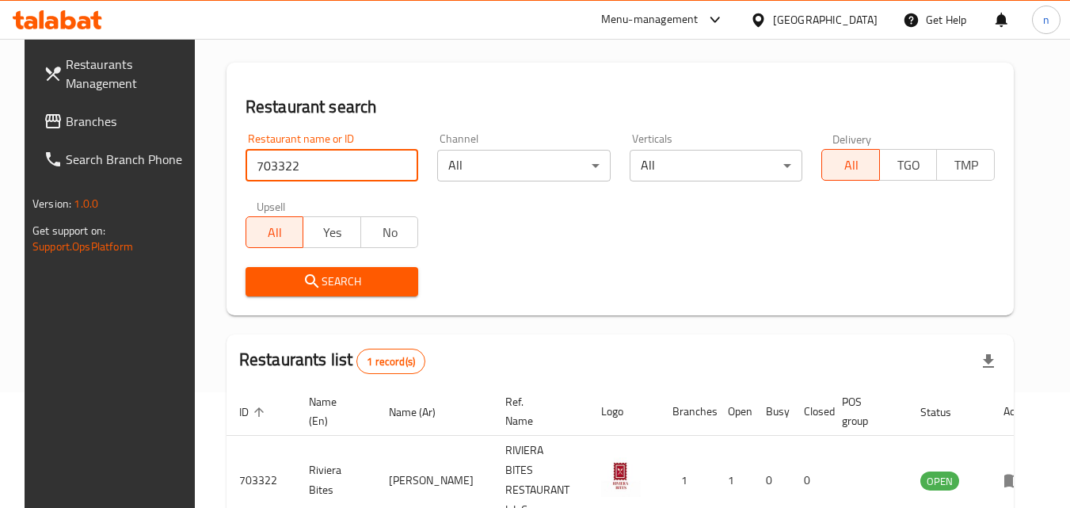
scroll to position [185, 0]
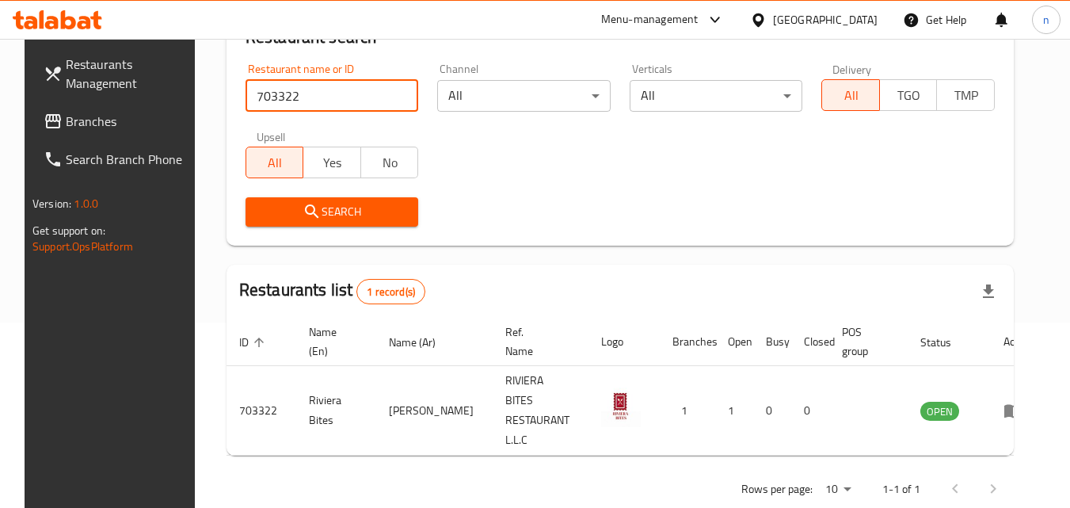
click at [831, 17] on div "[GEOGRAPHIC_DATA]" at bounding box center [825, 19] width 105 height 17
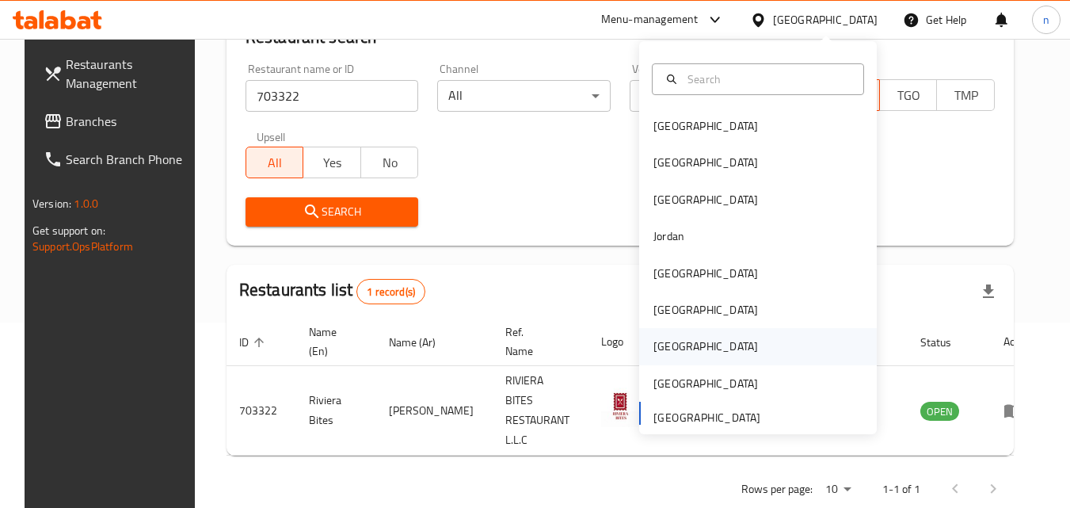
click at [660, 346] on div "Qatar" at bounding box center [706, 346] width 105 height 17
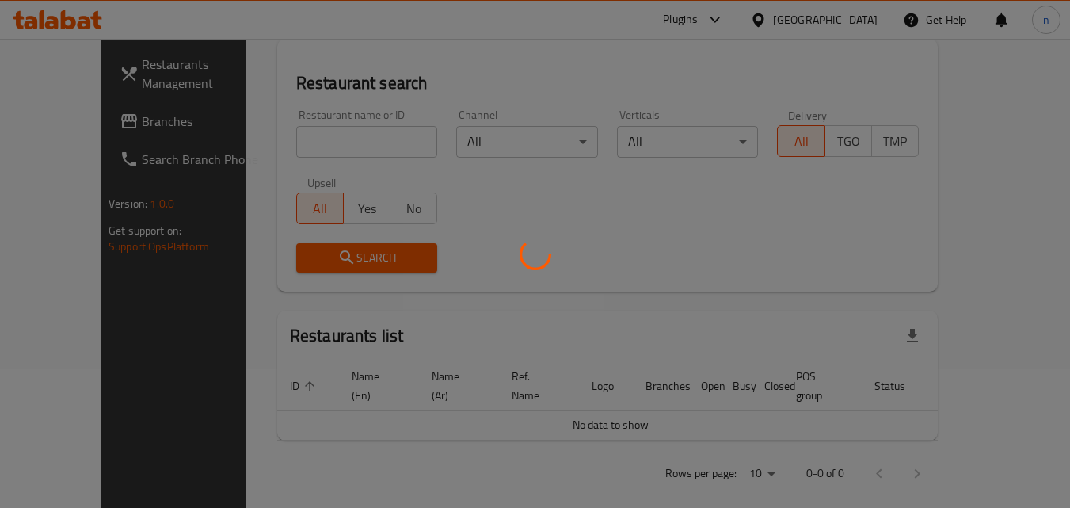
scroll to position [185, 0]
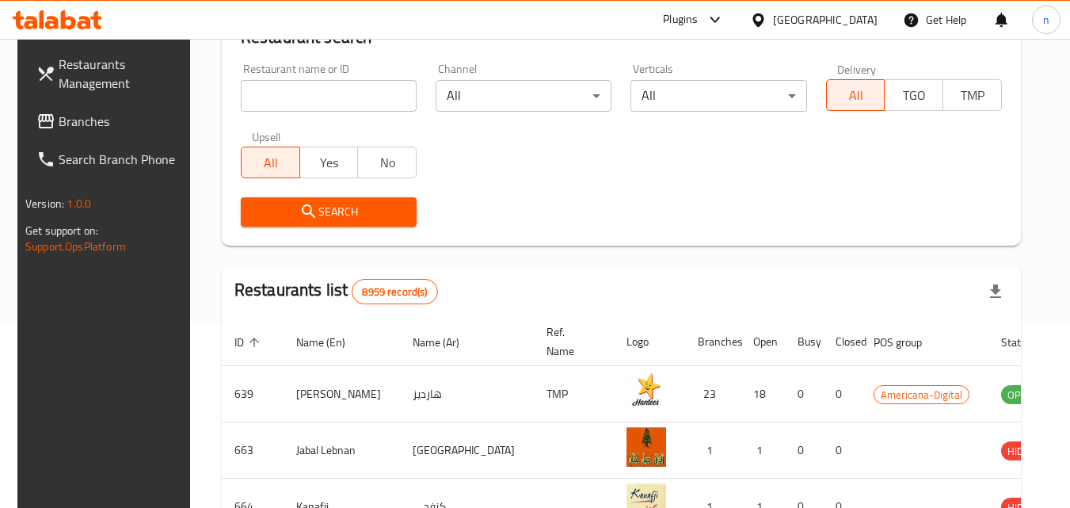
click at [63, 116] on span "Branches" at bounding box center [121, 121] width 125 height 19
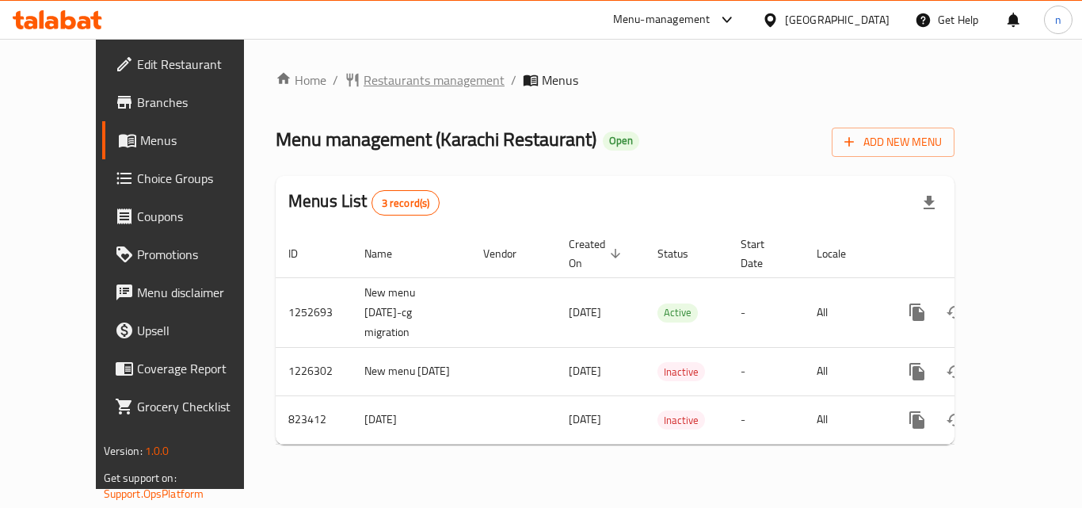
click at [364, 86] on span "Restaurants management" at bounding box center [434, 80] width 141 height 19
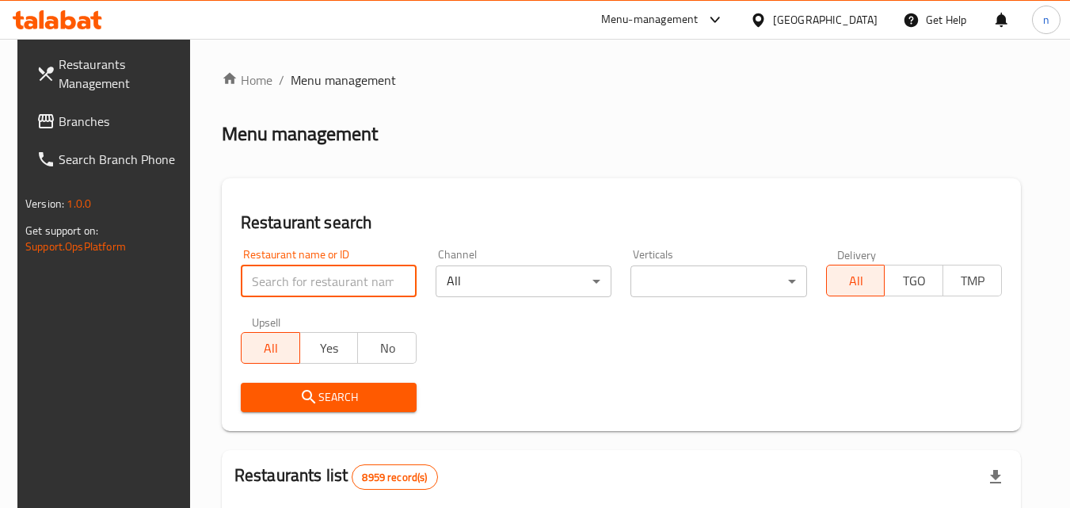
click at [372, 286] on input "search" at bounding box center [329, 281] width 176 height 32
paste input "655256"
type input "655256"
click button "Search" at bounding box center [329, 397] width 176 height 29
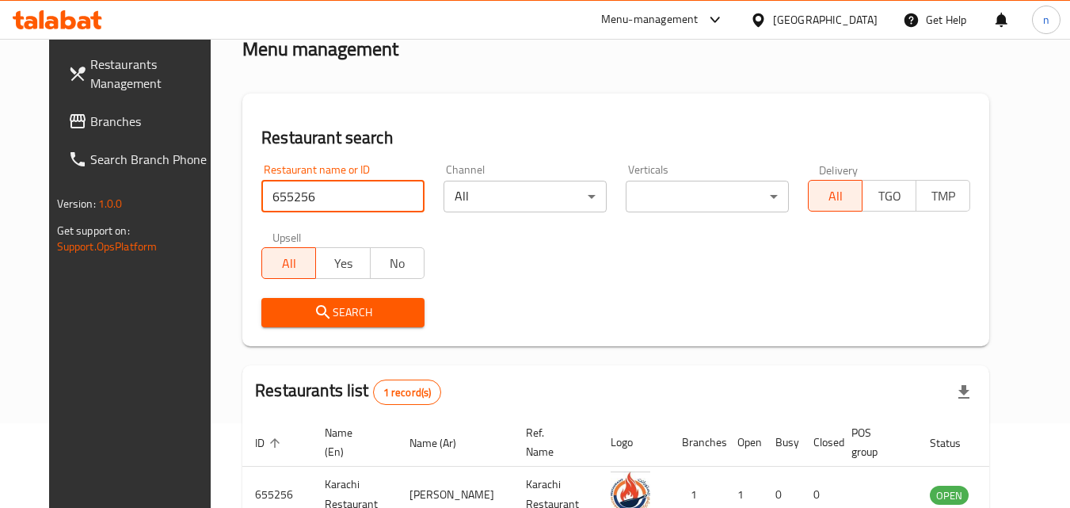
scroll to position [185, 0]
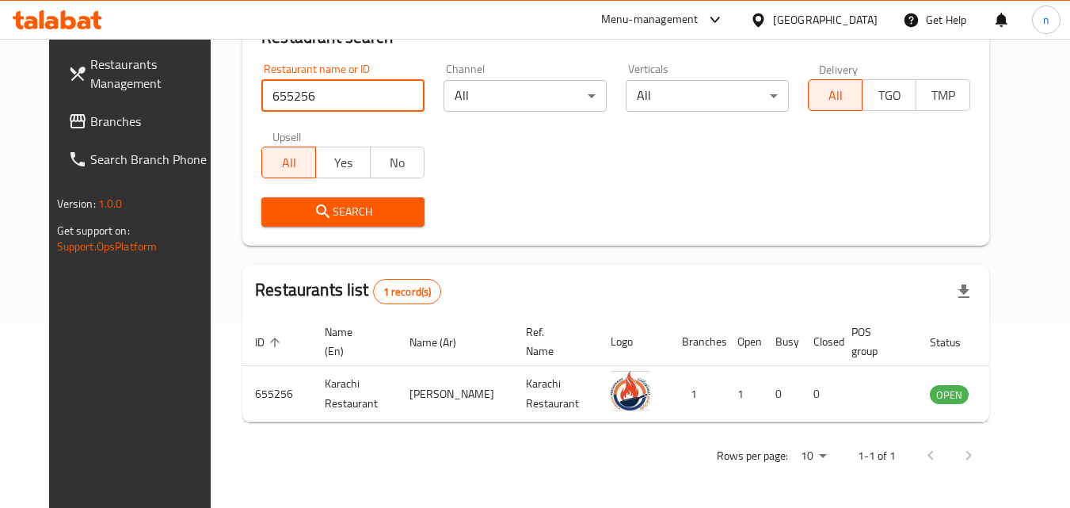
click at [857, 12] on div "[GEOGRAPHIC_DATA]" at bounding box center [825, 19] width 105 height 17
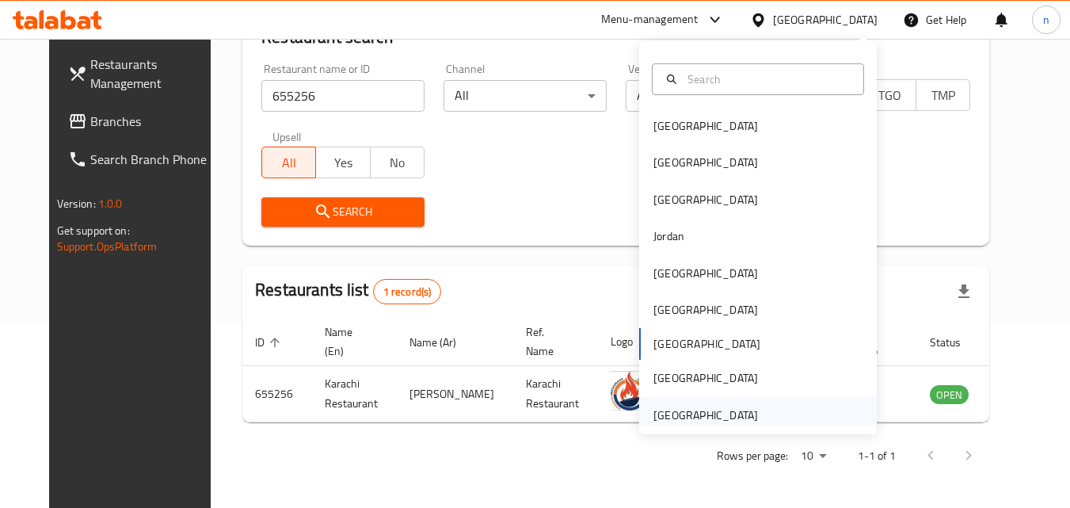
click at [695, 411] on div "[GEOGRAPHIC_DATA]" at bounding box center [706, 414] width 105 height 17
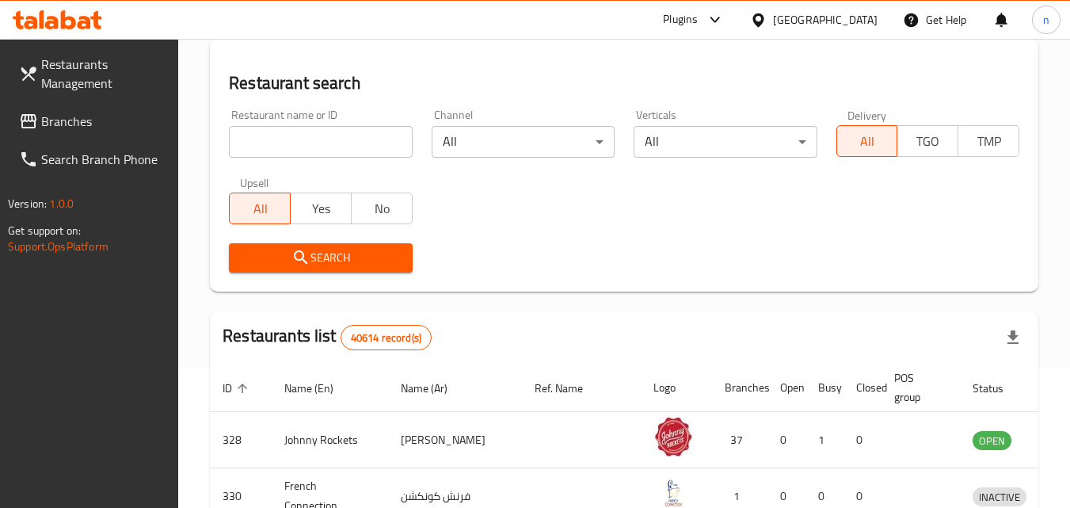
scroll to position [185, 0]
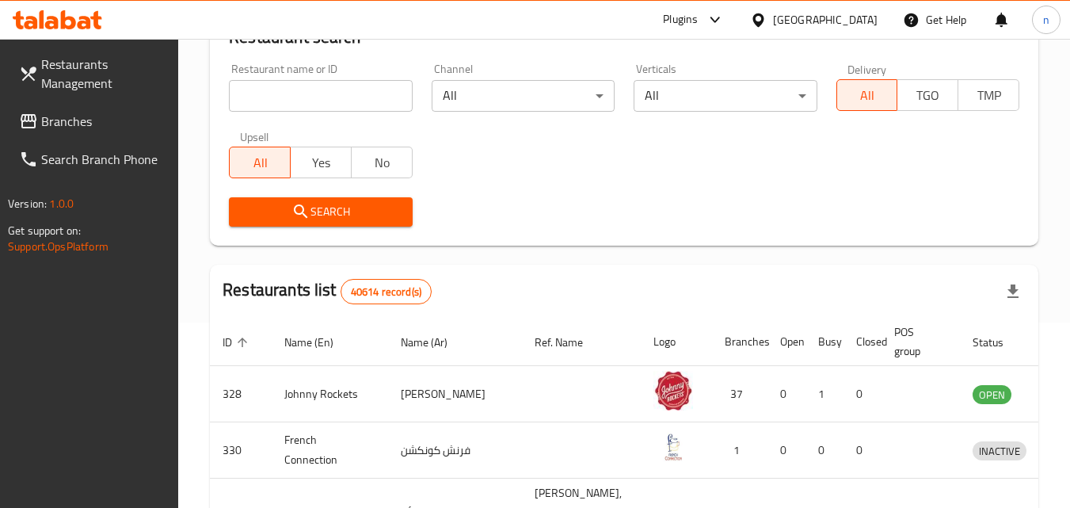
click at [78, 121] on span "Branches" at bounding box center [103, 121] width 125 height 19
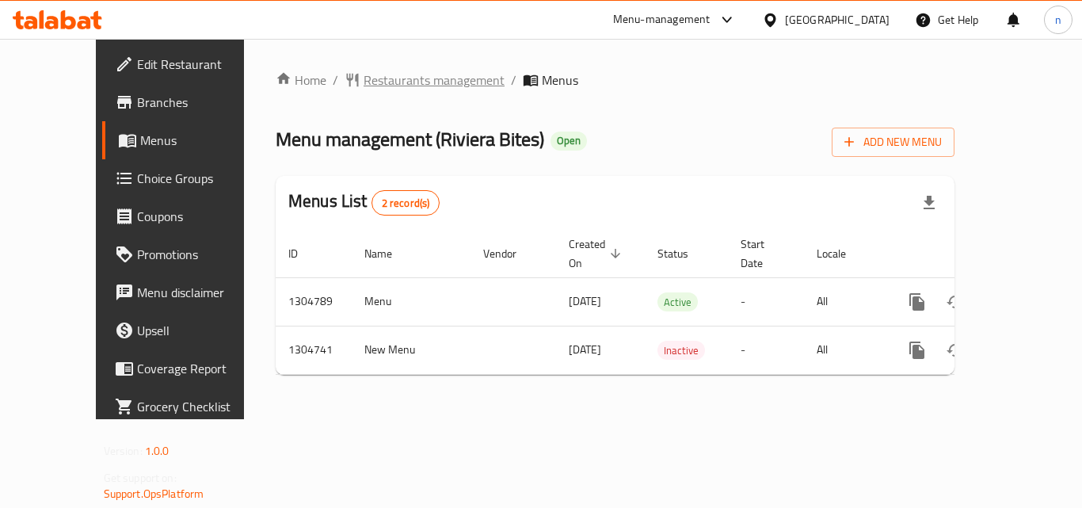
click at [392, 85] on span "Restaurants management" at bounding box center [434, 80] width 141 height 19
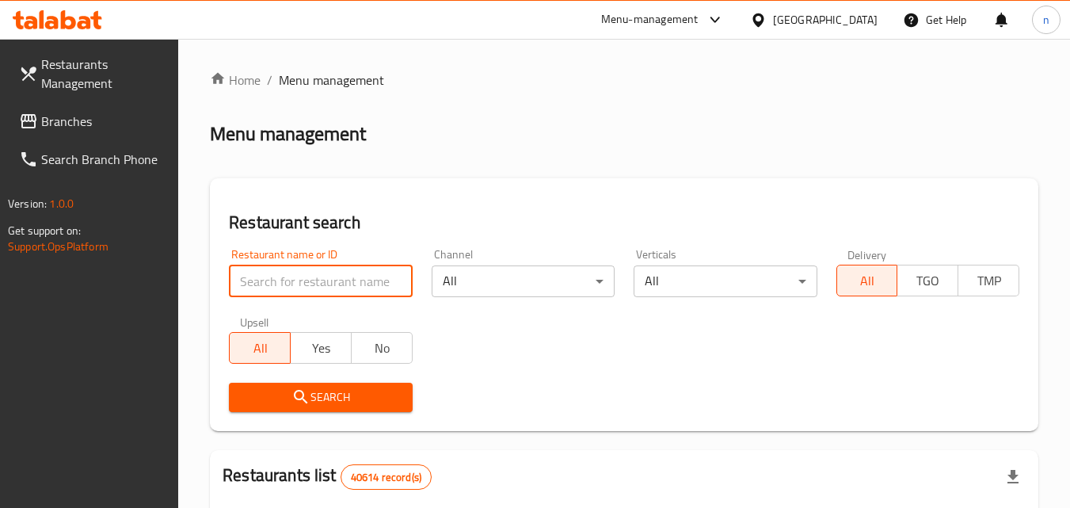
click at [329, 284] on input "search" at bounding box center [320, 281] width 183 height 32
paste input "703322"
type input "703322"
click button "Search" at bounding box center [320, 397] width 183 height 29
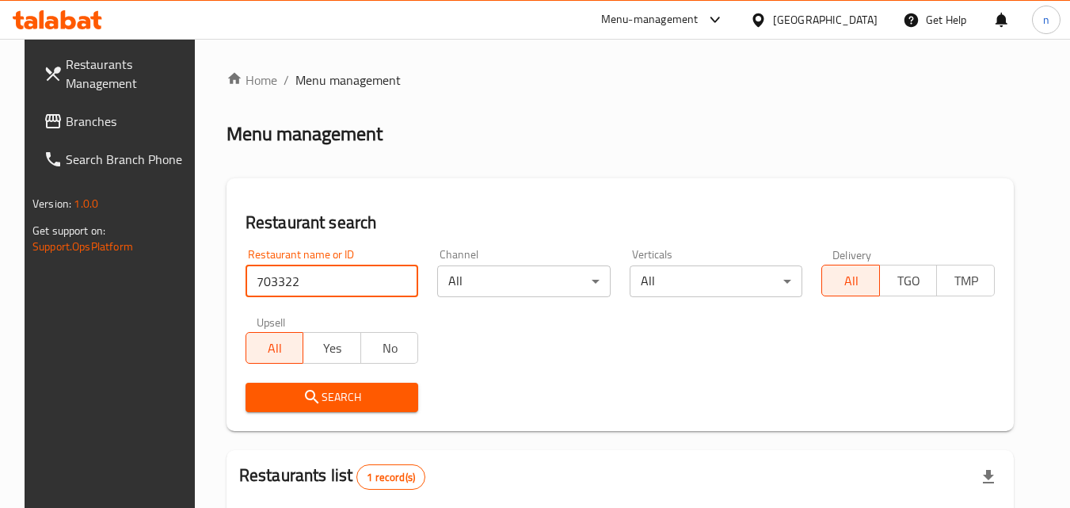
scroll to position [185, 0]
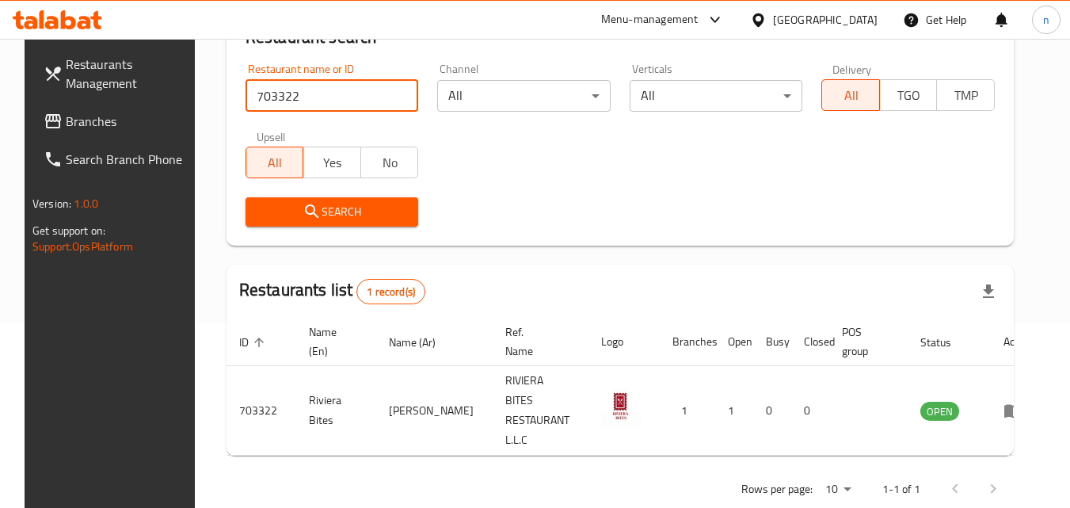
click at [89, 128] on span "Branches" at bounding box center [128, 121] width 125 height 19
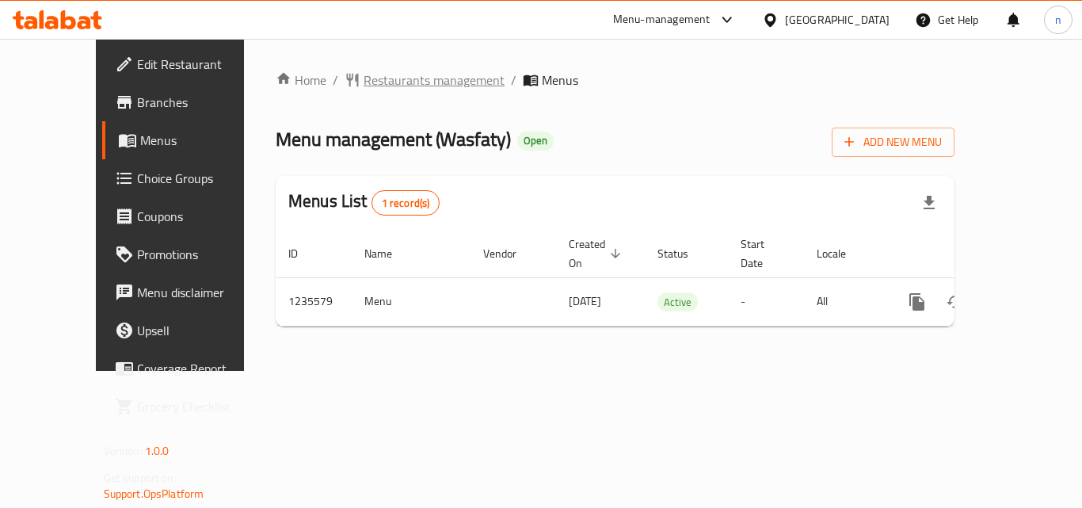
click at [364, 81] on span "Restaurants management" at bounding box center [434, 80] width 141 height 19
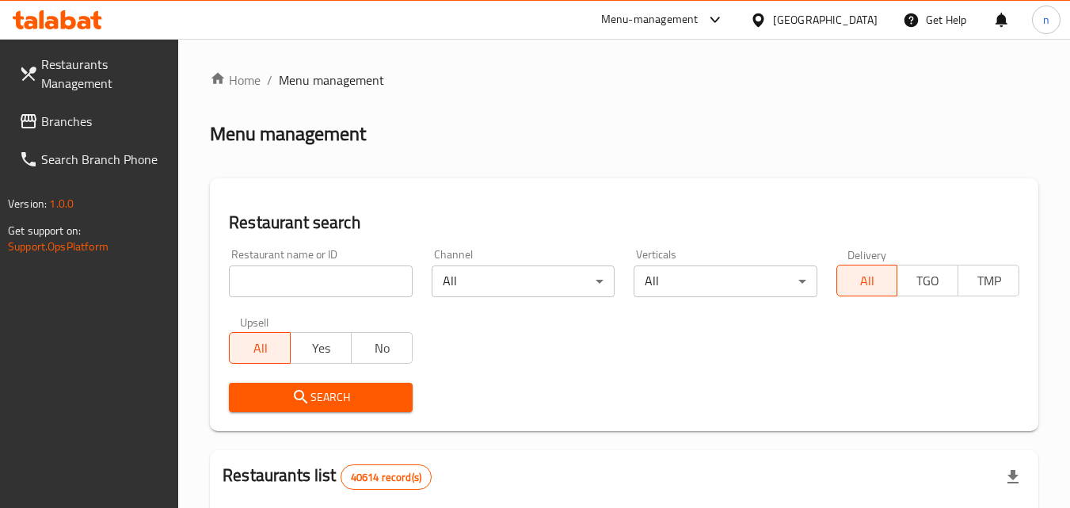
click at [334, 288] on input "search" at bounding box center [320, 281] width 183 height 32
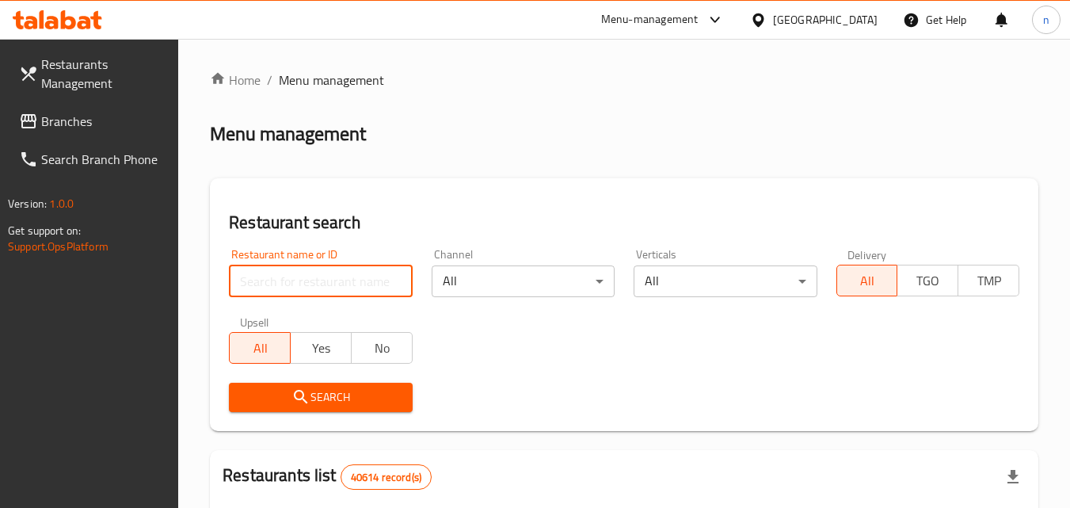
paste input "678776"
type input "678776"
click button "Search" at bounding box center [320, 397] width 183 height 29
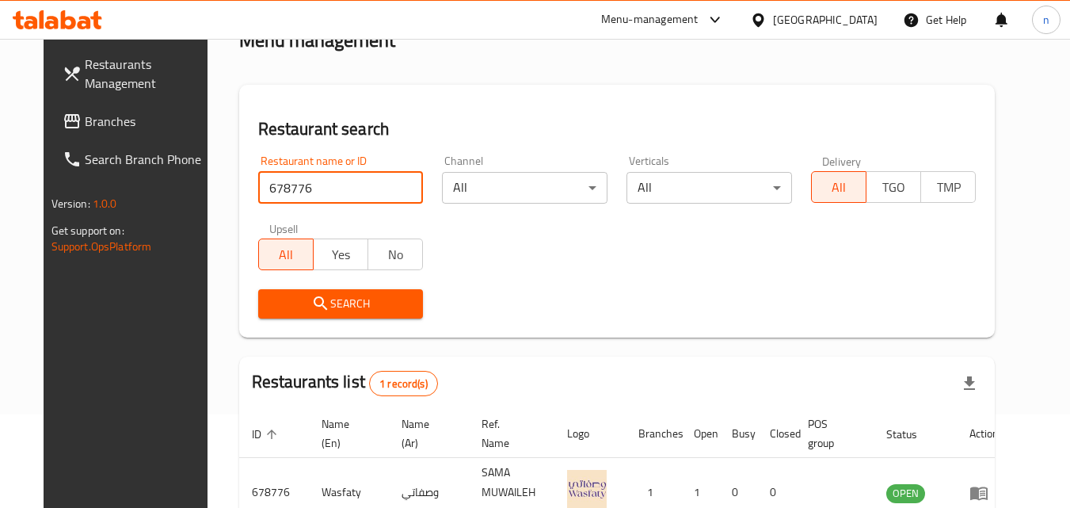
scroll to position [185, 0]
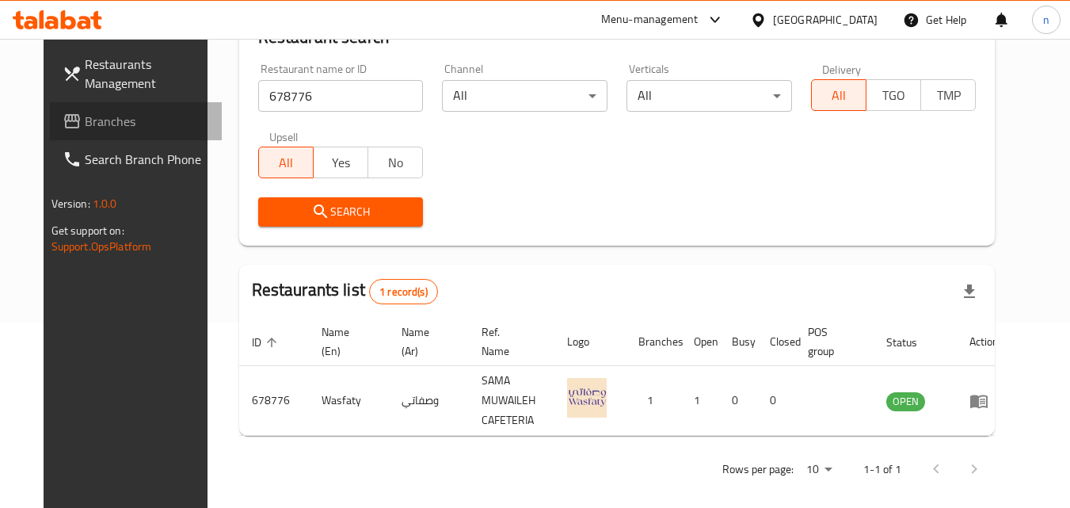
click at [99, 120] on span "Branches" at bounding box center [147, 121] width 125 height 19
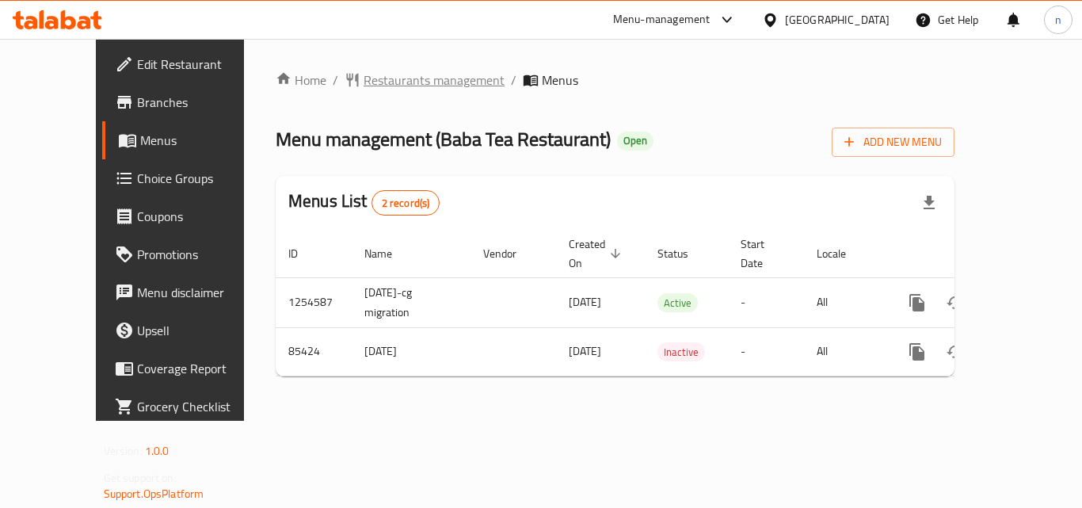
click at [364, 85] on span "Restaurants management" at bounding box center [434, 80] width 141 height 19
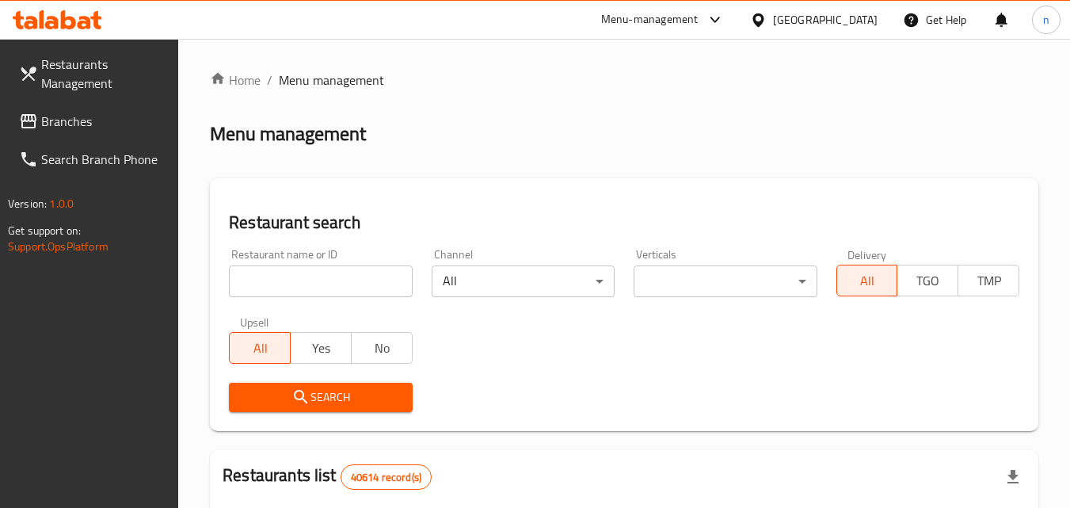
click at [324, 283] on input "search" at bounding box center [320, 281] width 183 height 32
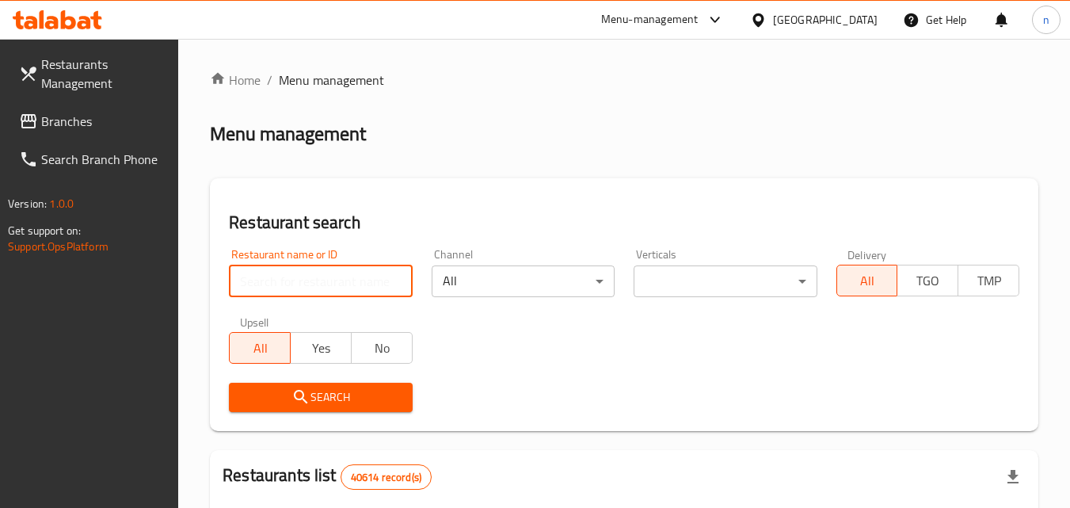
paste input "600906"
type input "600906"
click button "Search" at bounding box center [320, 397] width 183 height 29
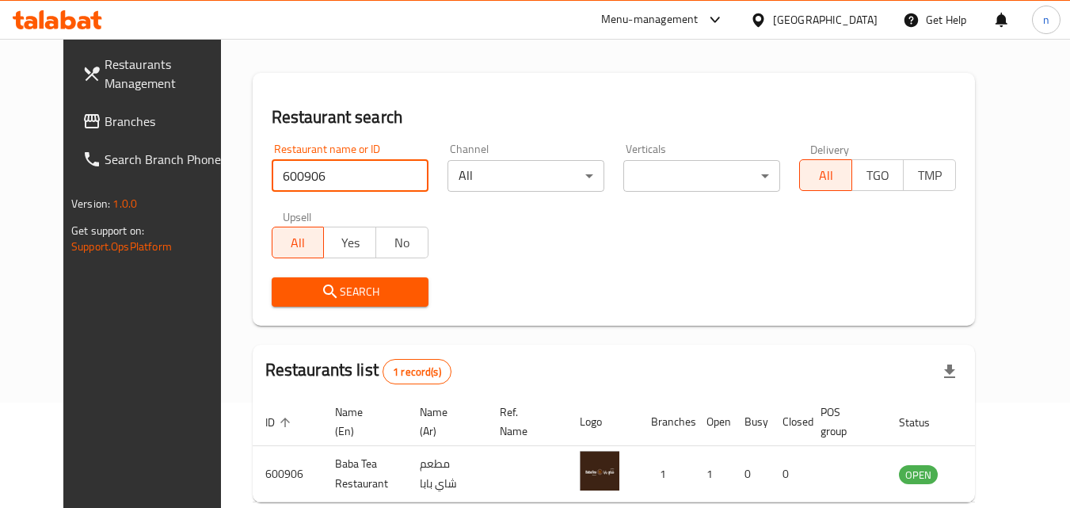
scroll to position [185, 0]
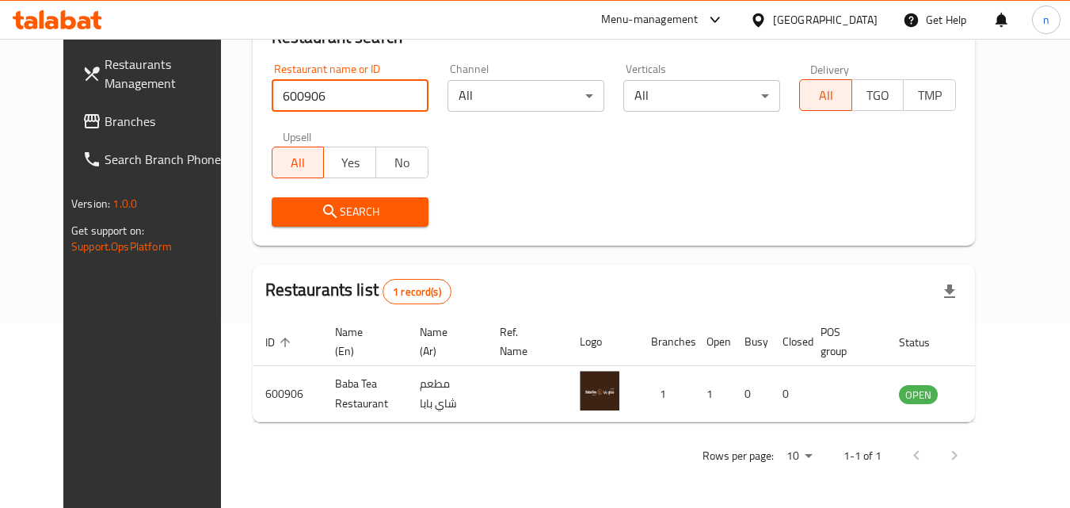
click at [105, 123] on span "Branches" at bounding box center [167, 121] width 125 height 19
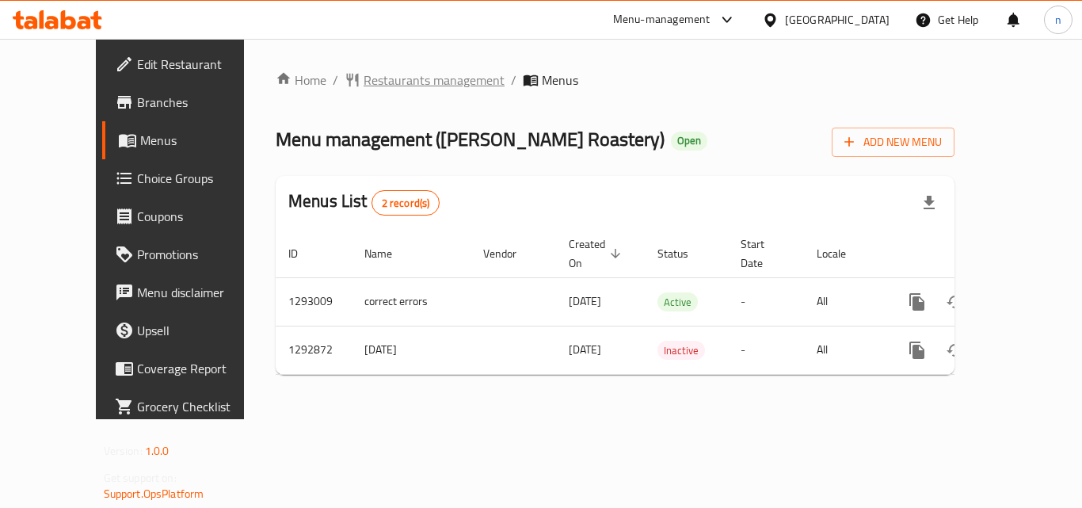
click at [364, 84] on span "Restaurants management" at bounding box center [434, 80] width 141 height 19
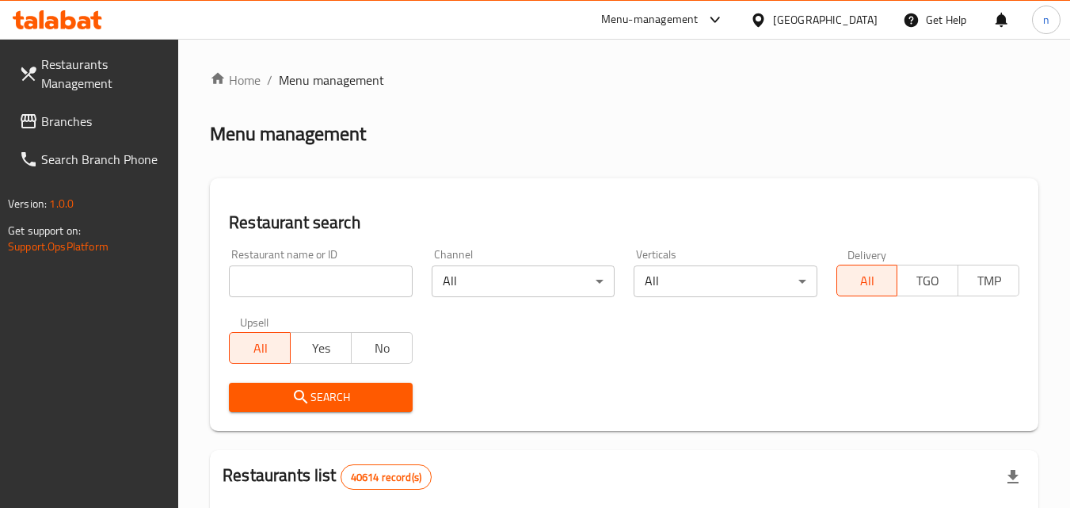
click at [331, 284] on input "search" at bounding box center [320, 281] width 183 height 32
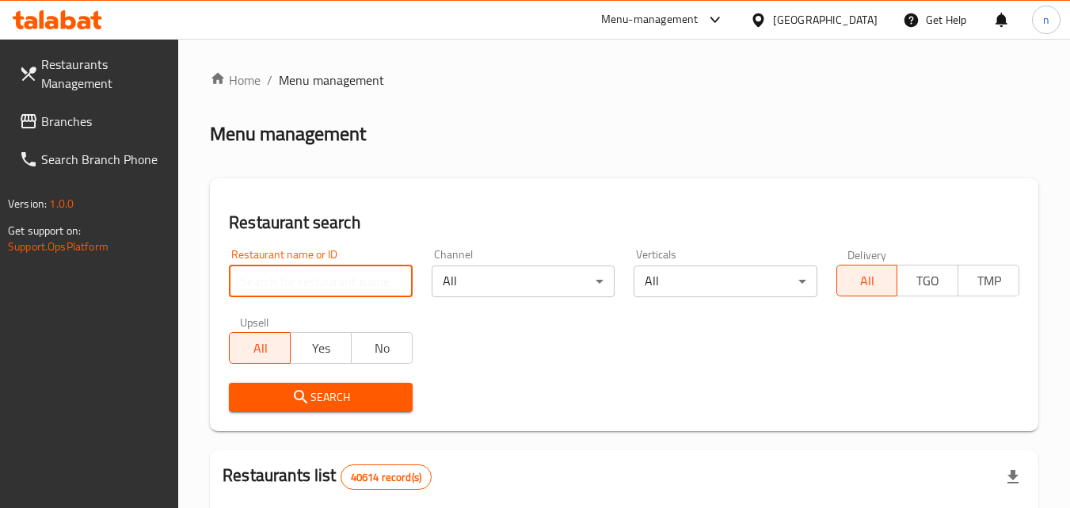
paste input "699221"
type input "699221"
click button "Search" at bounding box center [320, 397] width 183 height 29
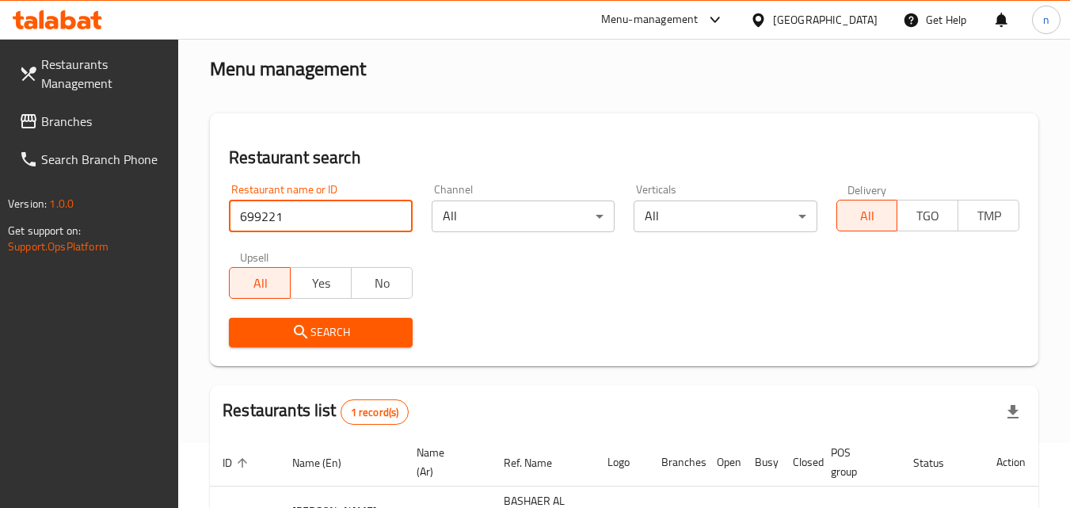
scroll to position [199, 0]
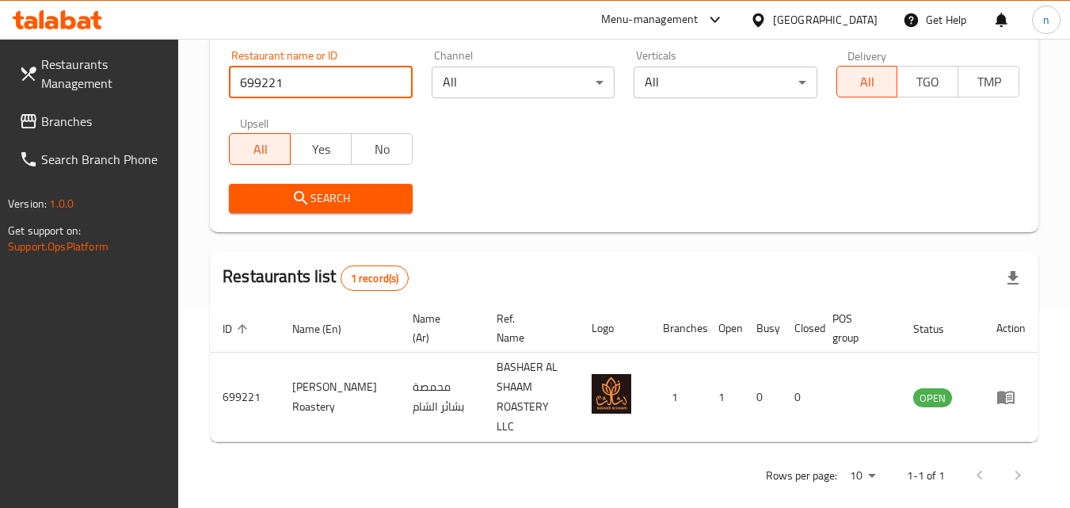
click at [839, 24] on div "[GEOGRAPHIC_DATA]" at bounding box center [825, 19] width 105 height 17
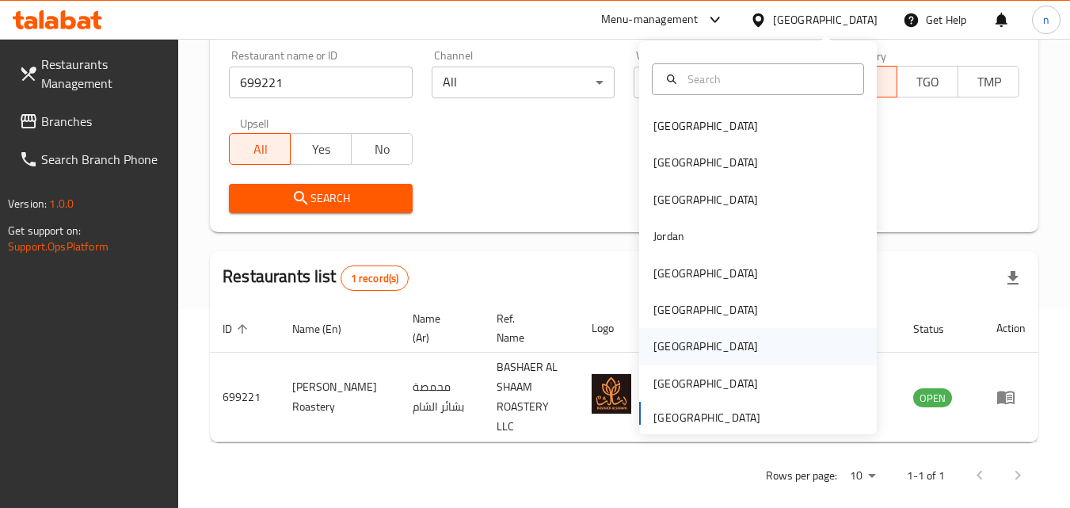
click at [664, 345] on div "[GEOGRAPHIC_DATA]" at bounding box center [706, 346] width 105 height 17
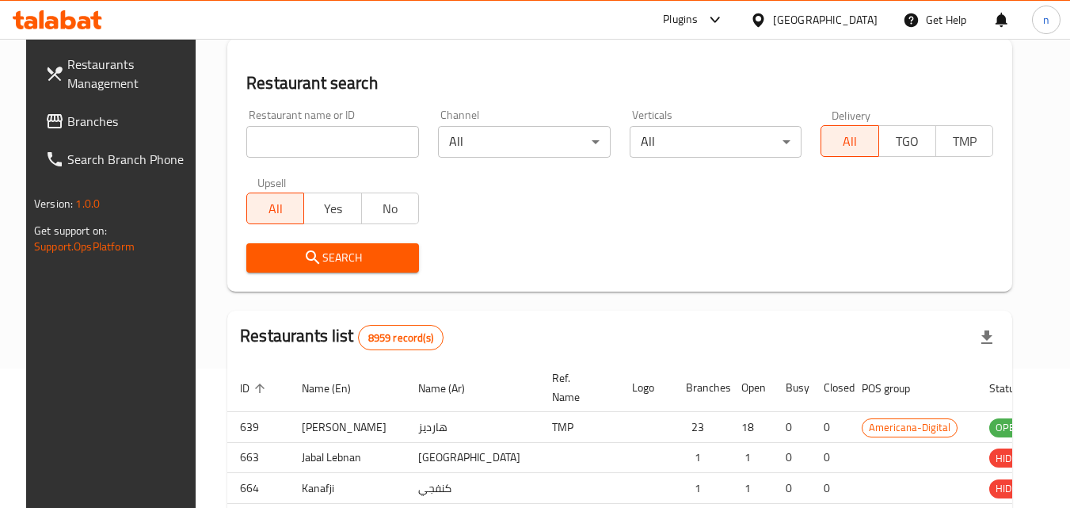
scroll to position [199, 0]
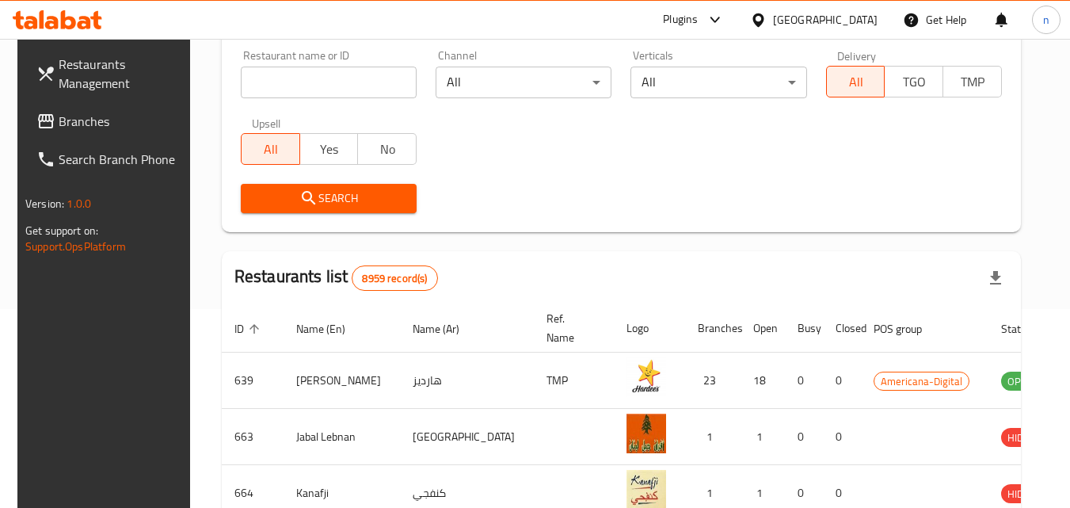
click at [82, 127] on span "Branches" at bounding box center [121, 121] width 125 height 19
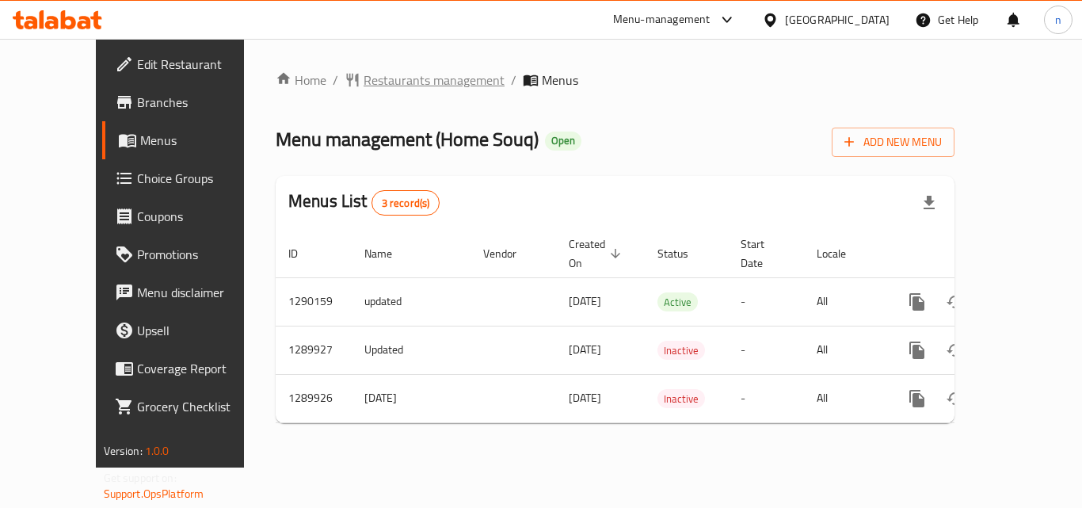
click at [364, 87] on span "Restaurants management" at bounding box center [434, 80] width 141 height 19
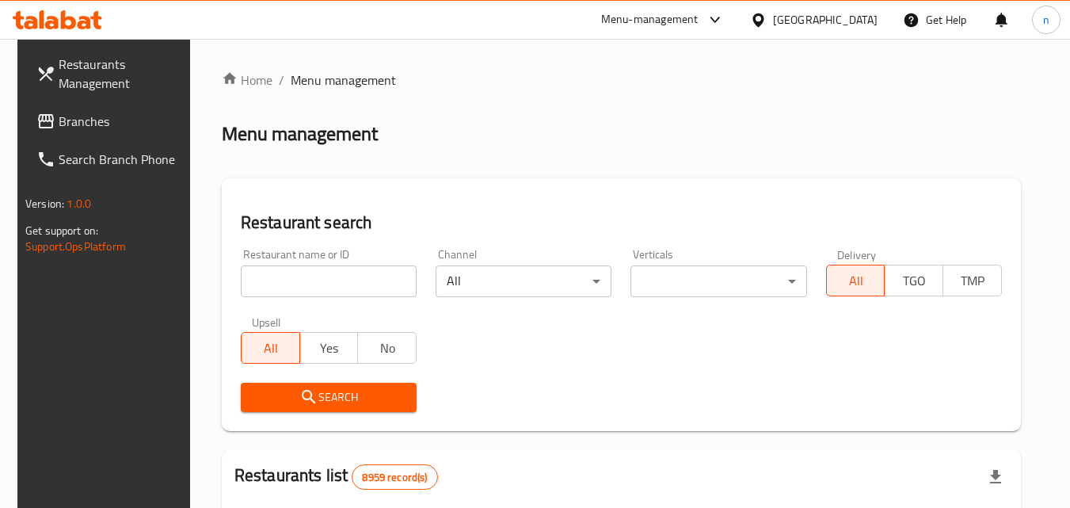
click at [372, 289] on input "search" at bounding box center [329, 281] width 176 height 32
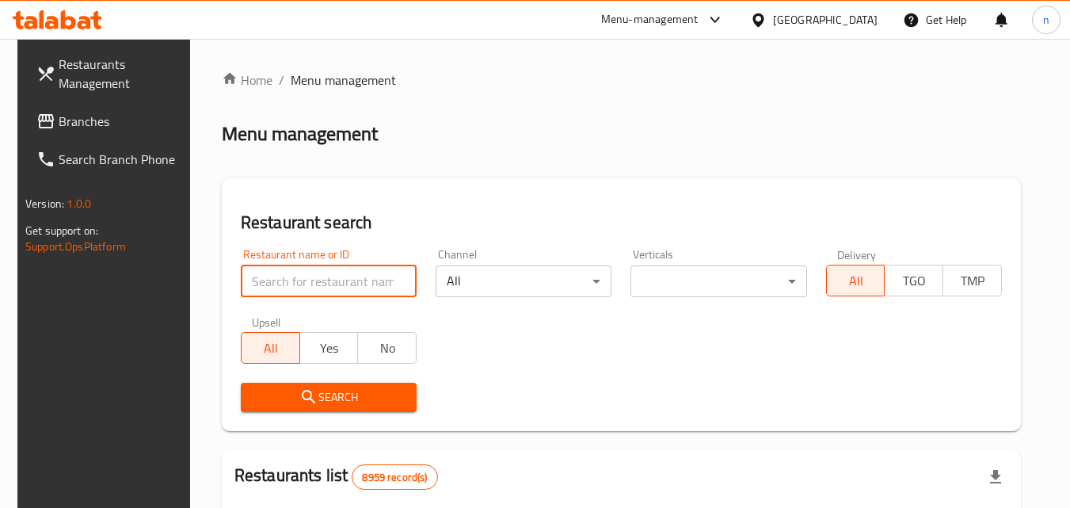
paste input "697792"
type input "697792"
click button "Search" at bounding box center [329, 397] width 176 height 29
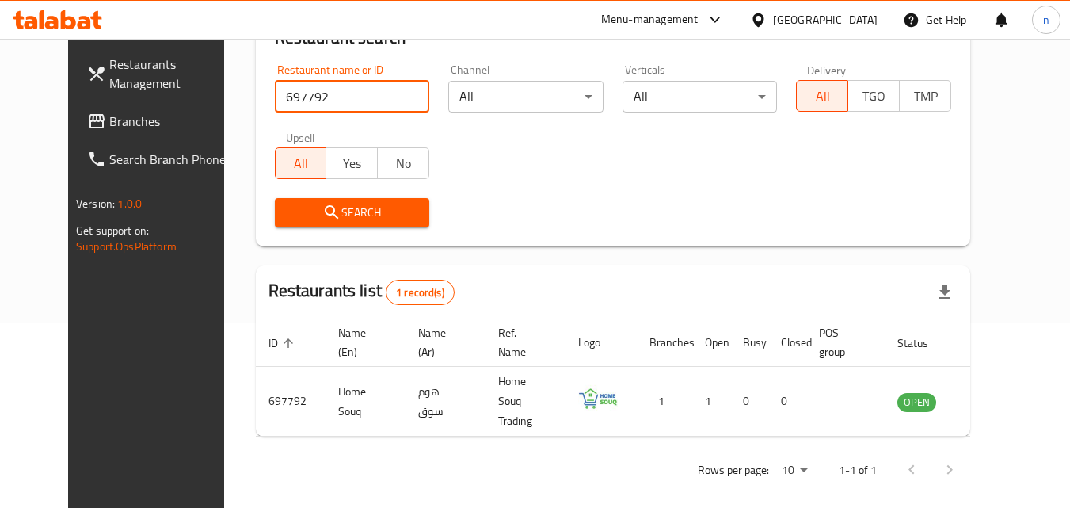
scroll to position [185, 0]
click at [860, 23] on div "Qatar" at bounding box center [825, 19] width 105 height 17
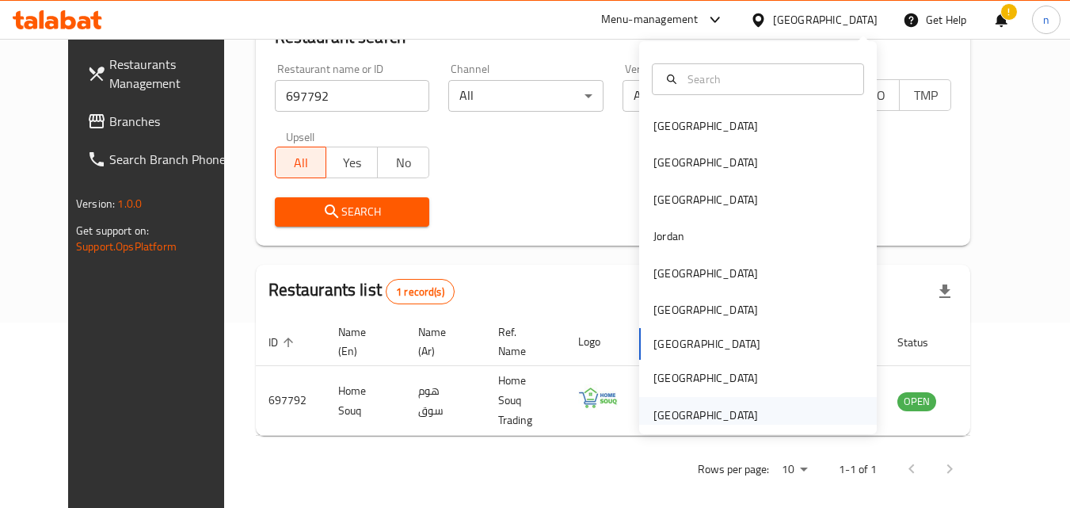
click at [703, 410] on div "[GEOGRAPHIC_DATA]" at bounding box center [706, 414] width 105 height 17
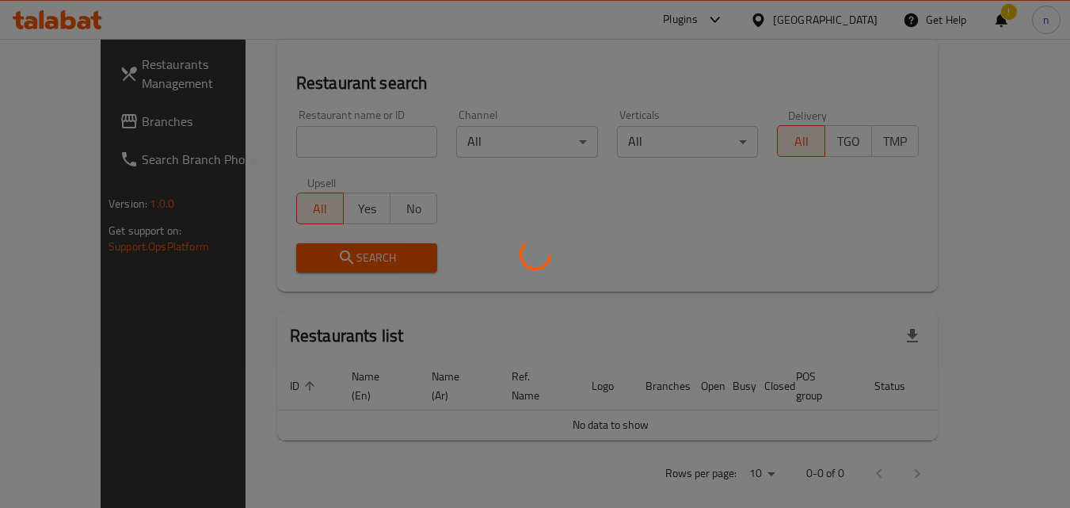
scroll to position [185, 0]
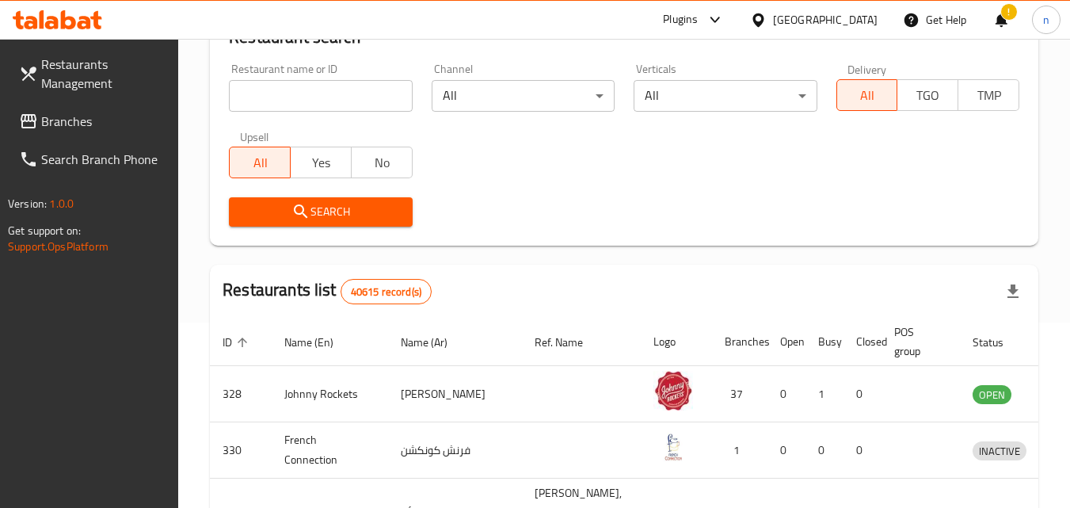
click at [72, 123] on span "Branches" at bounding box center [103, 121] width 125 height 19
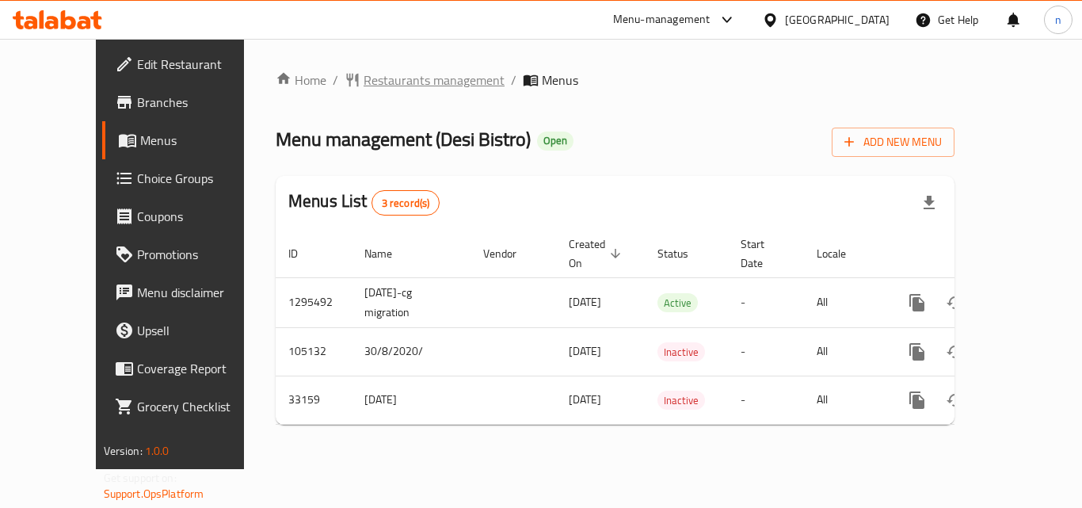
click at [364, 71] on span "Restaurants management" at bounding box center [434, 80] width 141 height 19
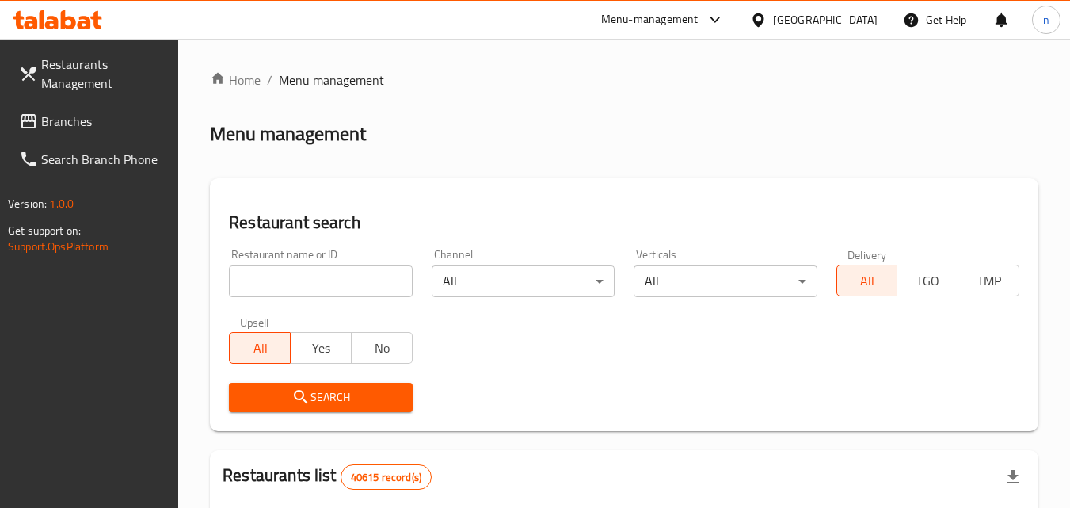
click at [334, 286] on input "search" at bounding box center [320, 281] width 183 height 32
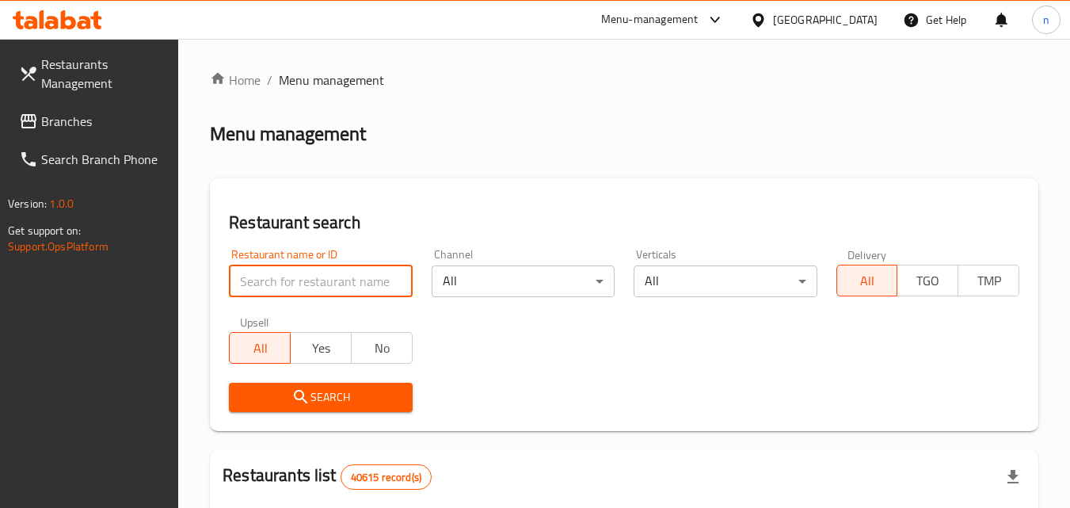
paste input "3020"
type input "3020"
click button "Search" at bounding box center [320, 397] width 183 height 29
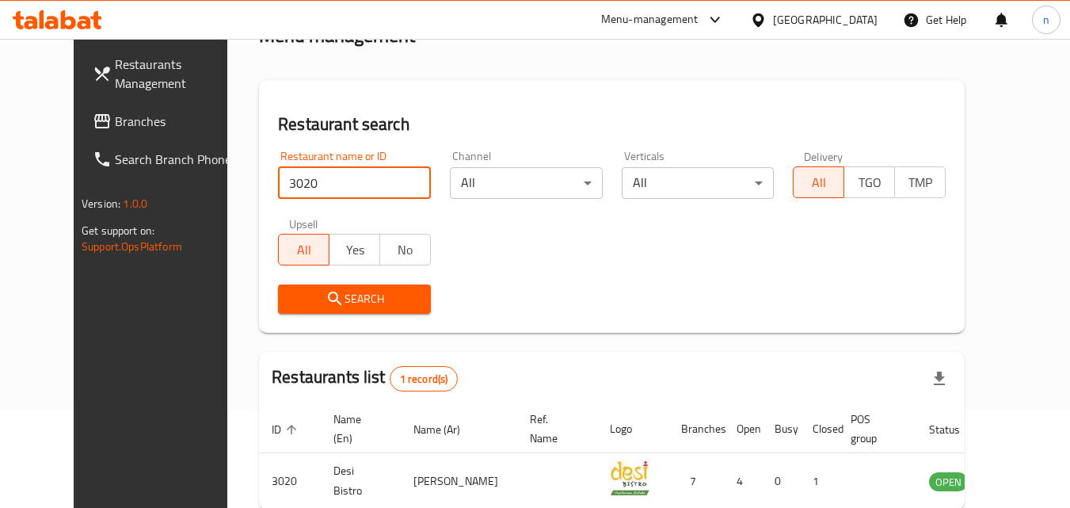
scroll to position [185, 0]
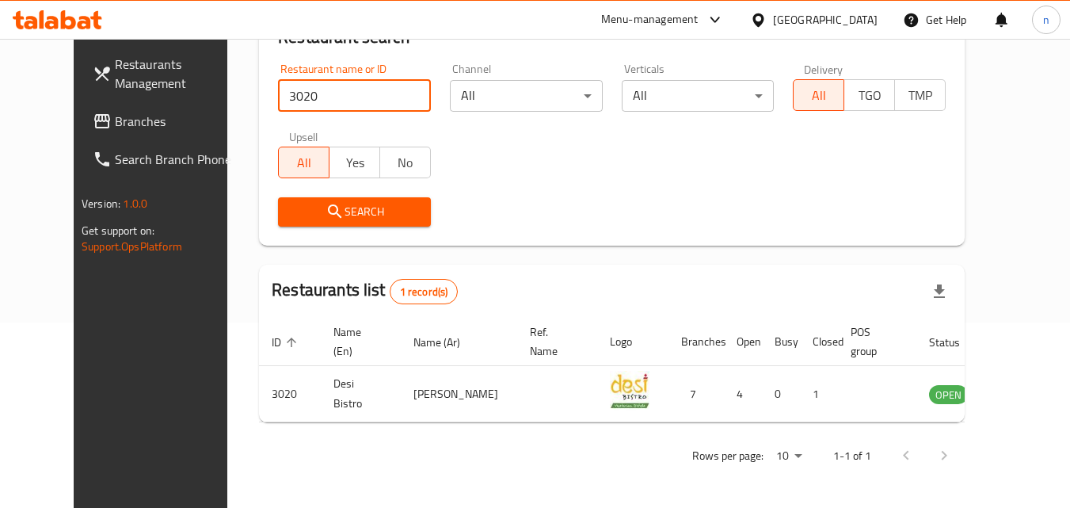
click at [115, 120] on span "Branches" at bounding box center [177, 121] width 125 height 19
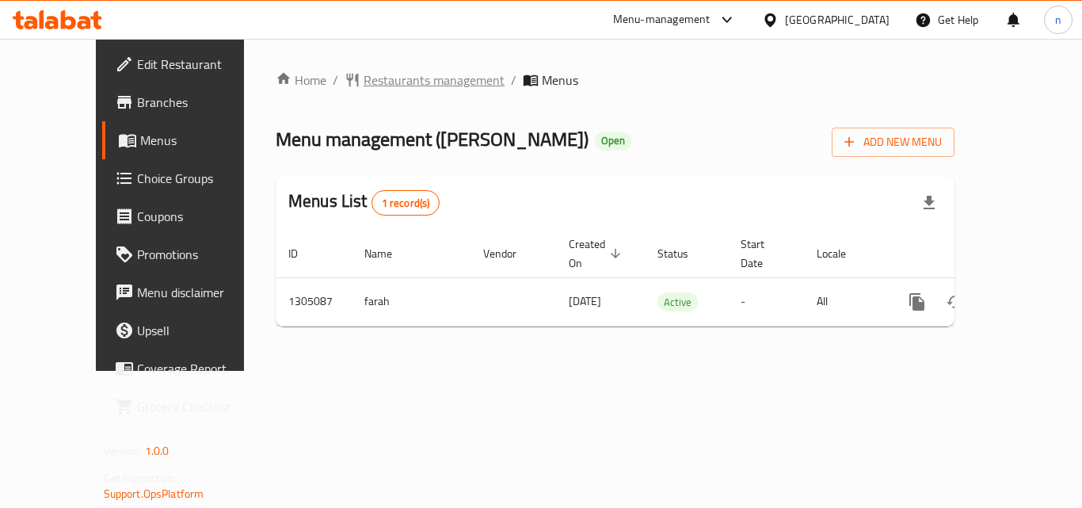
click at [376, 83] on span "Restaurants management" at bounding box center [434, 80] width 141 height 19
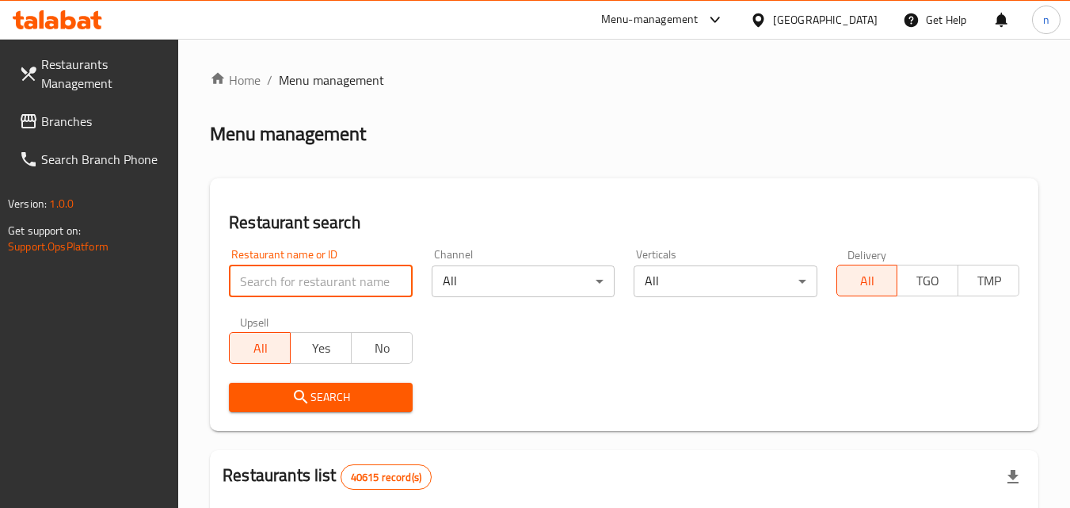
click at [351, 286] on input "search" at bounding box center [320, 281] width 183 height 32
paste input "703232"
type input "703232"
click button "Search" at bounding box center [320, 397] width 183 height 29
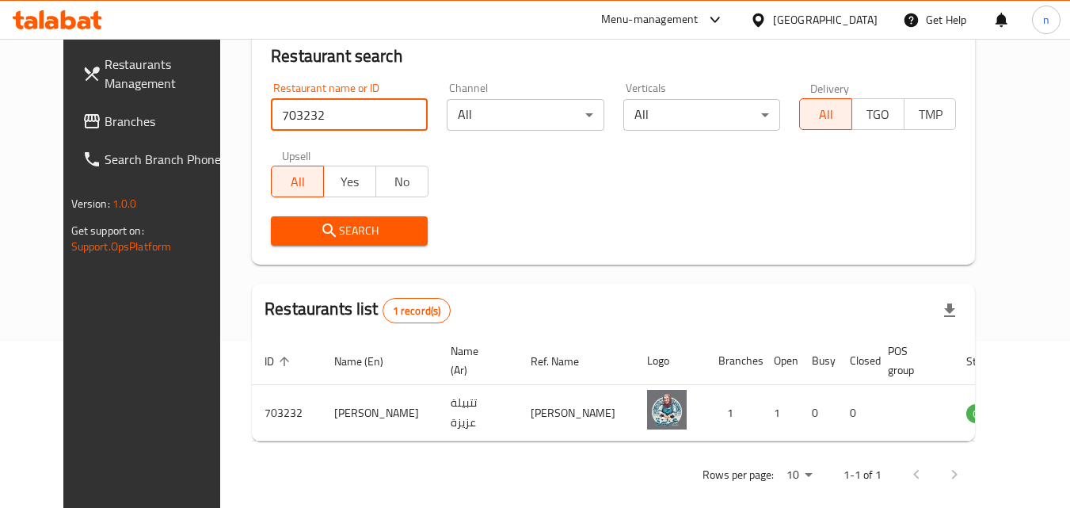
scroll to position [185, 0]
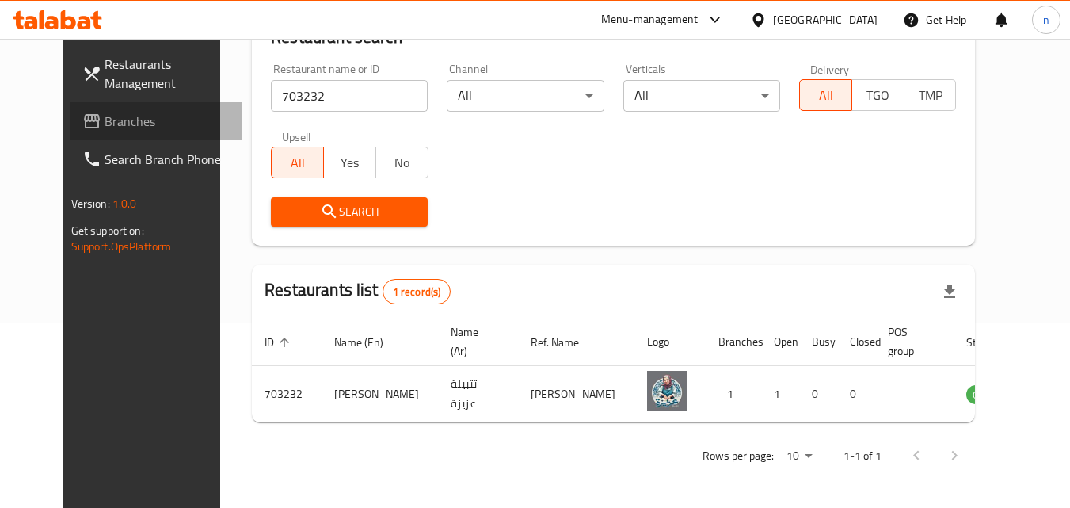
click at [84, 128] on icon at bounding box center [92, 121] width 16 height 14
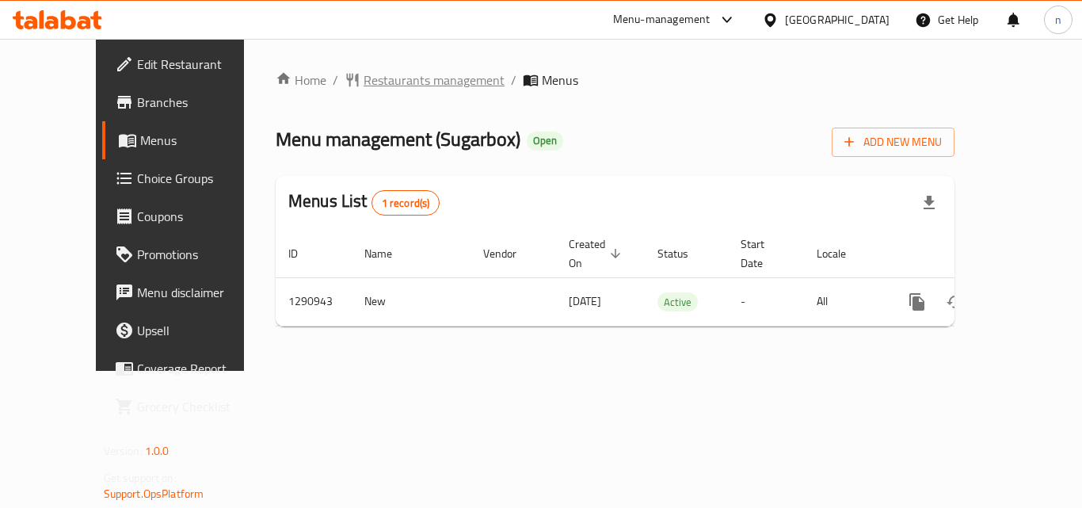
click at [364, 82] on span "Restaurants management" at bounding box center [434, 80] width 141 height 19
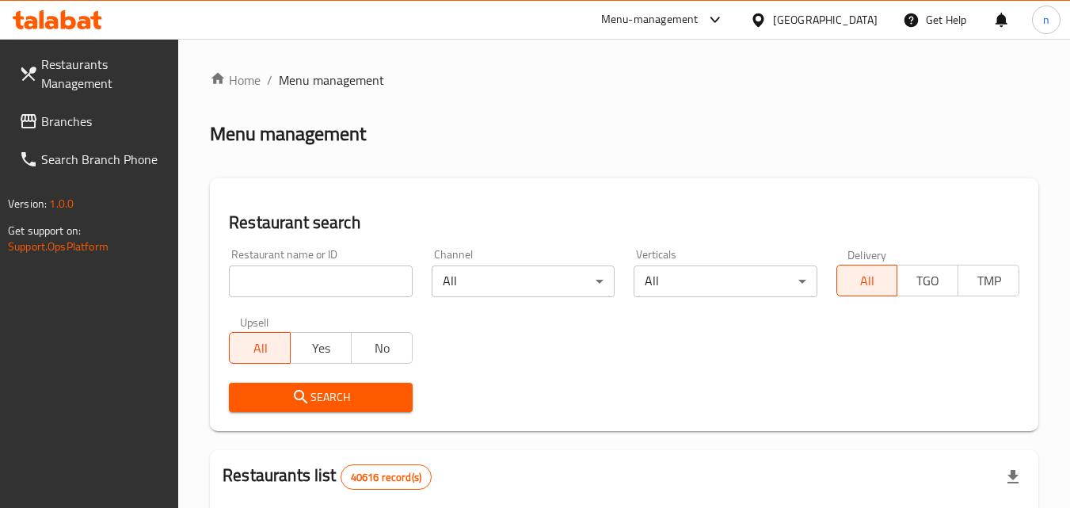
click at [383, 289] on input "search" at bounding box center [320, 281] width 183 height 32
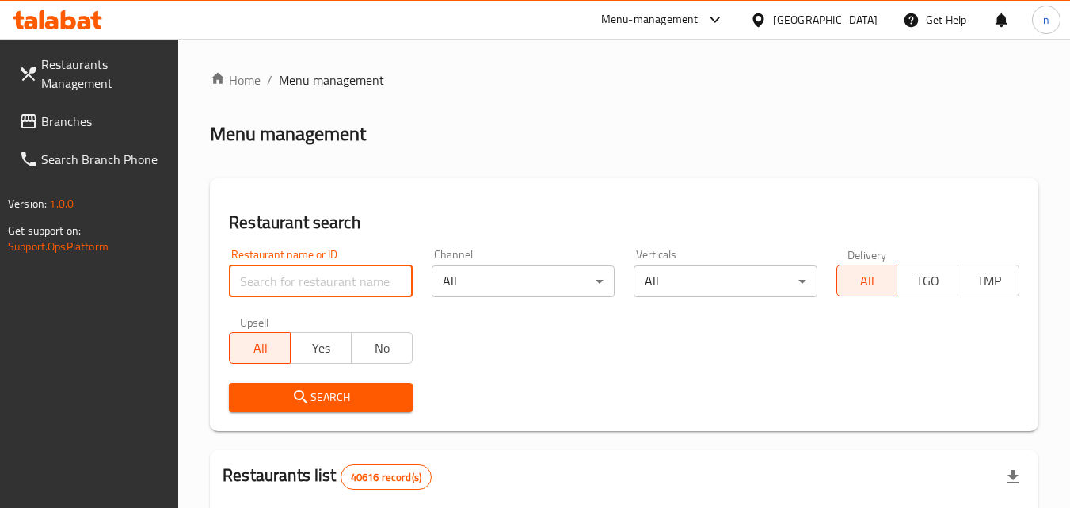
paste input "698423"
type input "698423"
click button "Search" at bounding box center [320, 397] width 183 height 29
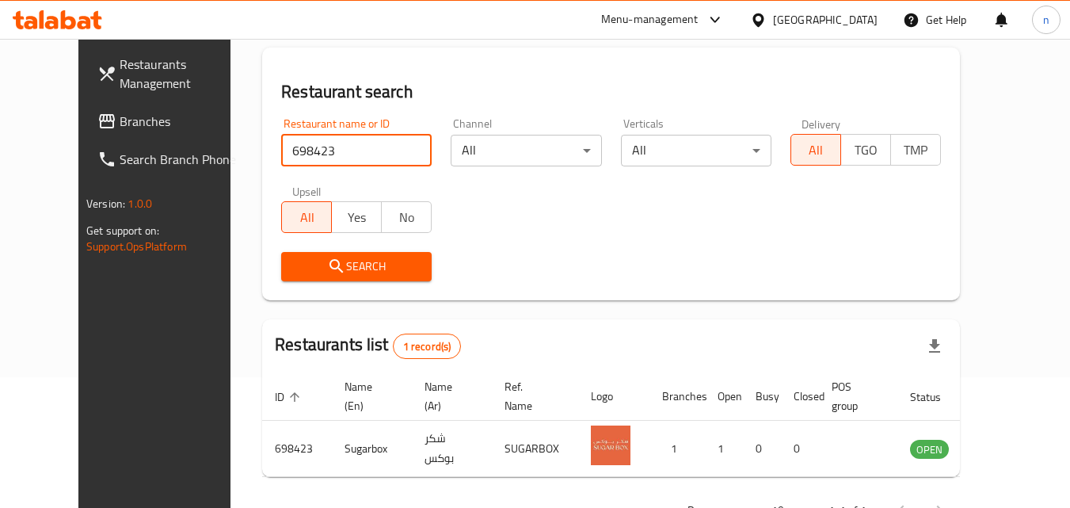
scroll to position [185, 0]
